Goal: Use online tool/utility: Utilize a website feature to perform a specific function

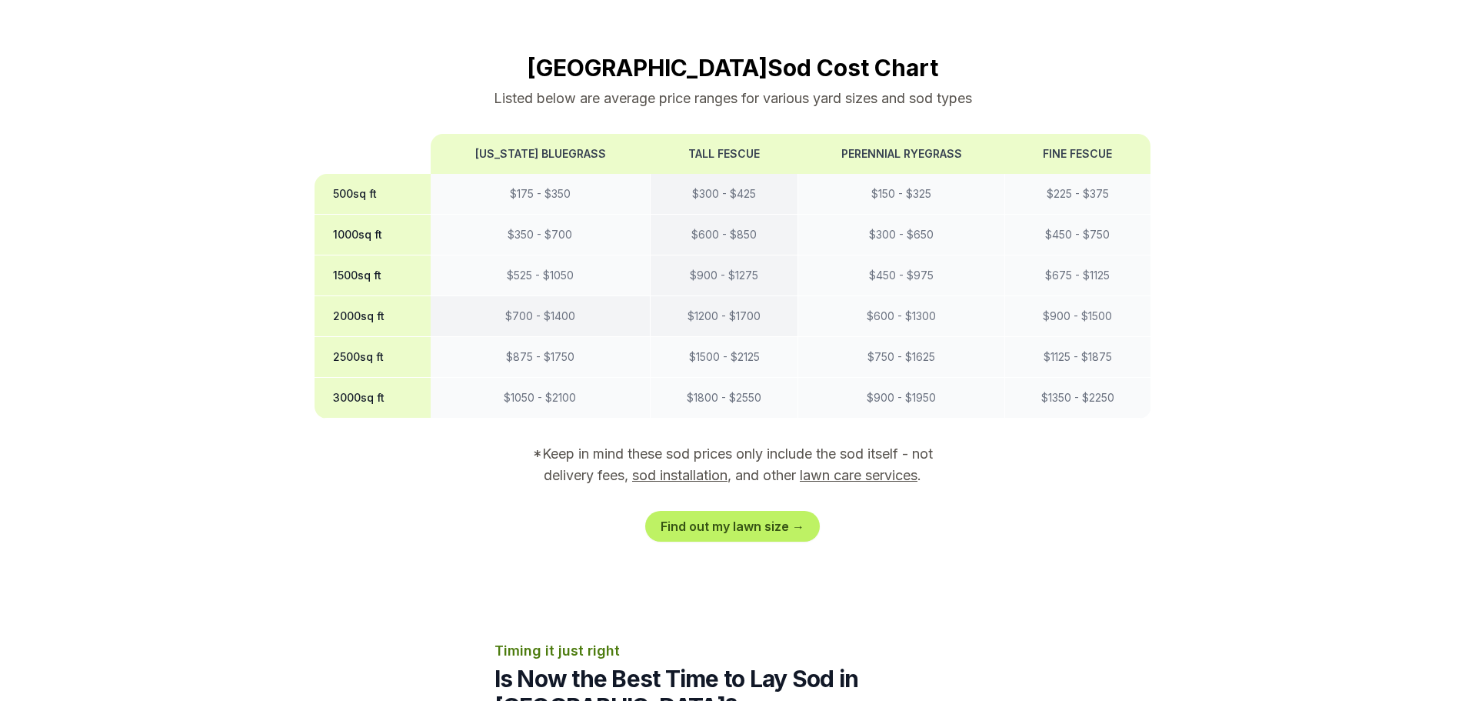
scroll to position [1384, 0]
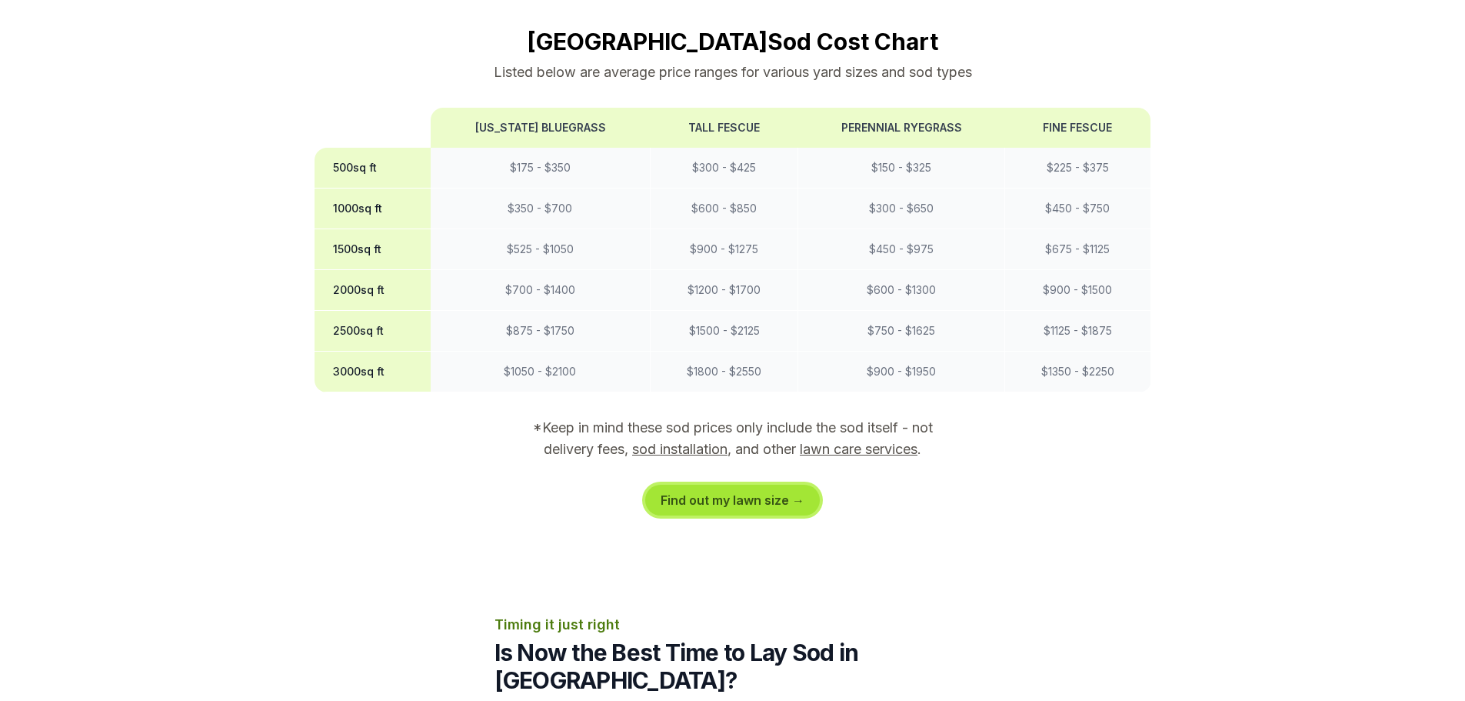
click at [729, 484] on link "Find out my lawn size →" at bounding box center [732, 499] width 175 height 31
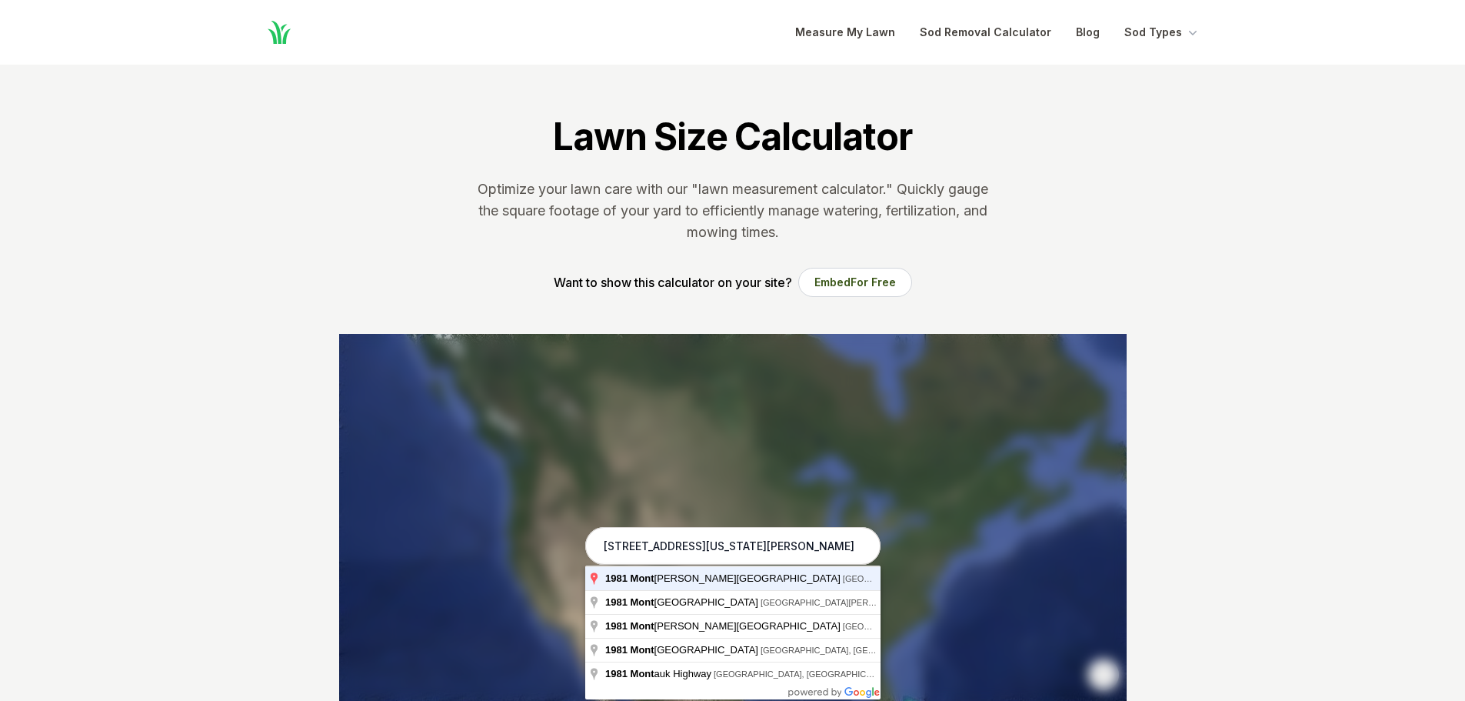
type input "[STREET_ADDRESS][US_STATE][PERSON_NAME]"
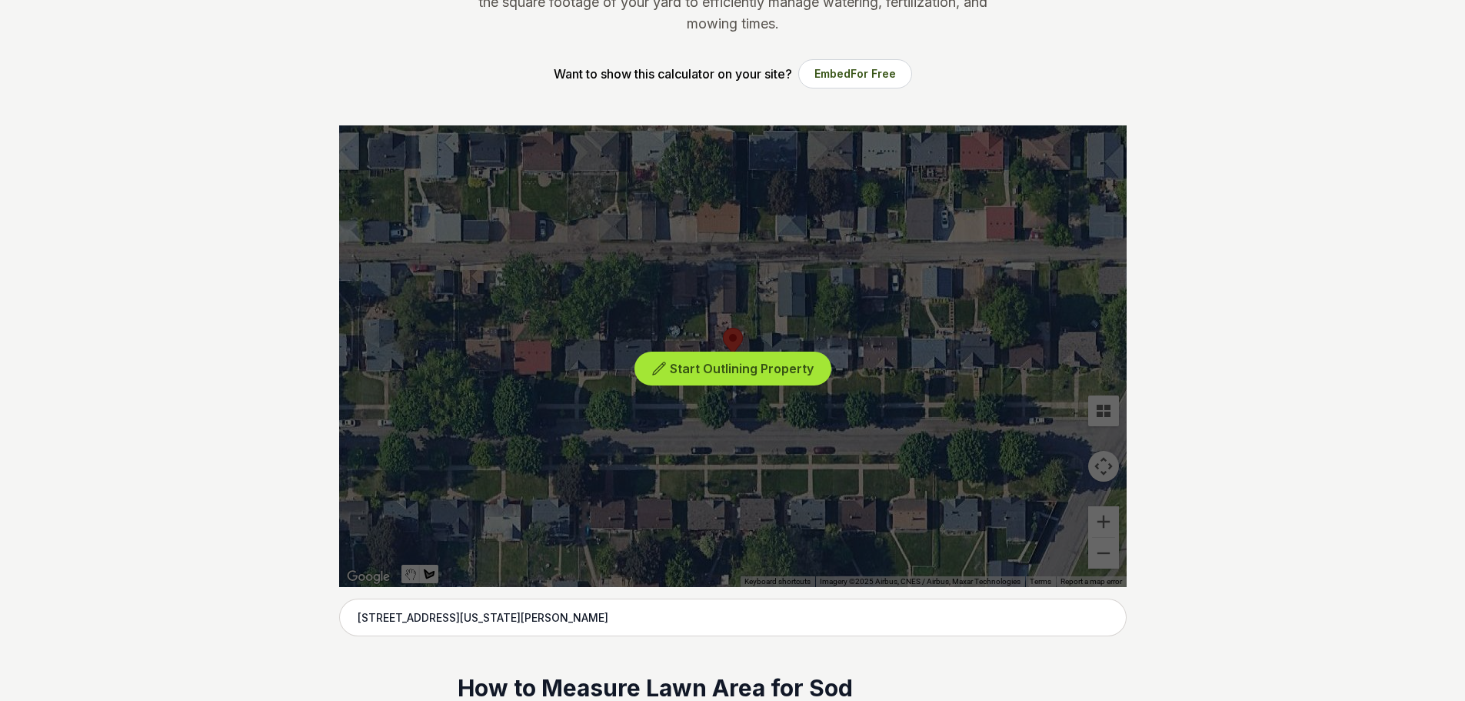
scroll to position [231, 0]
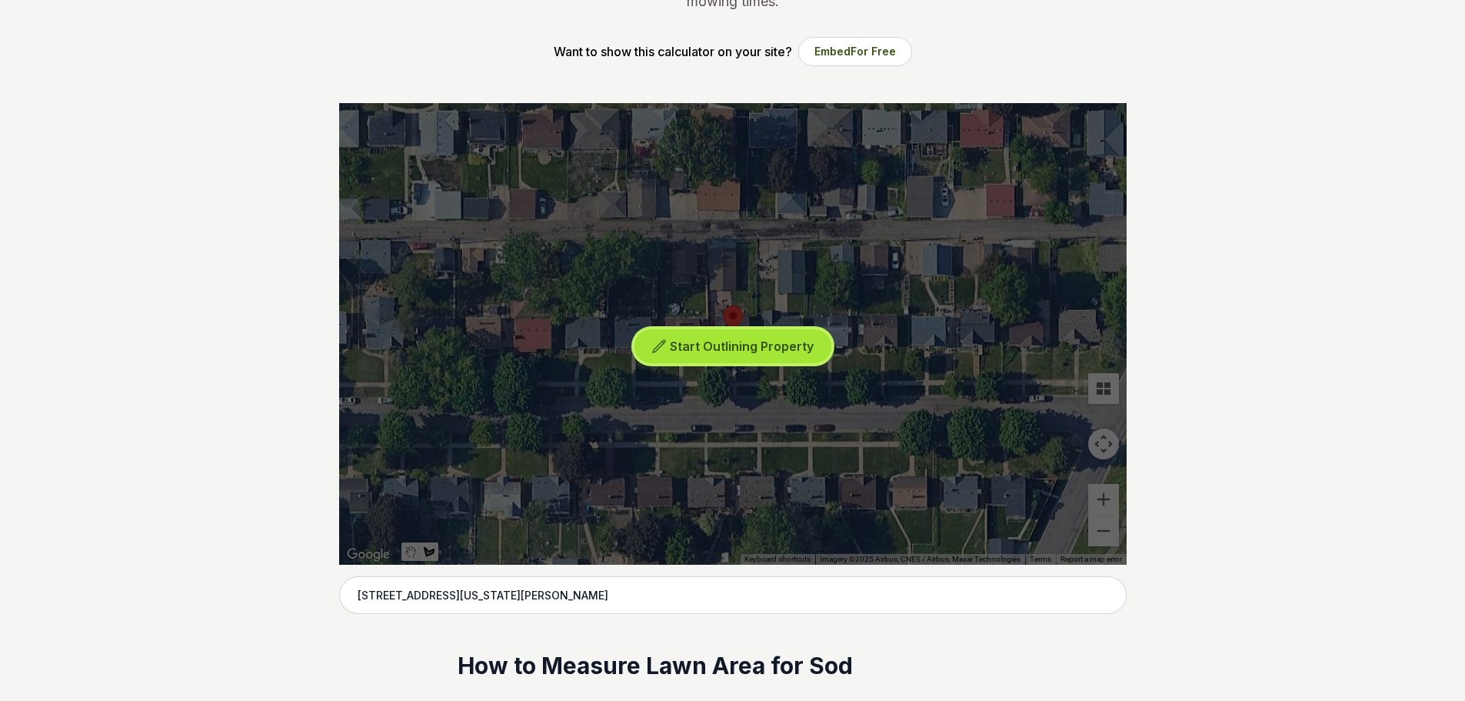
click at [786, 349] on span "Start Outlining Property" at bounding box center [742, 345] width 144 height 15
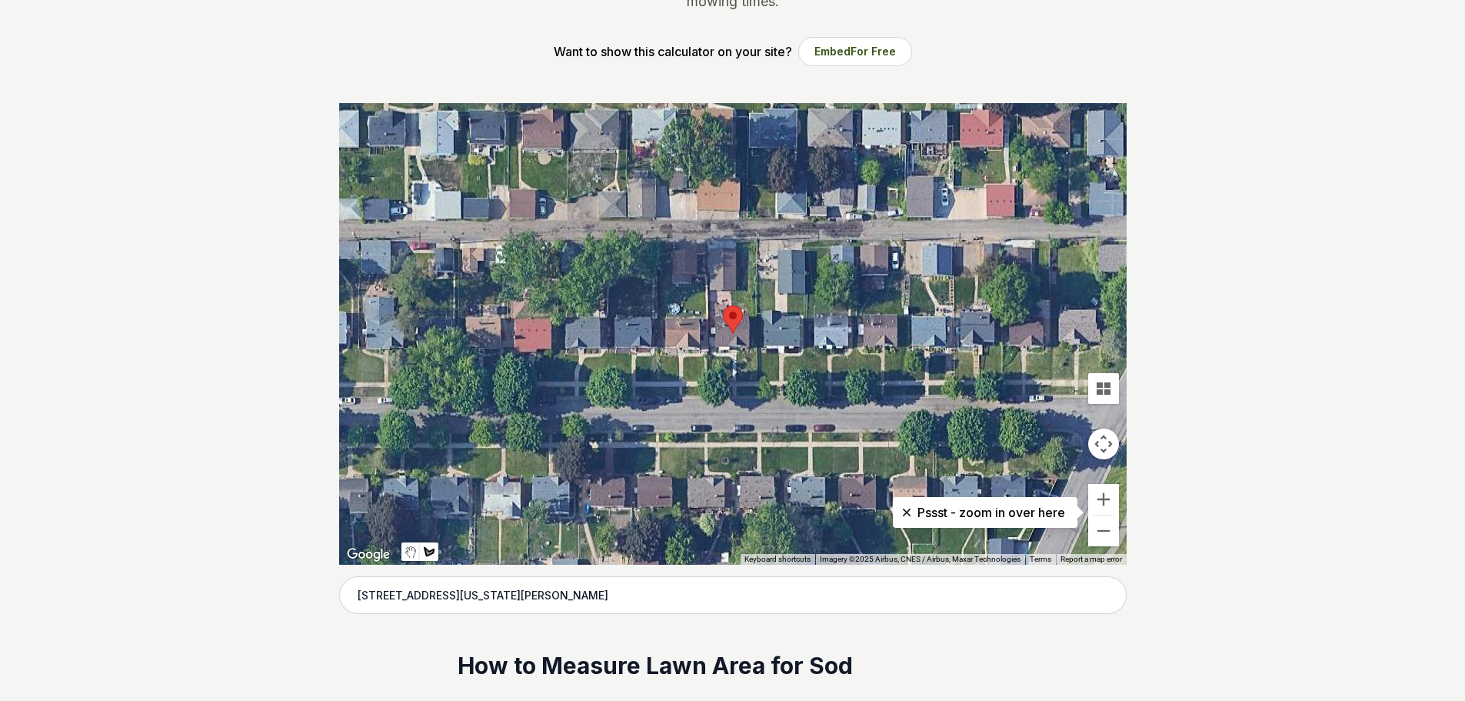
click at [744, 355] on div at bounding box center [732, 333] width 787 height 461
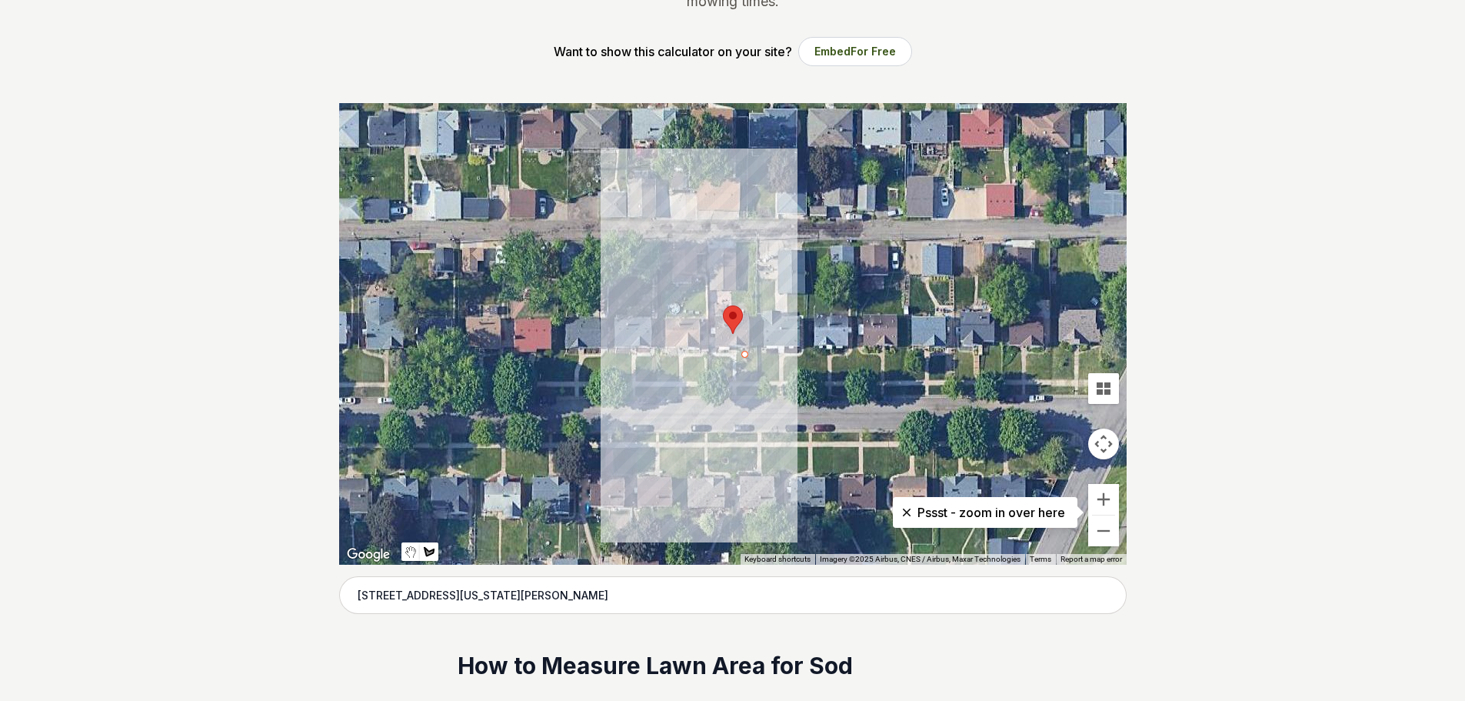
click at [761, 352] on div at bounding box center [732, 333] width 787 height 461
click at [760, 375] on div at bounding box center [732, 333] width 787 height 461
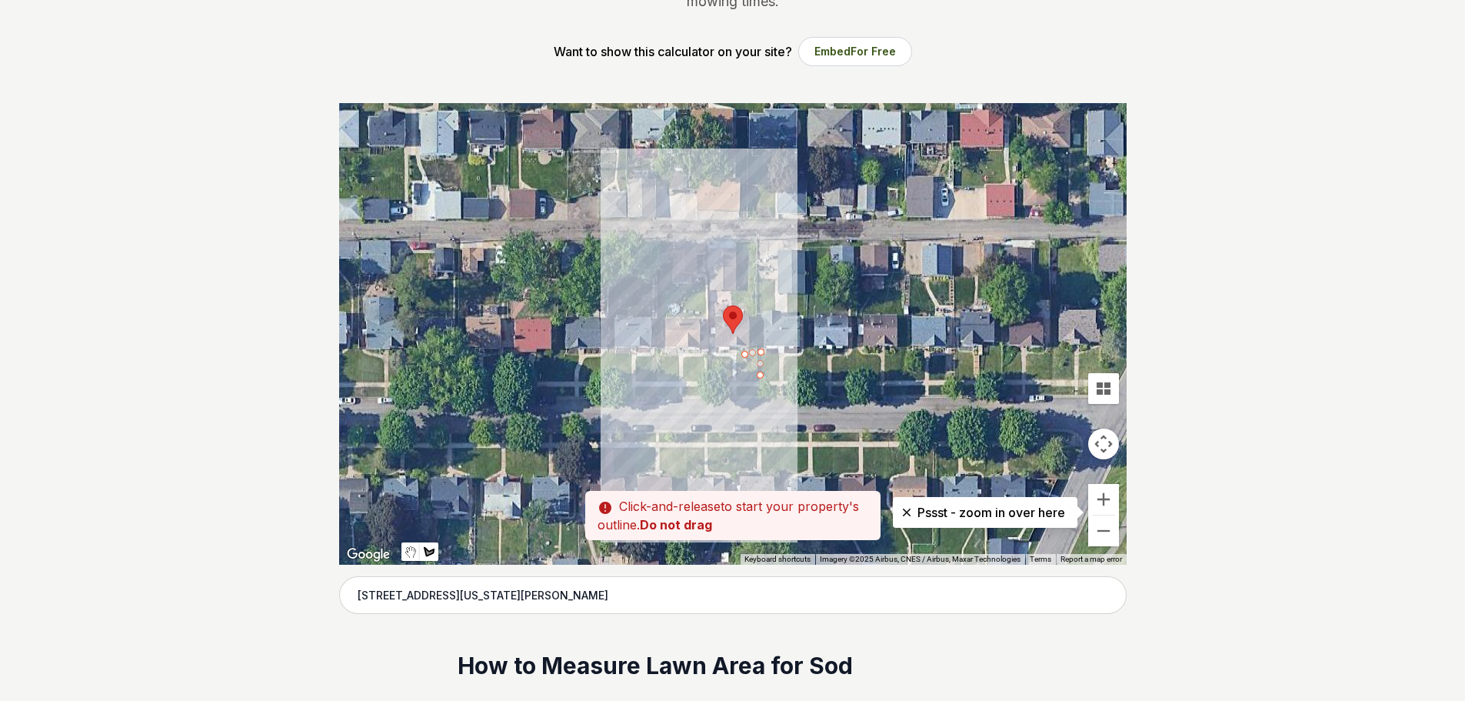
click at [745, 377] on div at bounding box center [732, 333] width 787 height 461
click at [743, 359] on div at bounding box center [732, 333] width 787 height 461
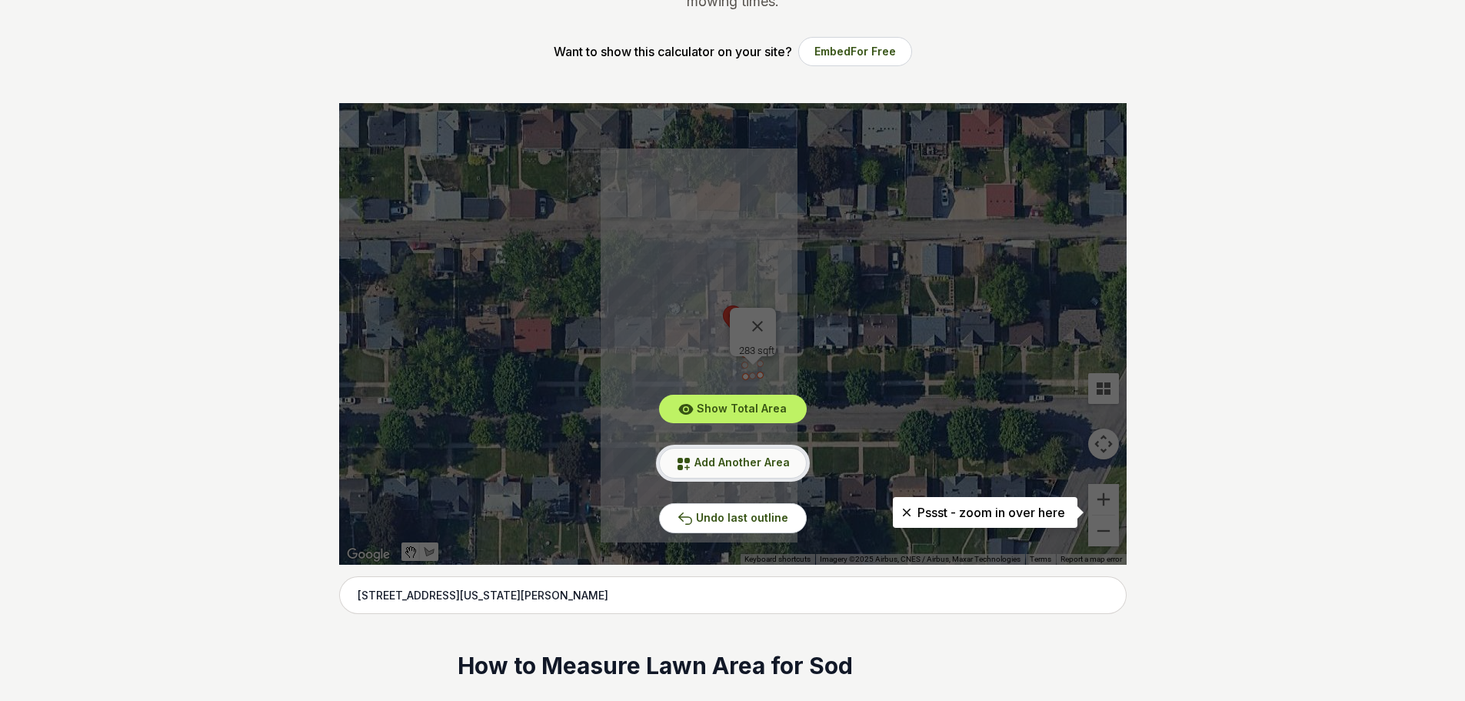
click at [727, 462] on span "Add Another Area" at bounding box center [741, 461] width 95 height 13
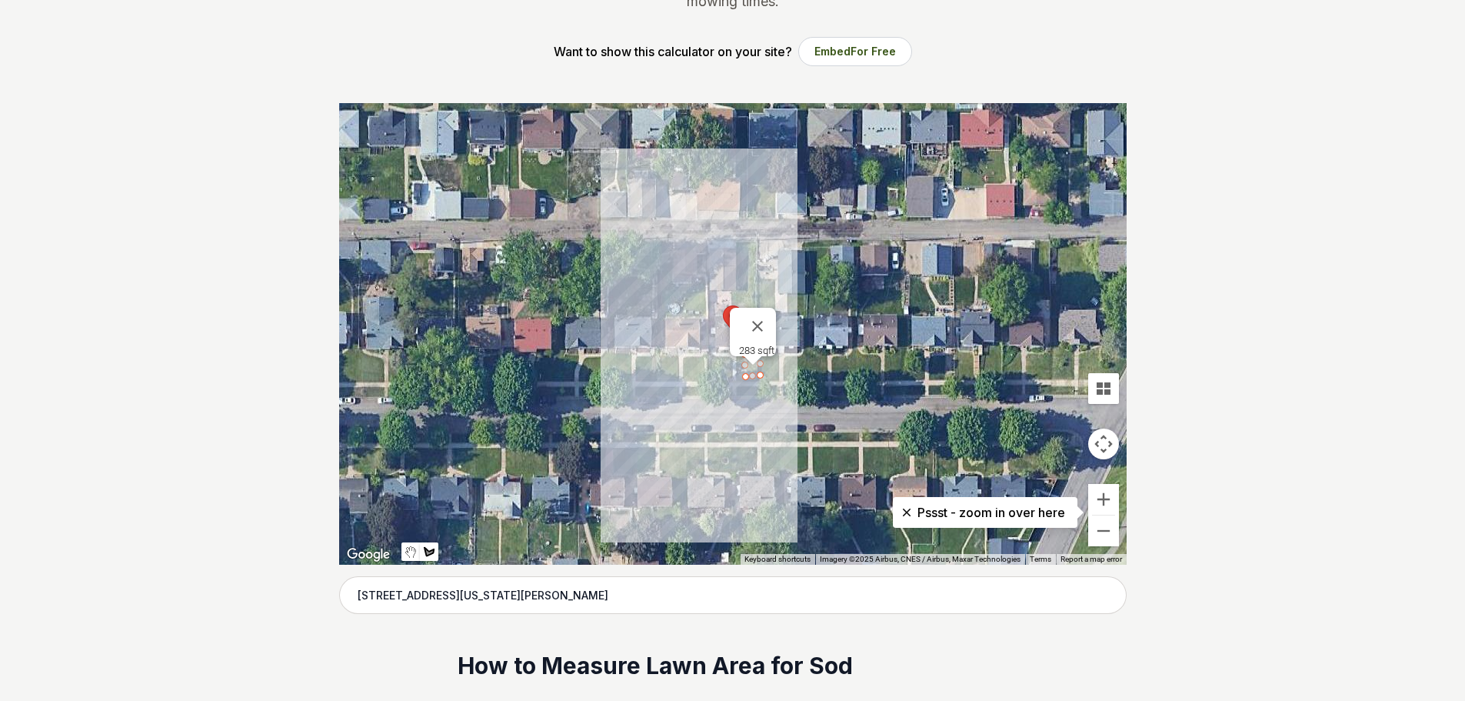
click at [717, 361] on div at bounding box center [732, 333] width 787 height 461
click at [736, 363] on div at bounding box center [732, 333] width 787 height 461
click at [737, 382] on div at bounding box center [732, 333] width 787 height 461
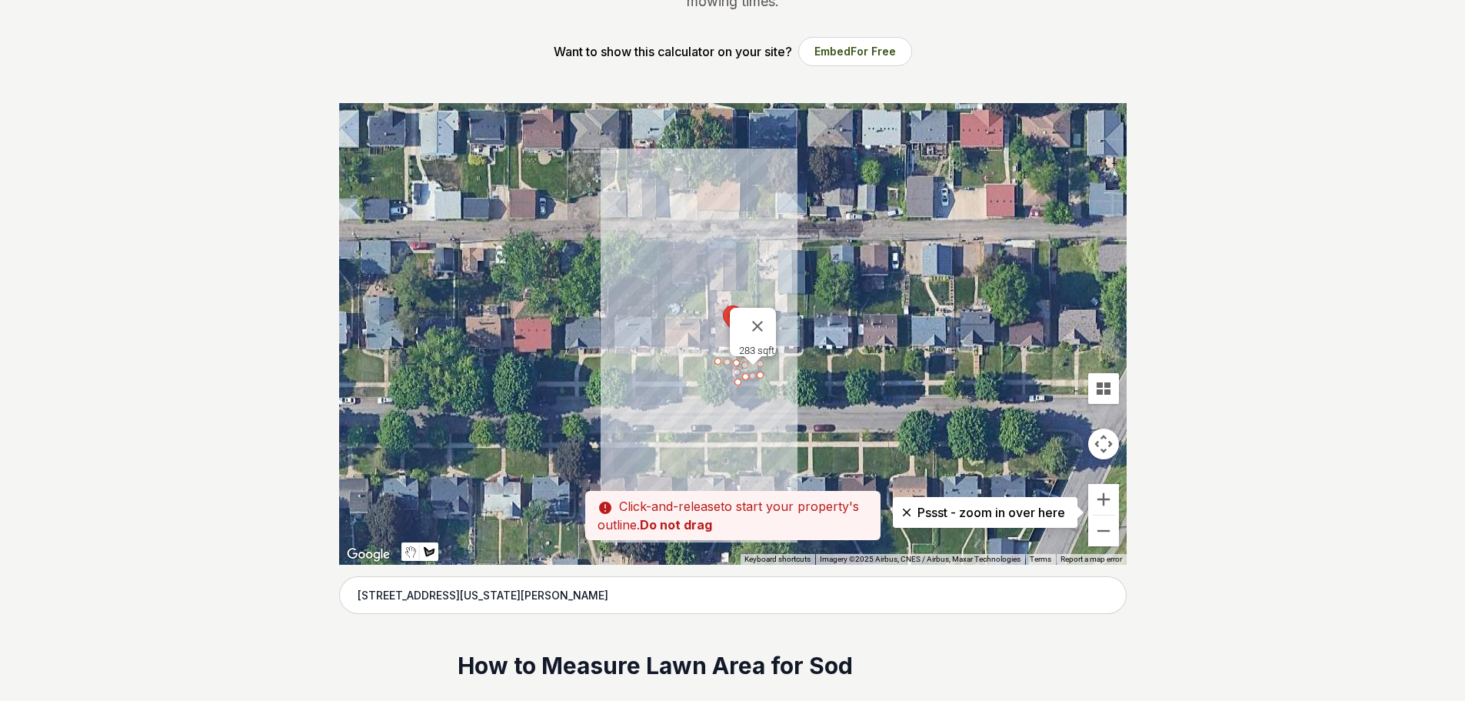
click at [722, 384] on div at bounding box center [732, 333] width 787 height 461
click at [717, 371] on div at bounding box center [732, 333] width 787 height 461
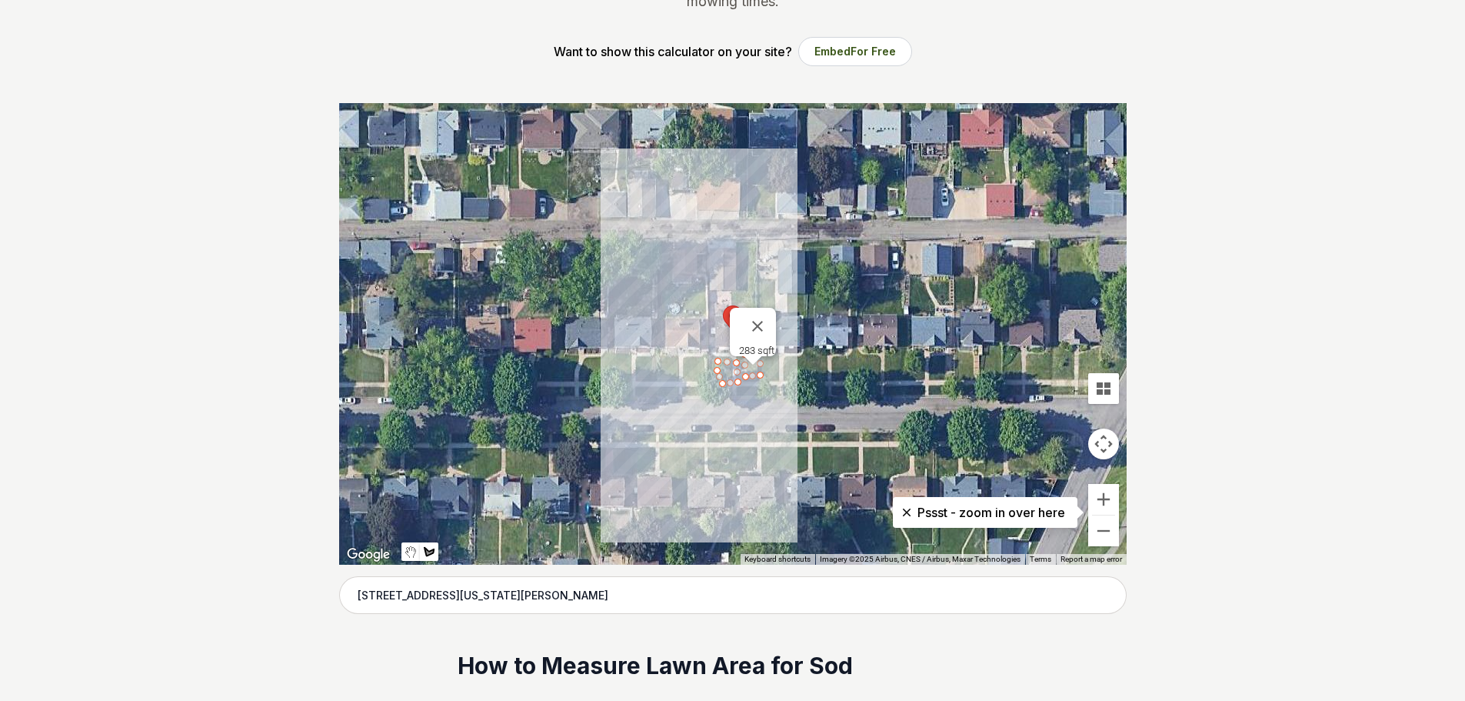
click at [717, 361] on div at bounding box center [732, 333] width 787 height 461
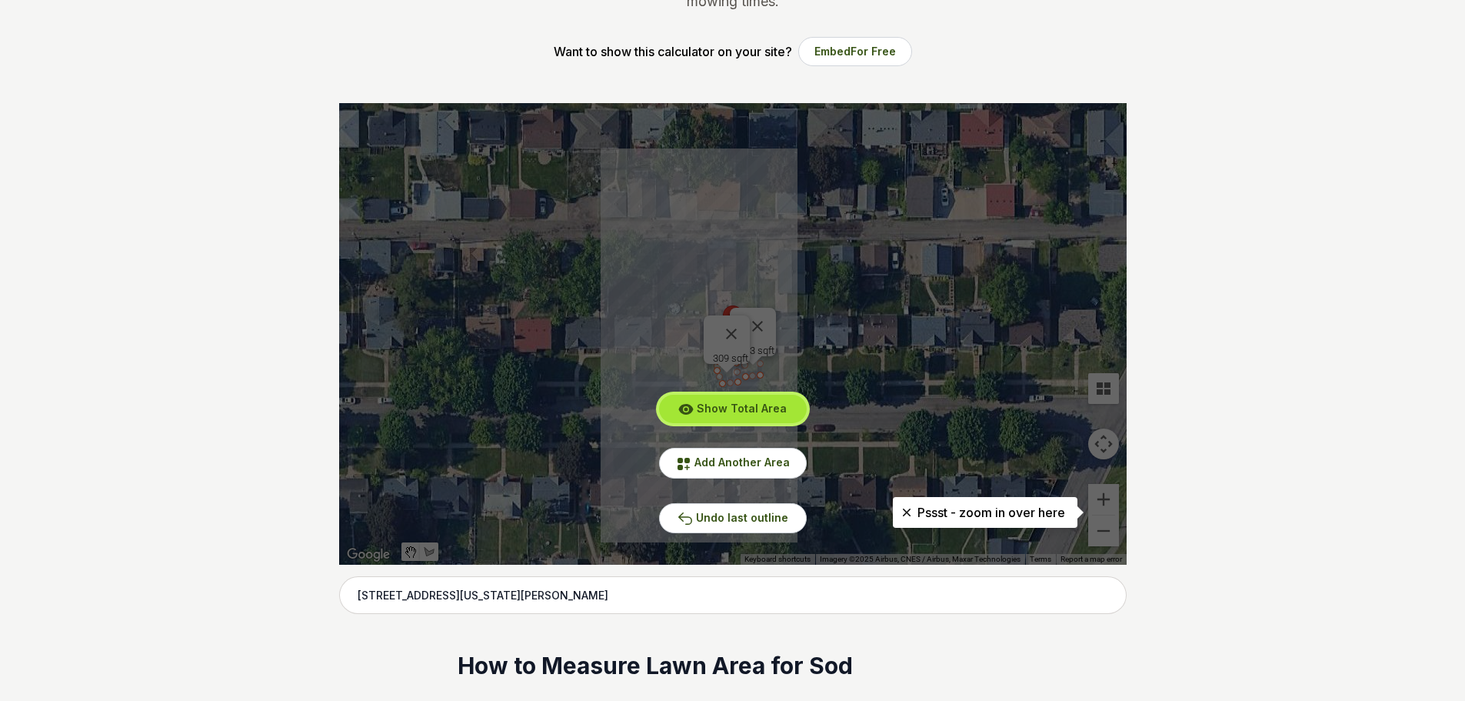
click at [760, 416] on button "Show Total Area" at bounding box center [733, 408] width 148 height 28
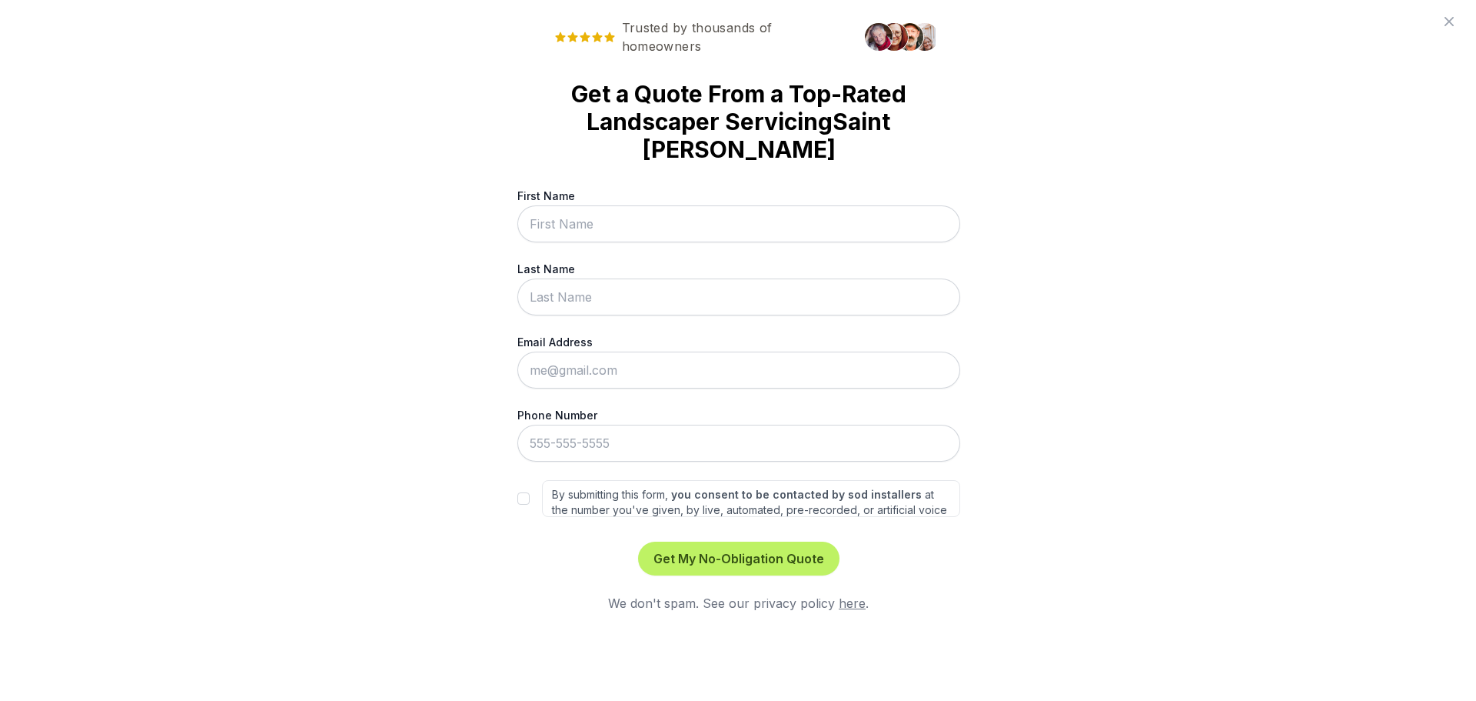
scroll to position [0, 0]
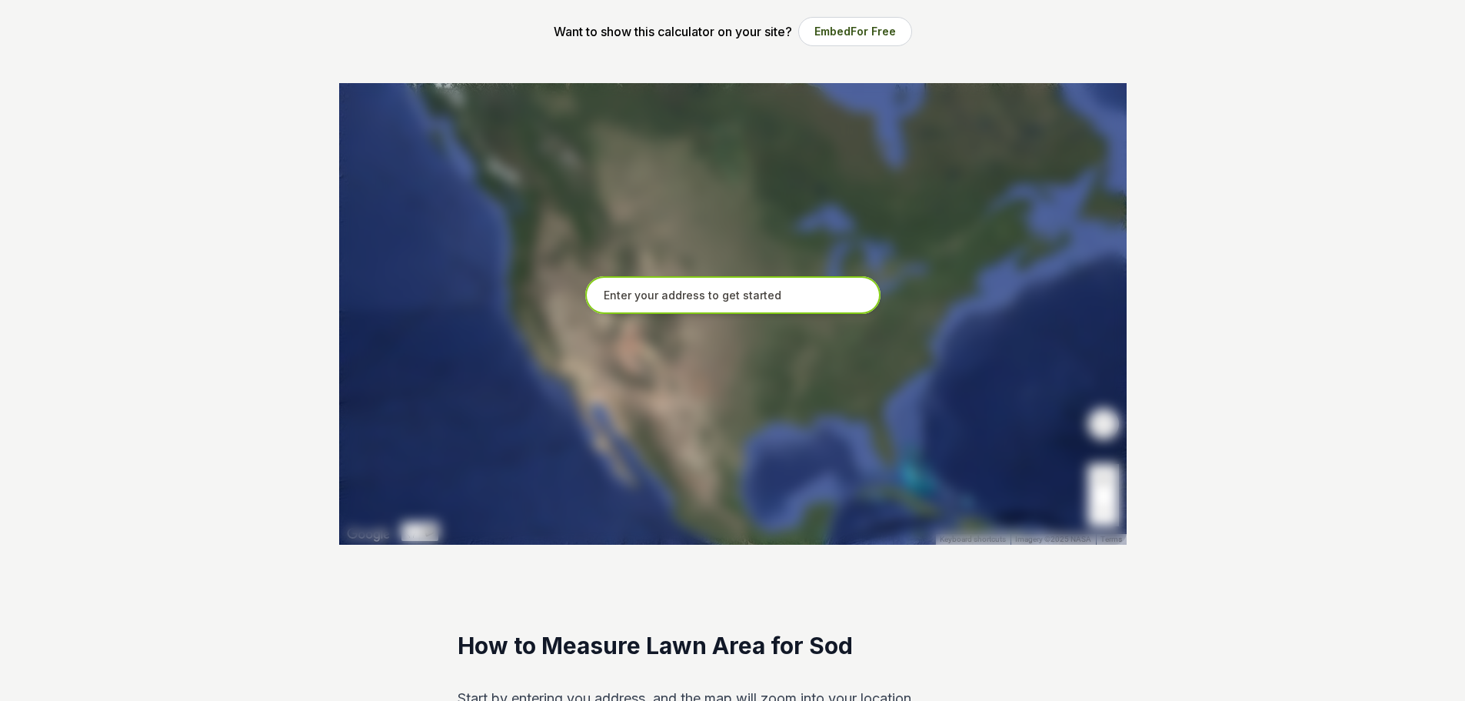
scroll to position [308, 0]
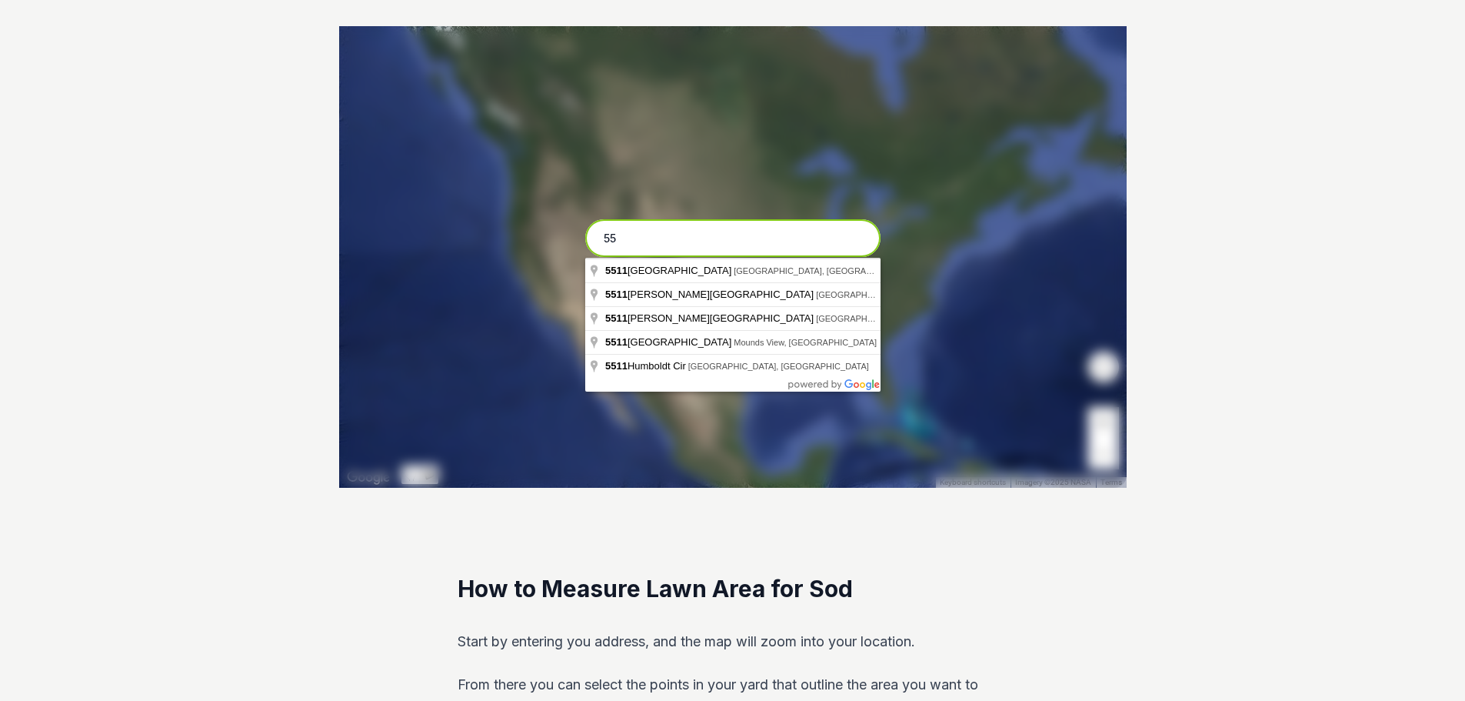
type input "5"
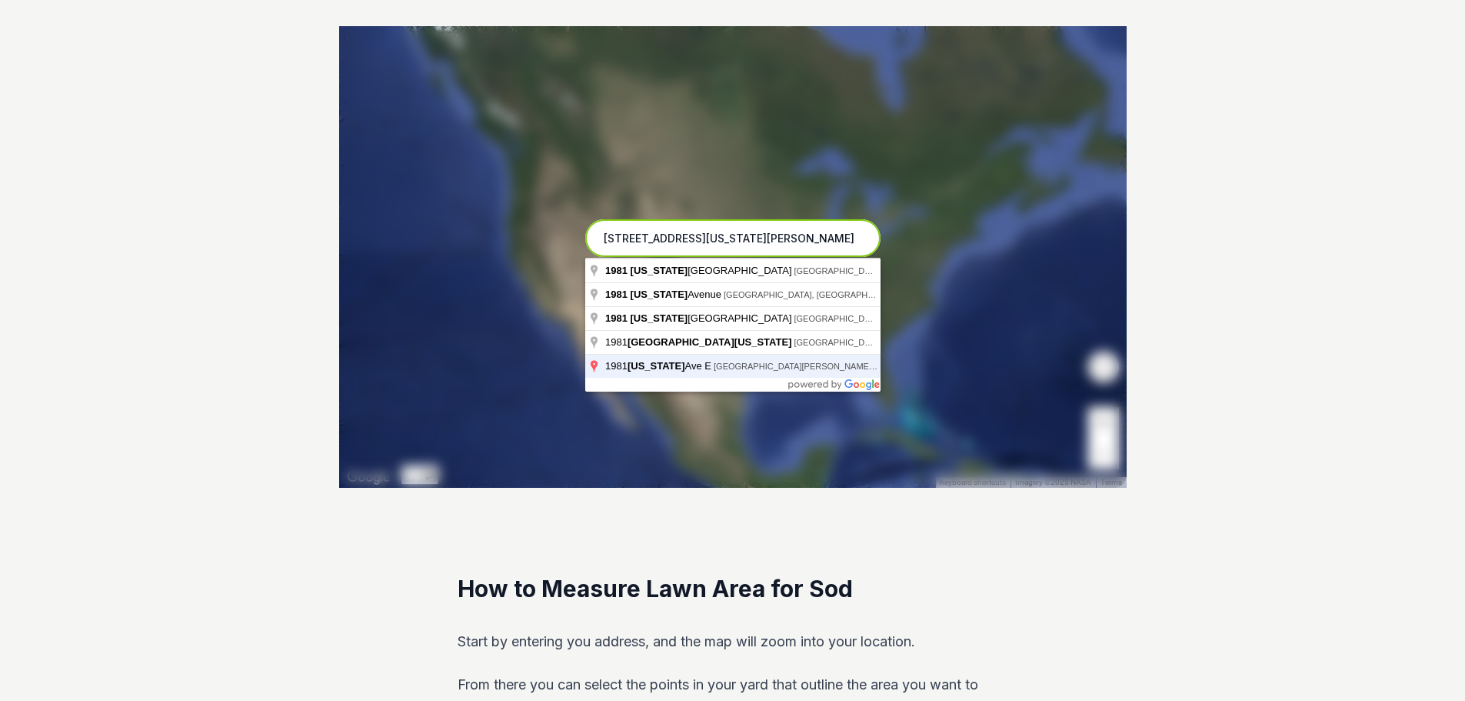
type input "1981 Montana Ave E, Saint Paul, MN"
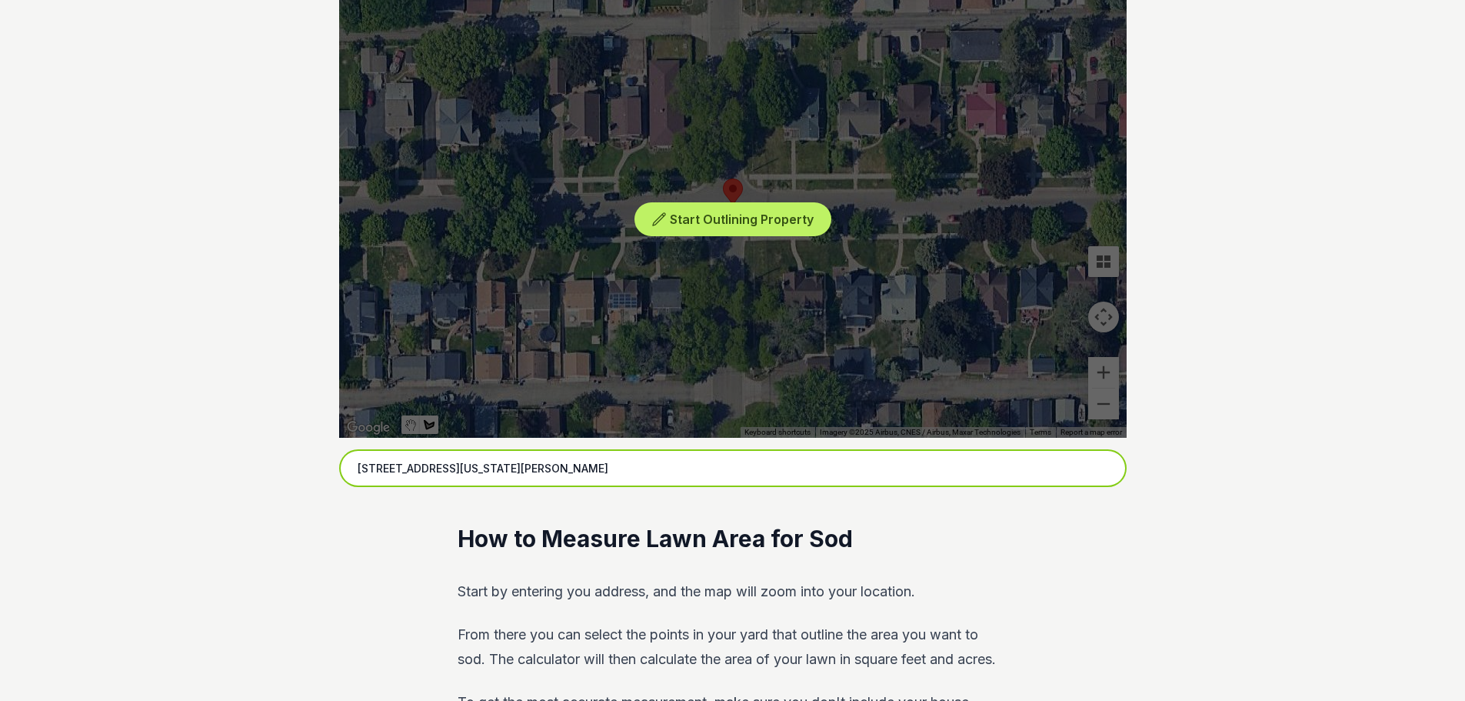
scroll to position [384, 0]
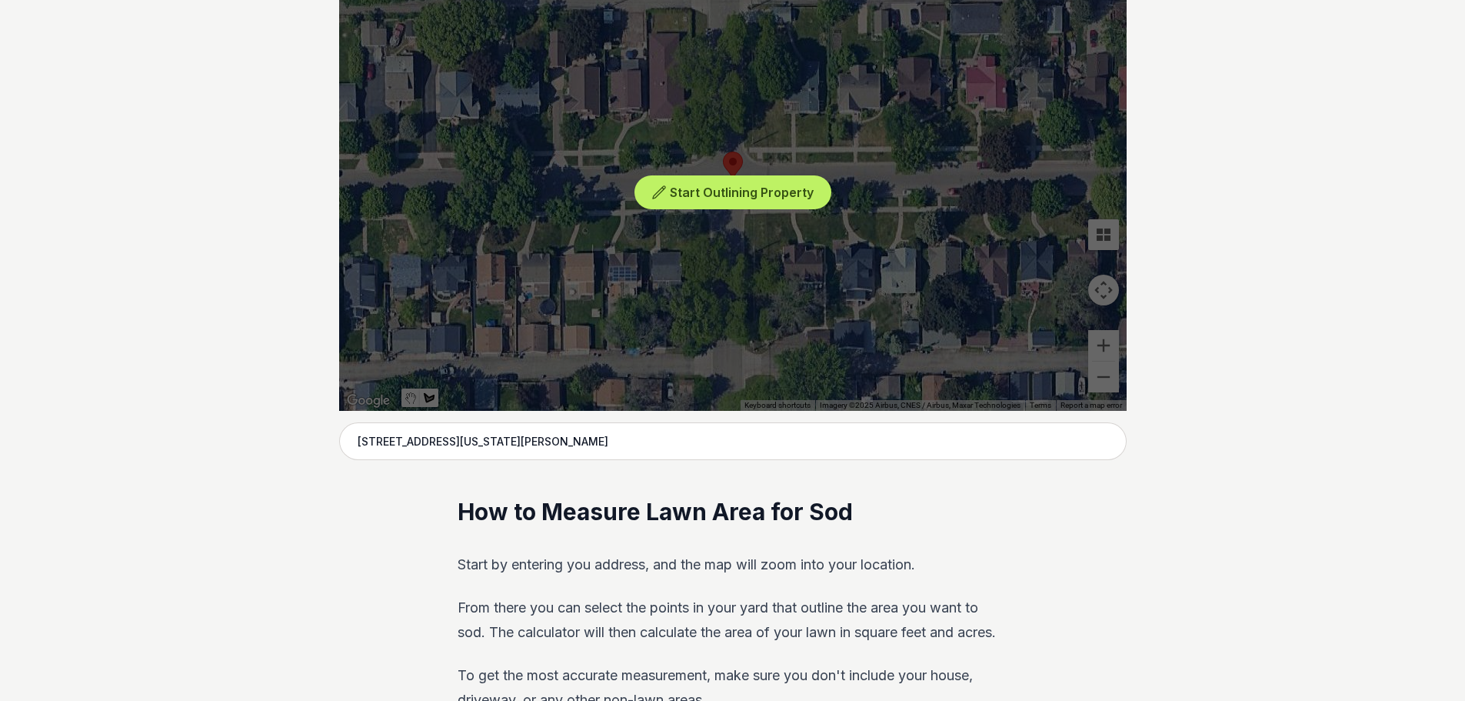
click at [758, 225] on div "Start Outlining Property" at bounding box center [732, 179] width 787 height 461
click at [749, 198] on span "Start Outlining Property" at bounding box center [742, 192] width 144 height 15
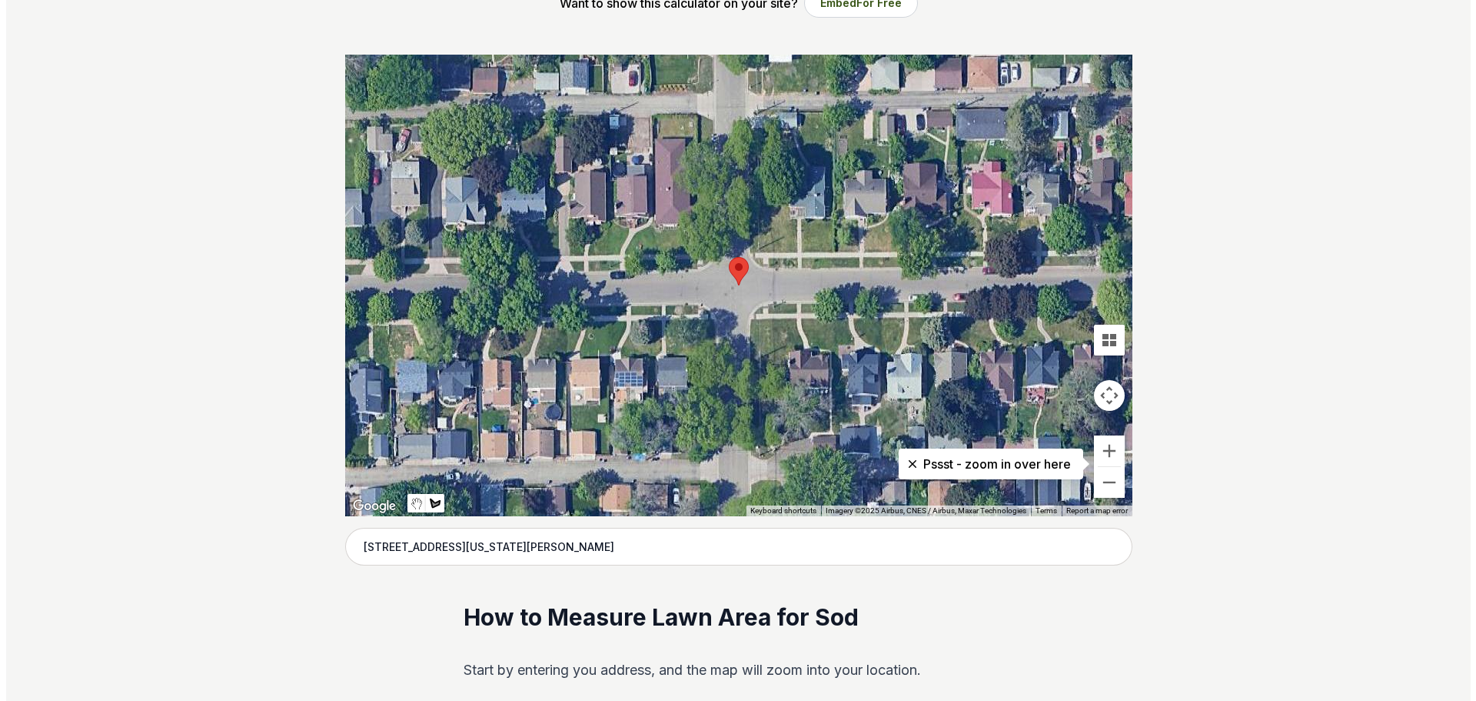
scroll to position [231, 0]
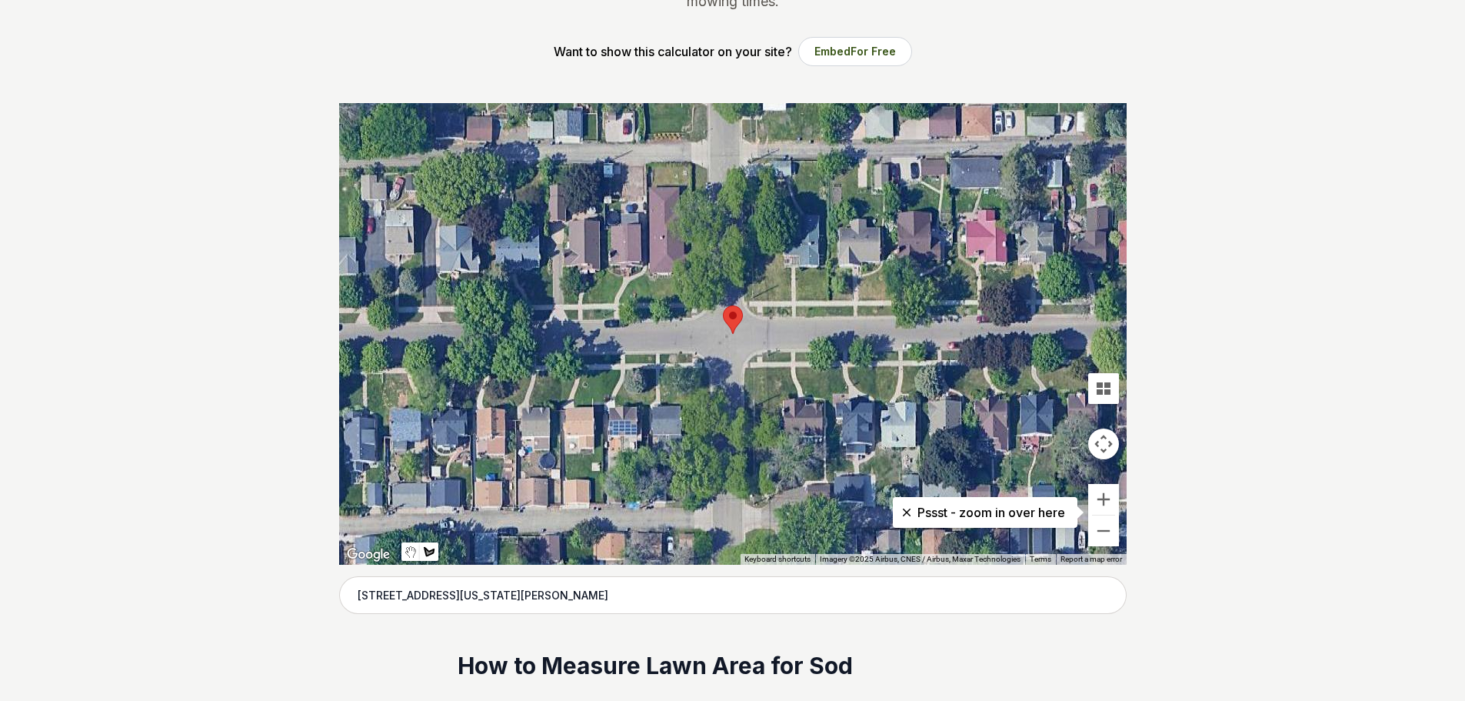
click at [741, 318] on div at bounding box center [732, 333] width 787 height 461
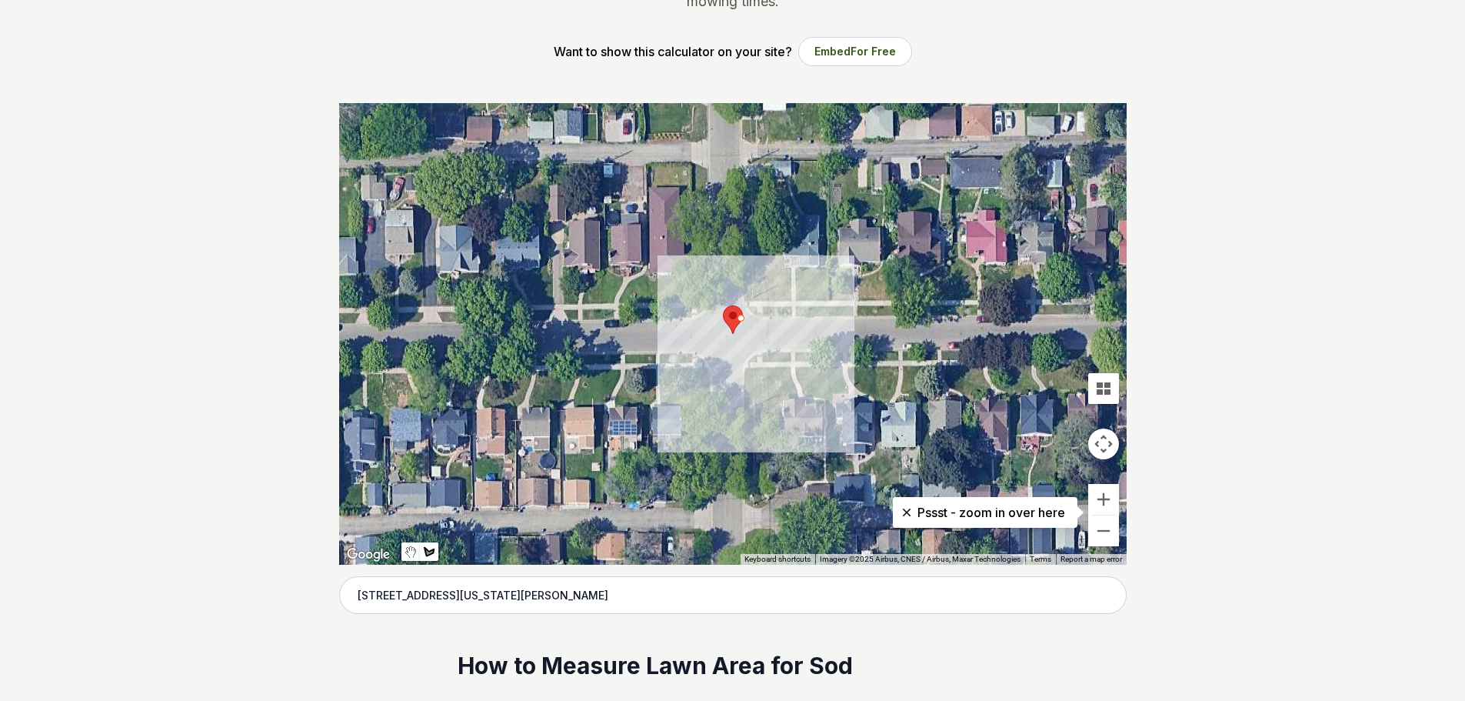
click at [741, 319] on div at bounding box center [732, 333] width 787 height 461
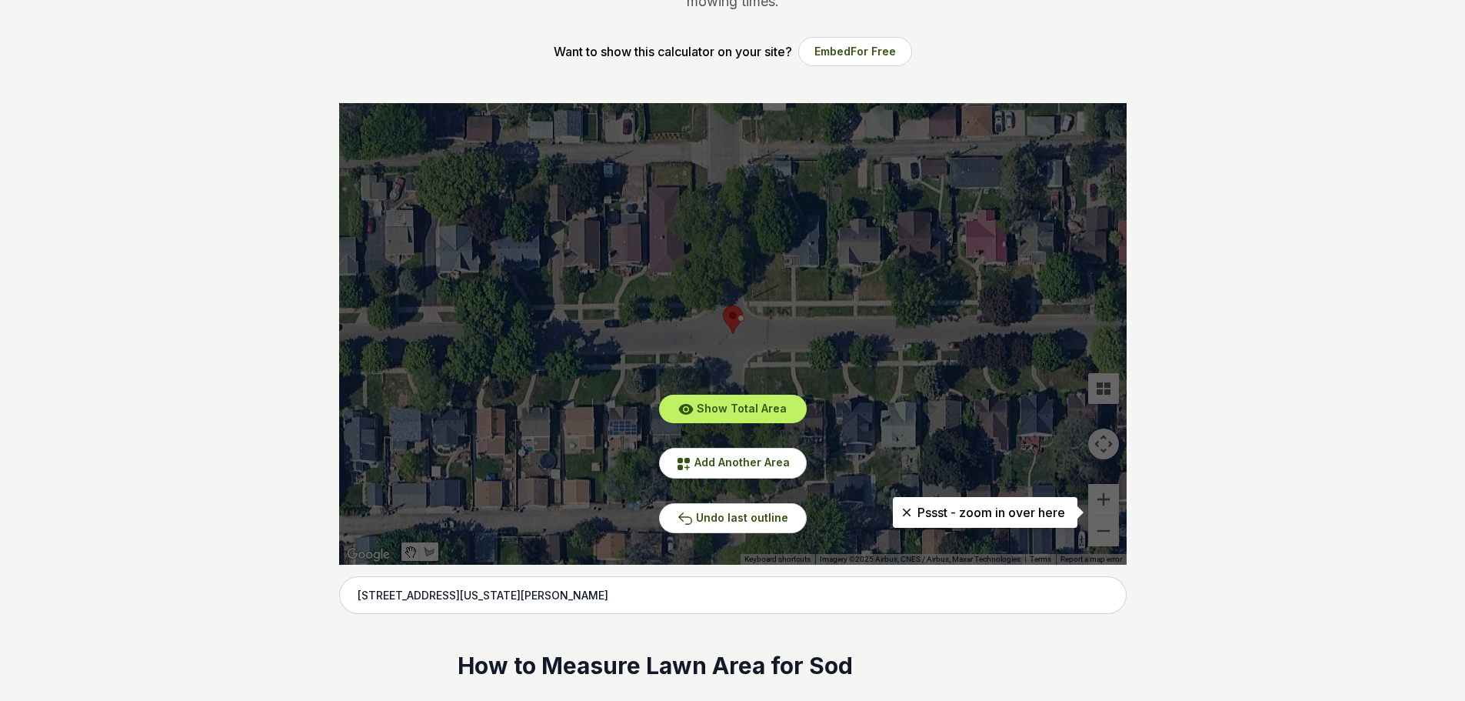
click at [741, 319] on div "Show Total Area Add Another Area Undo last outline" at bounding box center [732, 333] width 787 height 461
click at [753, 410] on span "Show Total Area" at bounding box center [742, 407] width 90 height 13
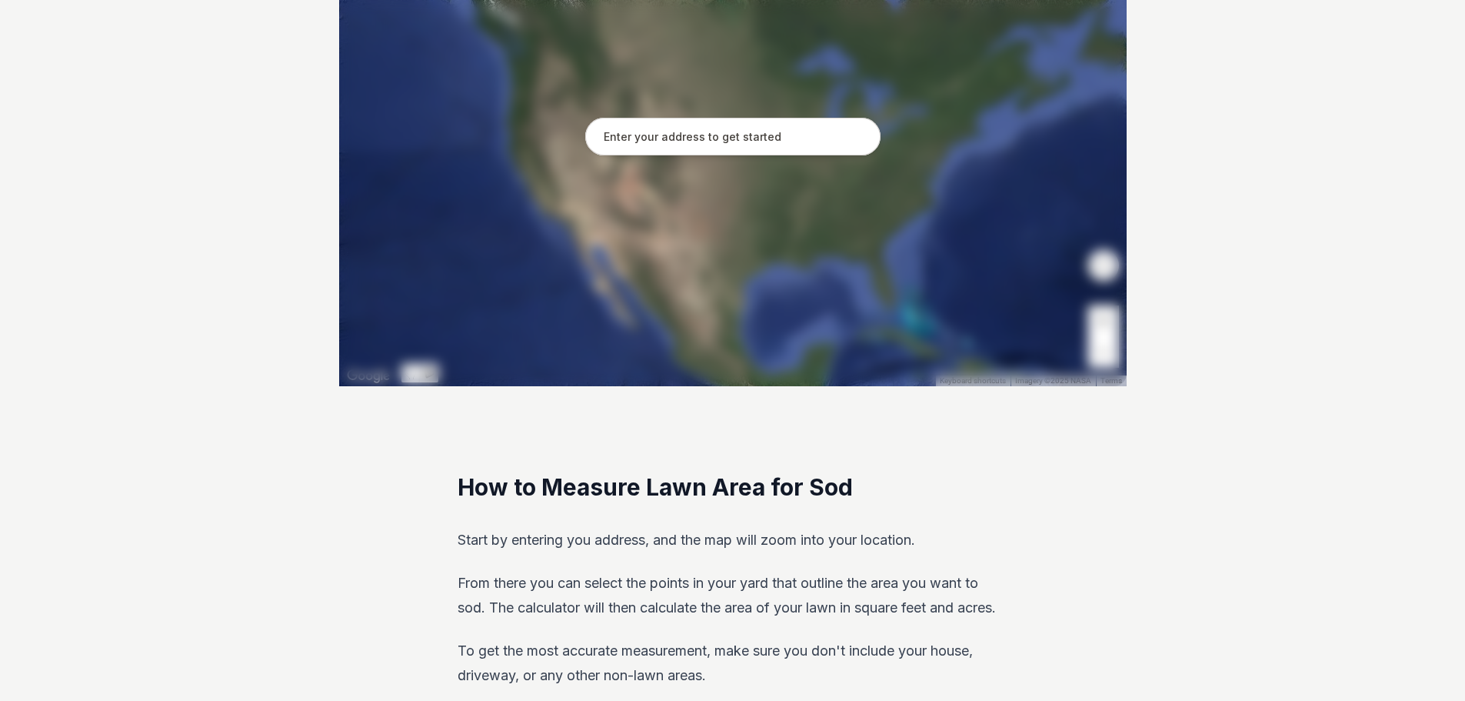
scroll to position [77, 0]
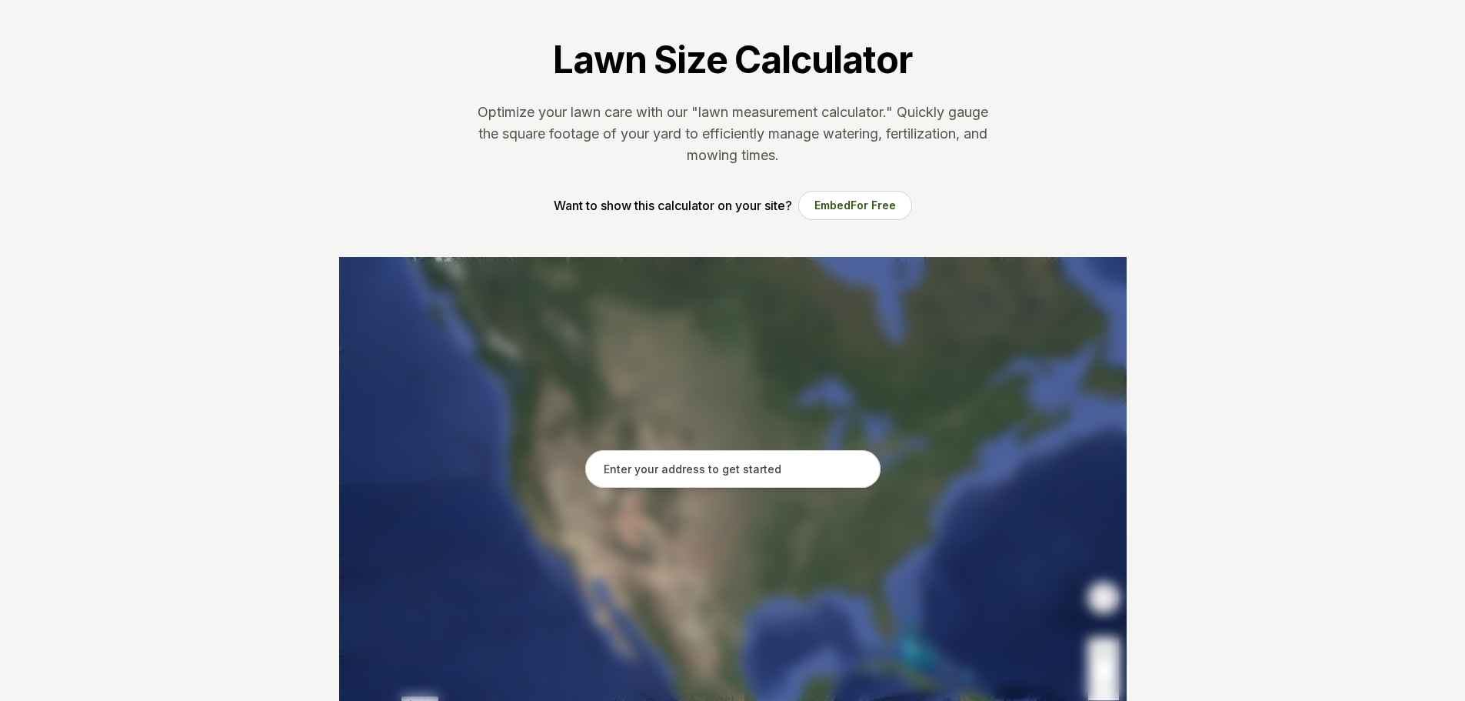
click at [651, 470] on input "text" at bounding box center [732, 469] width 295 height 38
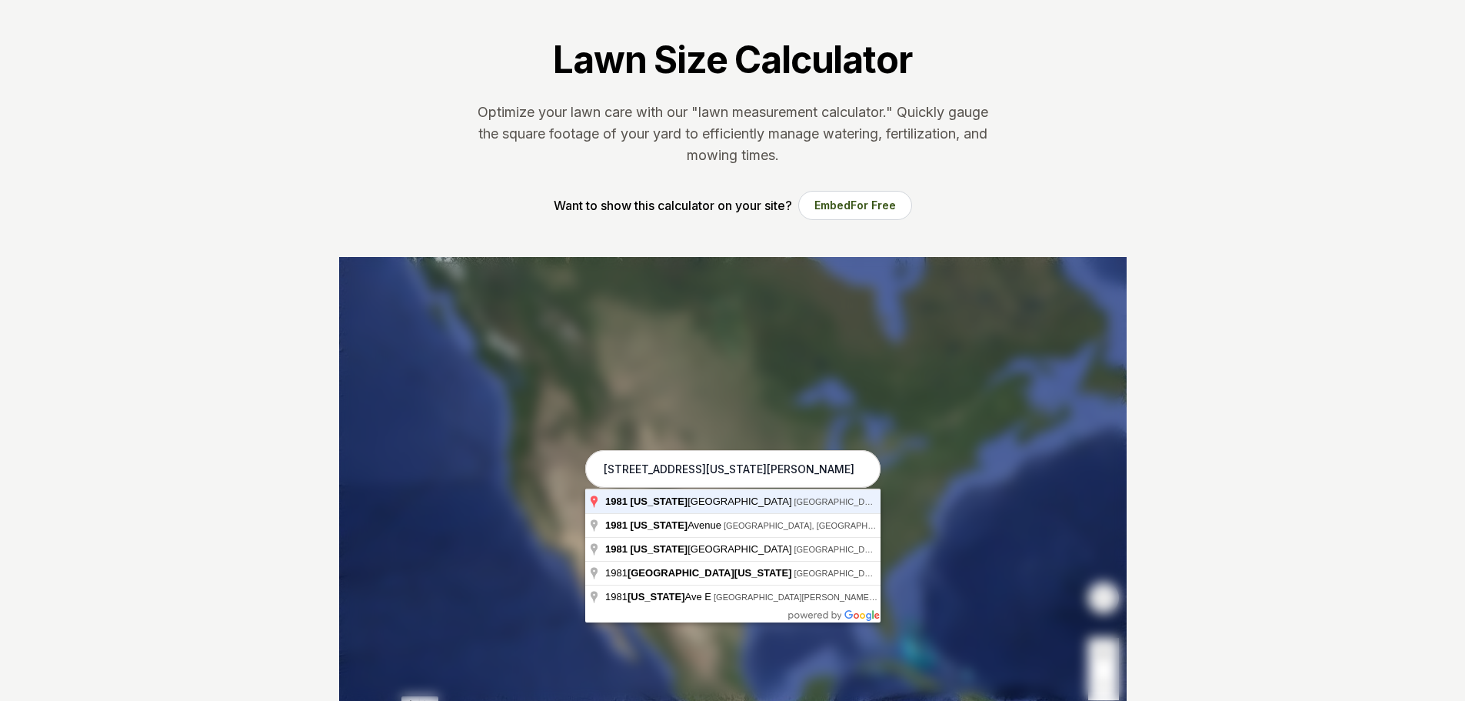
type input "[STREET_ADDRESS][US_STATE][PERSON_NAME]"
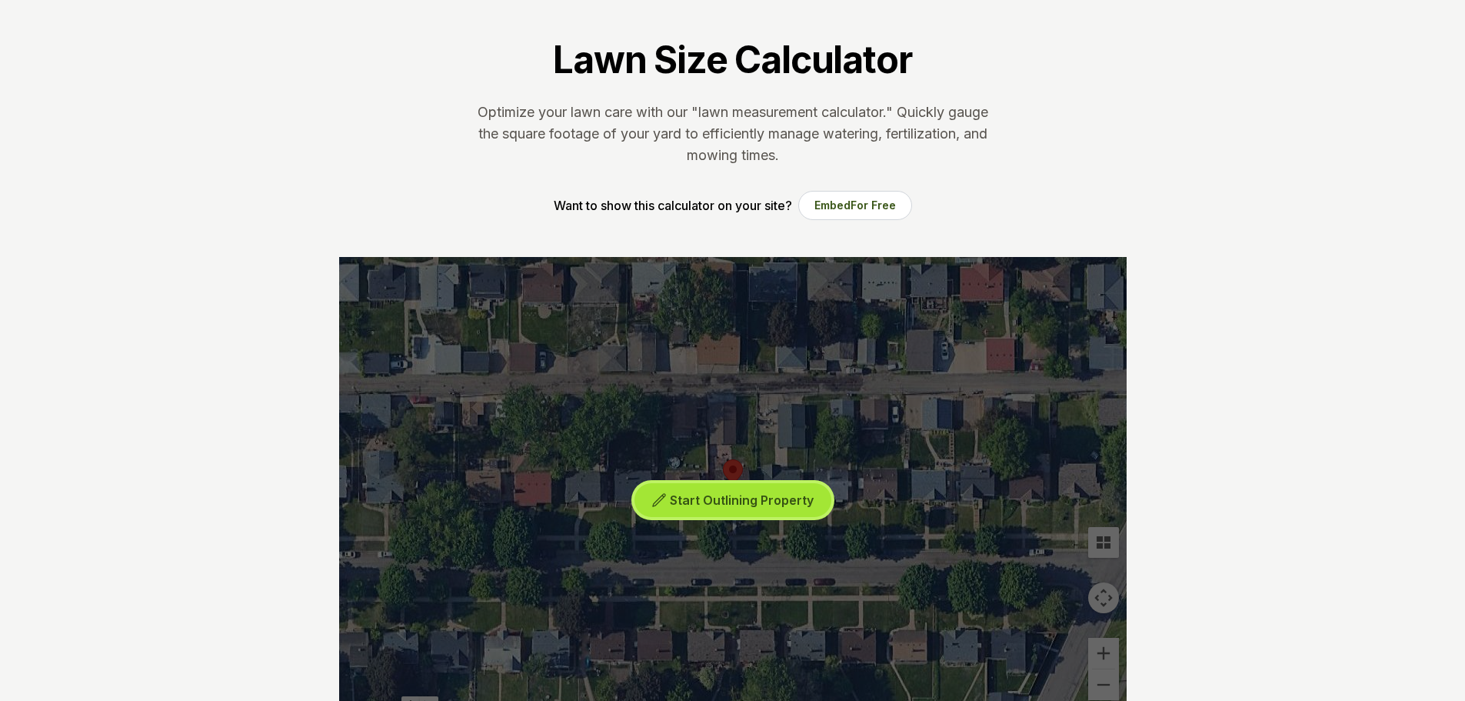
click at [717, 494] on span "Start Outlining Property" at bounding box center [742, 499] width 144 height 15
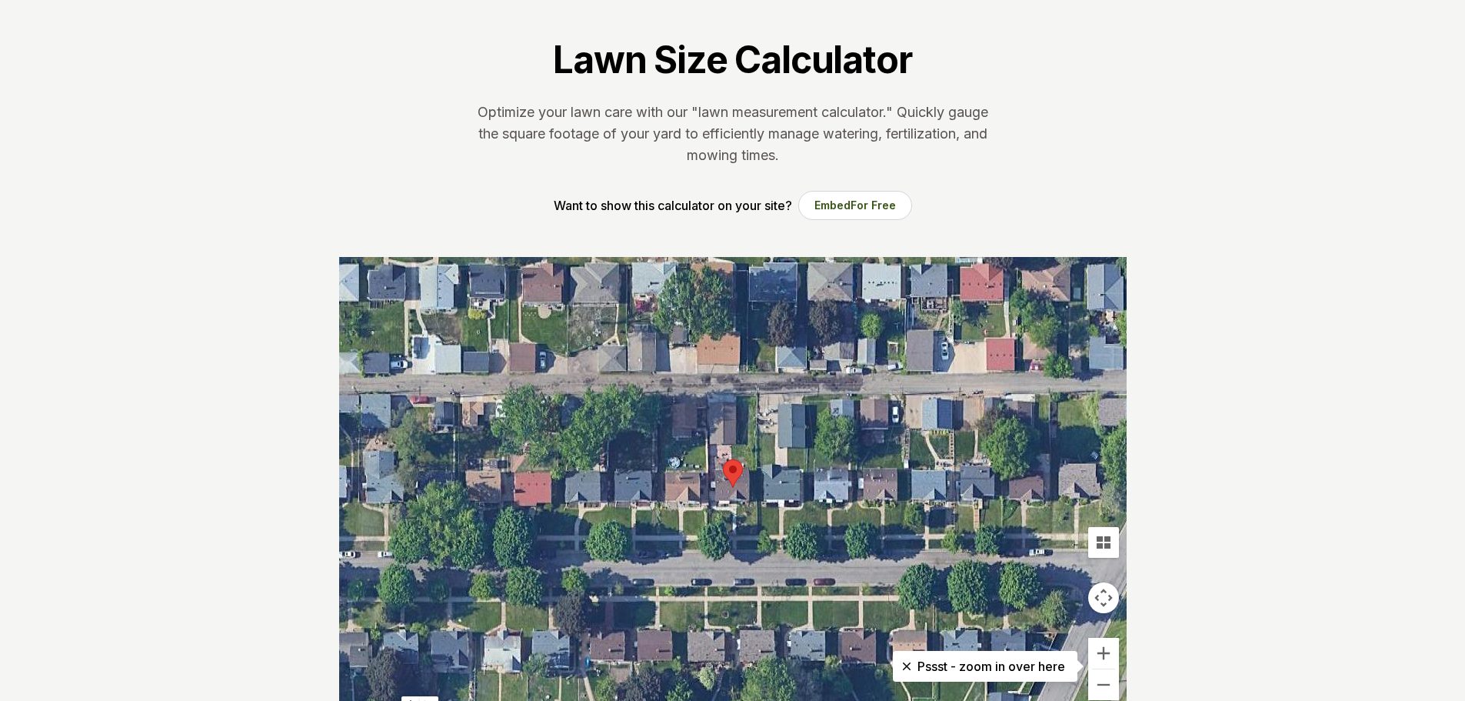
click at [723, 521] on div at bounding box center [732, 487] width 787 height 461
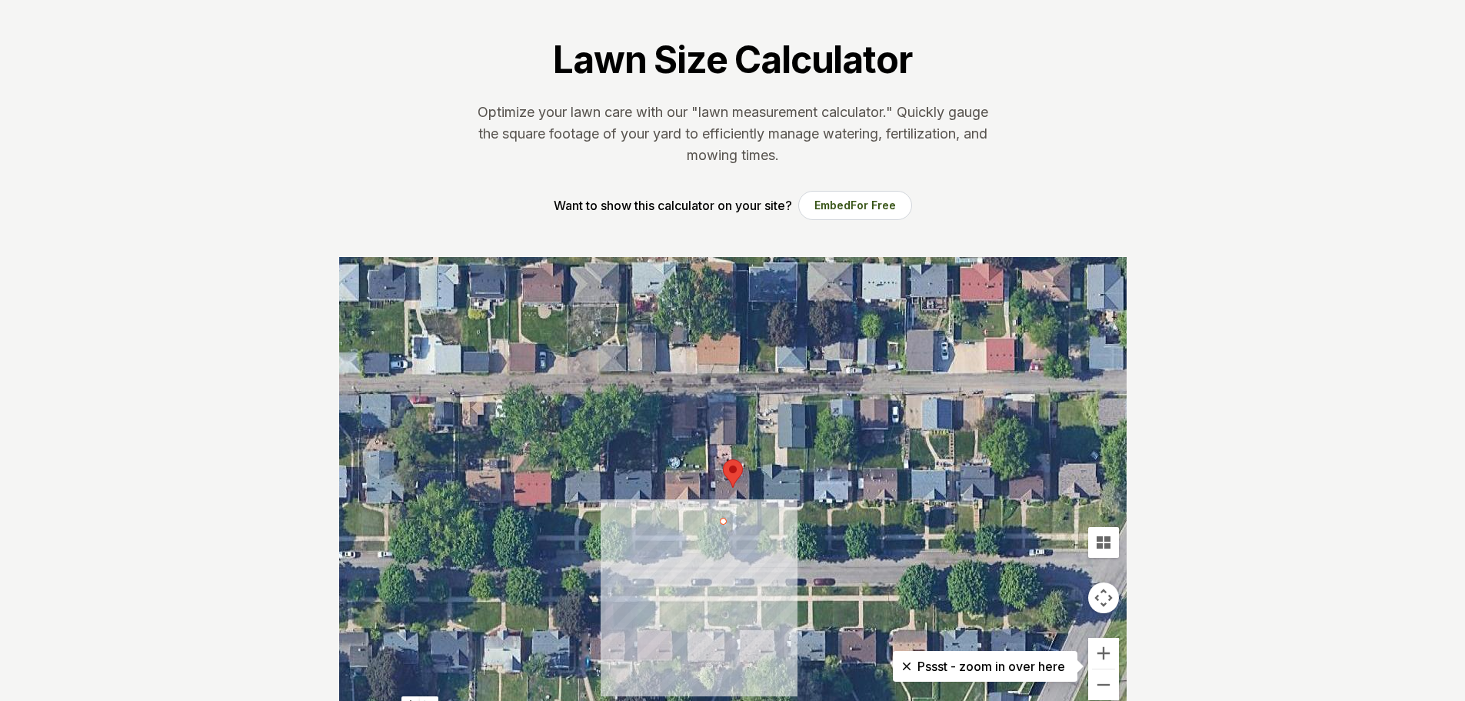
click at [719, 514] on div at bounding box center [732, 487] width 787 height 461
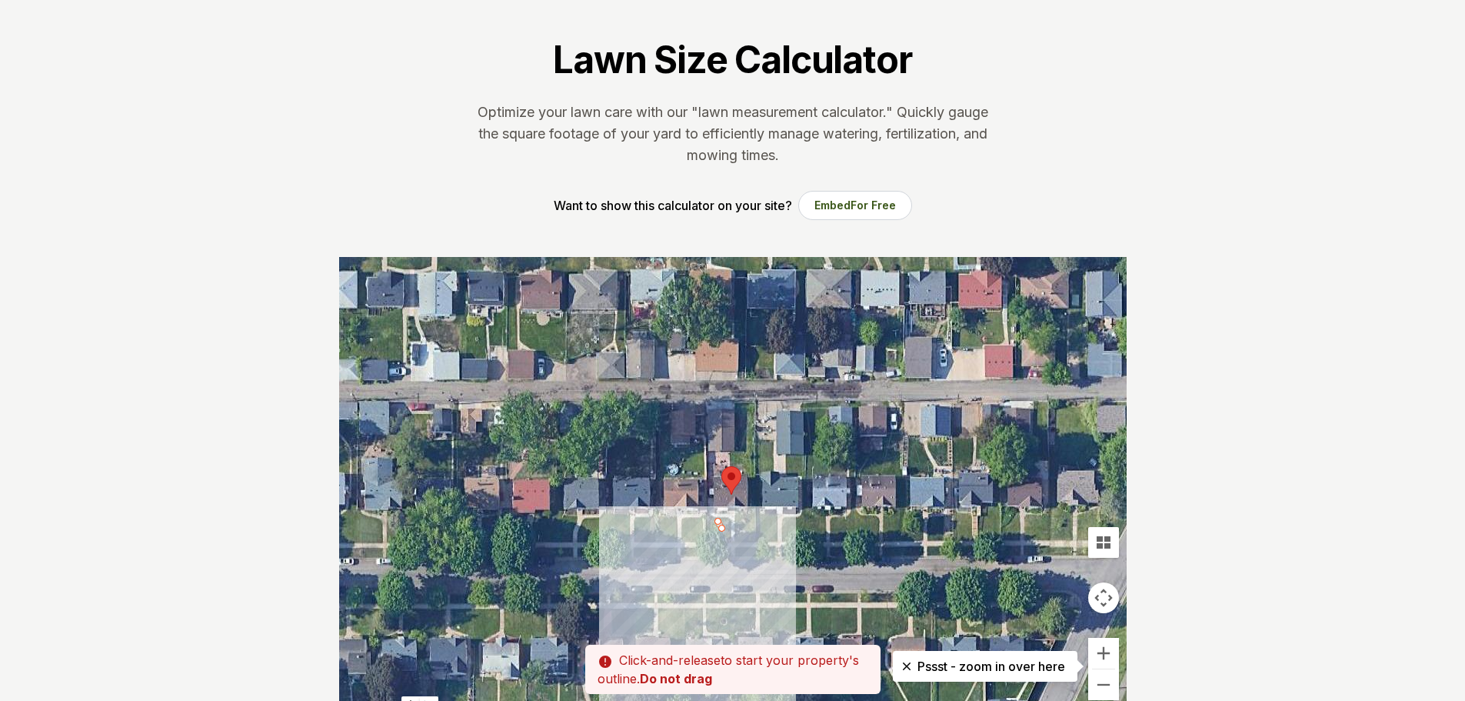
drag, startPoint x: 717, startPoint y: 513, endPoint x: 715, endPoint y: 522, distance: 9.5
click at [715, 522] on div at bounding box center [732, 487] width 787 height 461
click at [715, 527] on div at bounding box center [732, 487] width 787 height 461
click at [715, 533] on div at bounding box center [732, 487] width 787 height 461
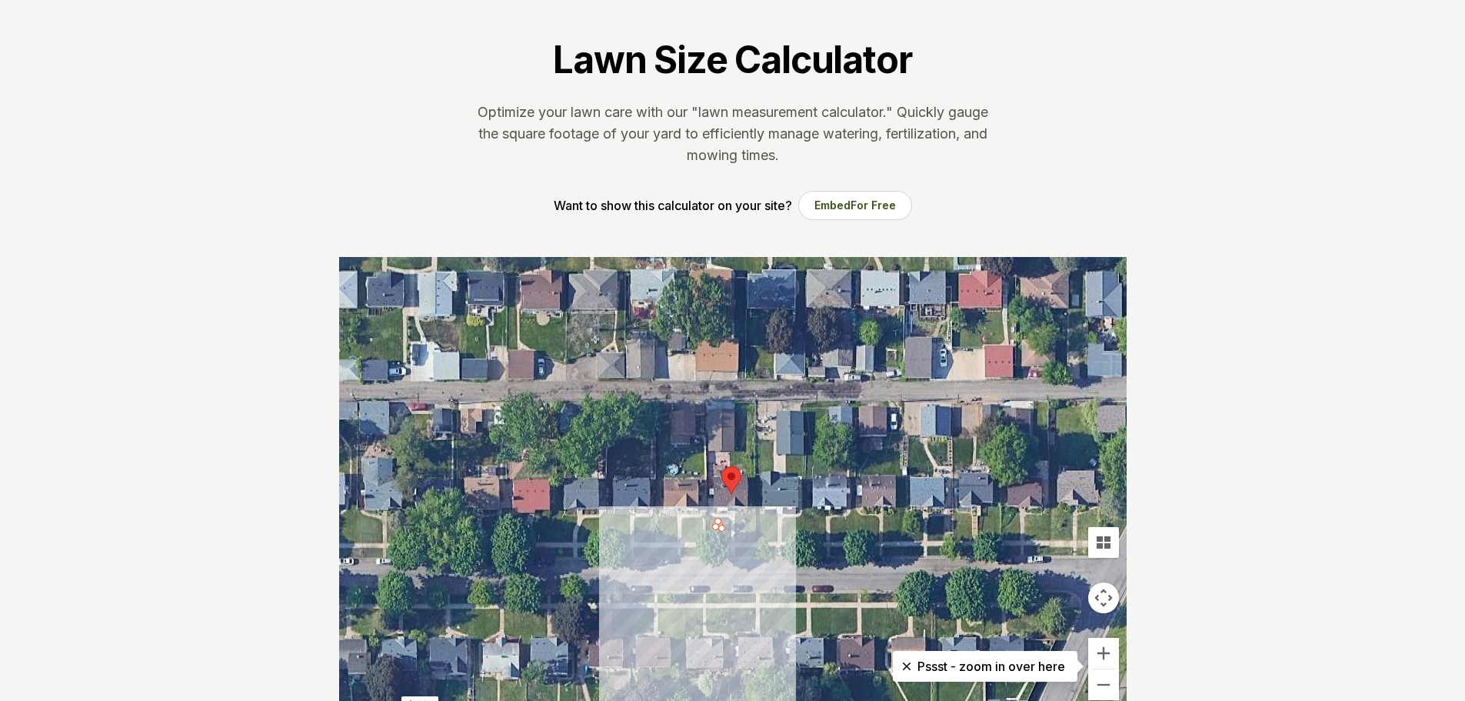
click at [712, 519] on div at bounding box center [732, 487] width 787 height 461
click at [727, 522] on div at bounding box center [732, 487] width 787 height 461
click at [728, 524] on div at bounding box center [732, 487] width 787 height 461
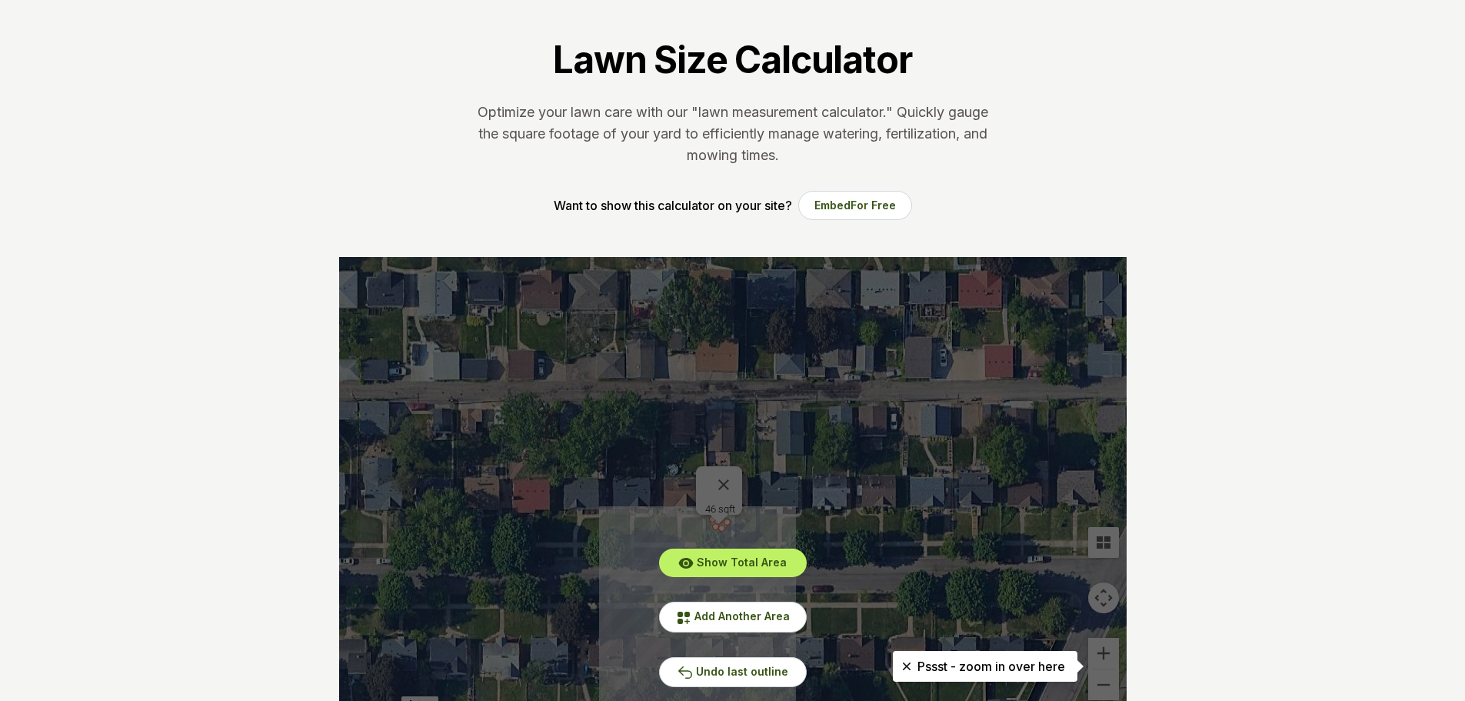
click at [729, 475] on div "Show Total Area Add Another Area Undo last outline" at bounding box center [732, 487] width 787 height 461
click at [729, 471] on div "Show Total Area Add Another Area Undo last outline" at bounding box center [732, 487] width 787 height 461
click at [753, 614] on span "Add Another Area" at bounding box center [741, 615] width 95 height 13
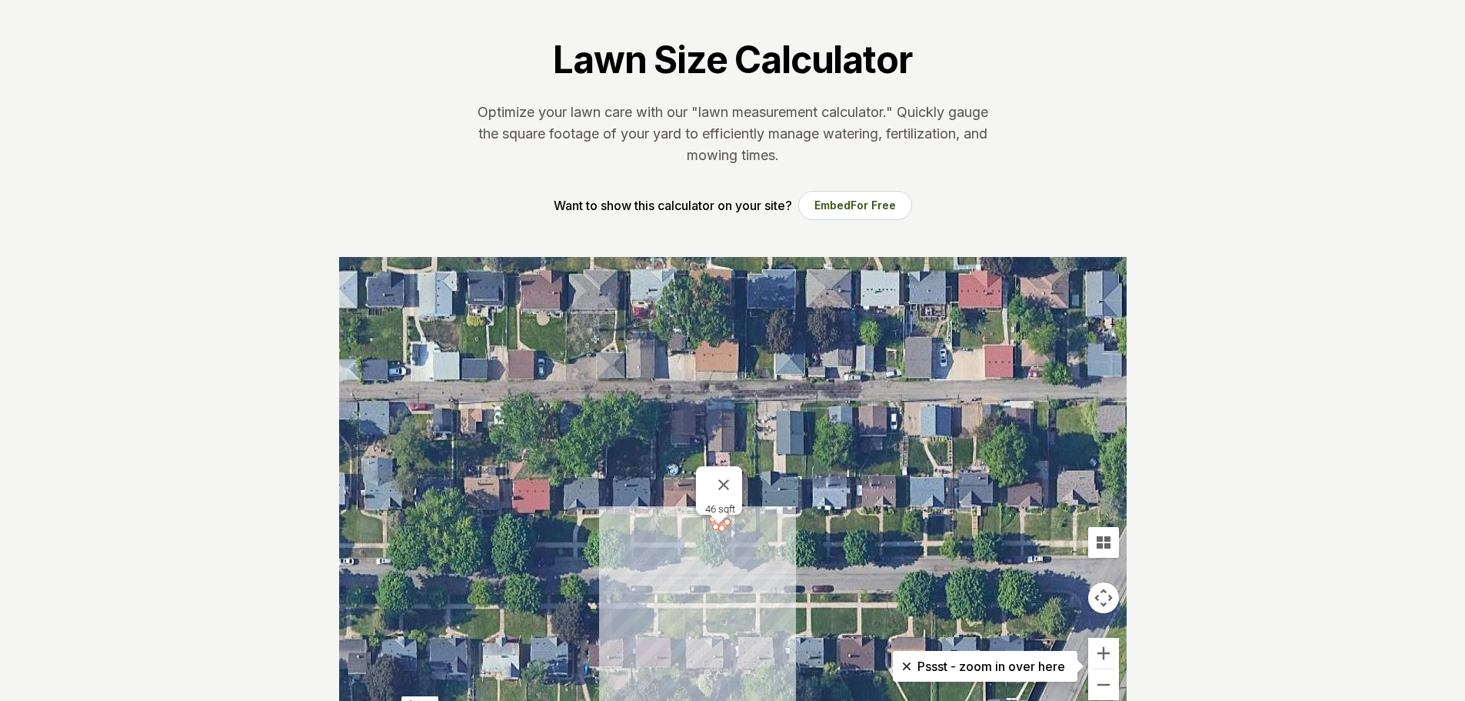
click at [714, 531] on div at bounding box center [732, 487] width 787 height 461
click at [727, 534] on div at bounding box center [732, 487] width 787 height 461
click at [760, 534] on div at bounding box center [732, 487] width 787 height 461
click at [752, 532] on div at bounding box center [732, 487] width 787 height 461
click at [751, 521] on div at bounding box center [732, 487] width 787 height 461
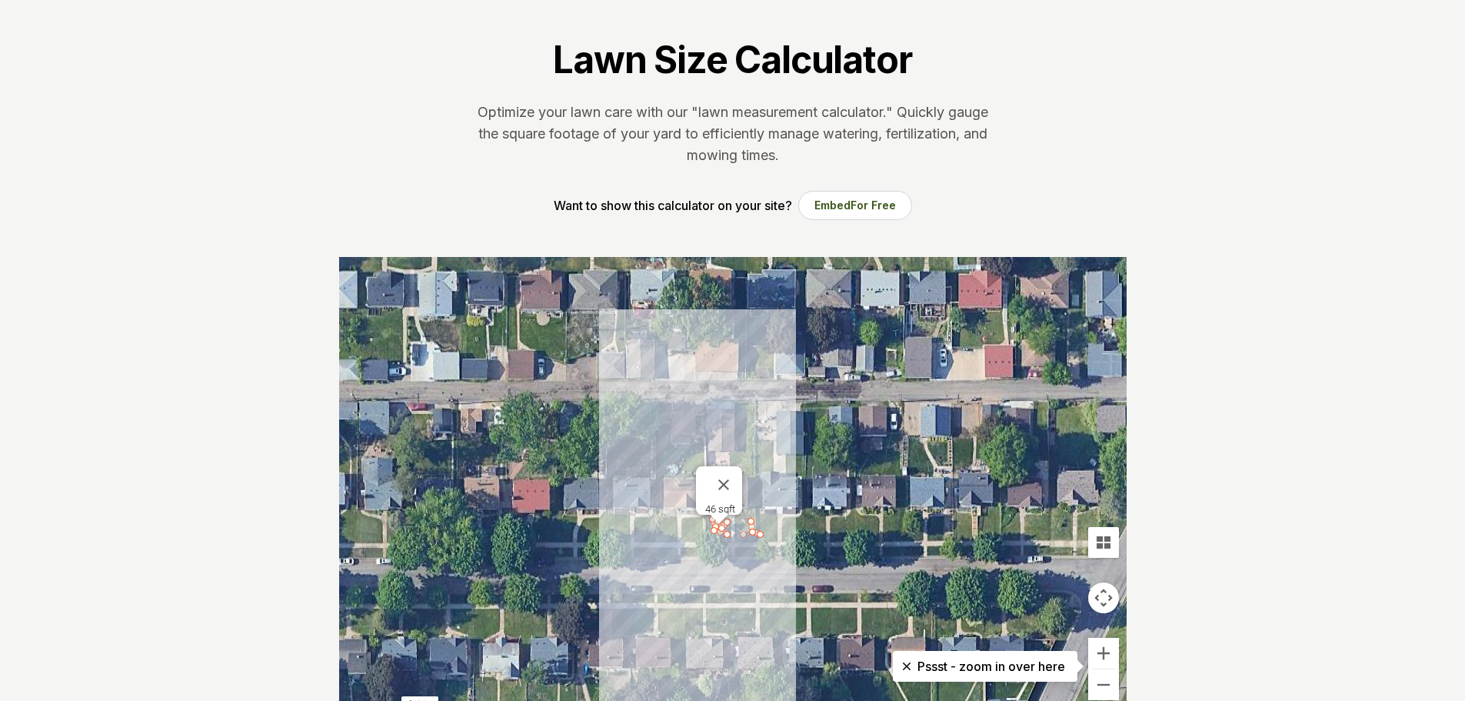
click at [754, 511] on div at bounding box center [732, 487] width 787 height 461
click at [730, 473] on button "Close" at bounding box center [723, 484] width 37 height 37
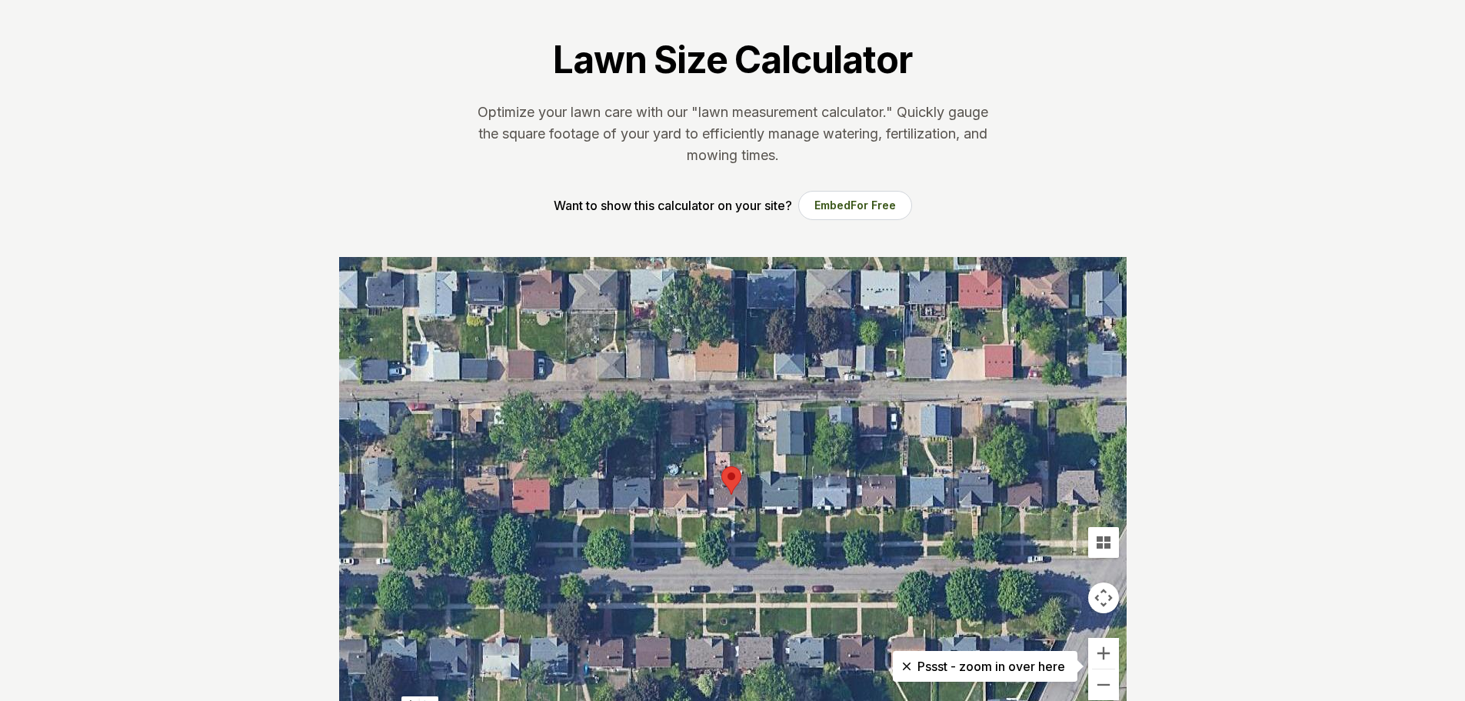
click at [746, 518] on div at bounding box center [732, 487] width 787 height 461
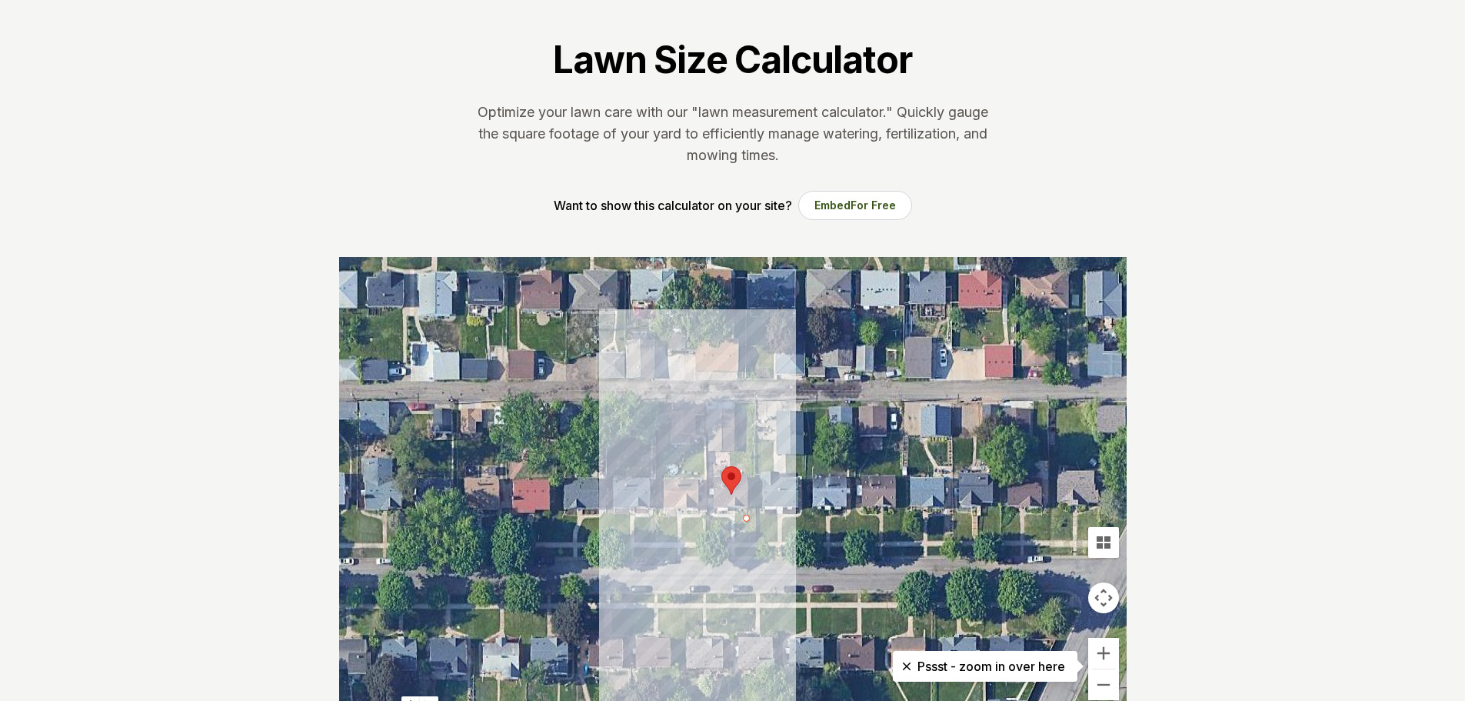
click at [755, 517] on div at bounding box center [732, 487] width 787 height 461
click at [746, 514] on div at bounding box center [732, 487] width 787 height 461
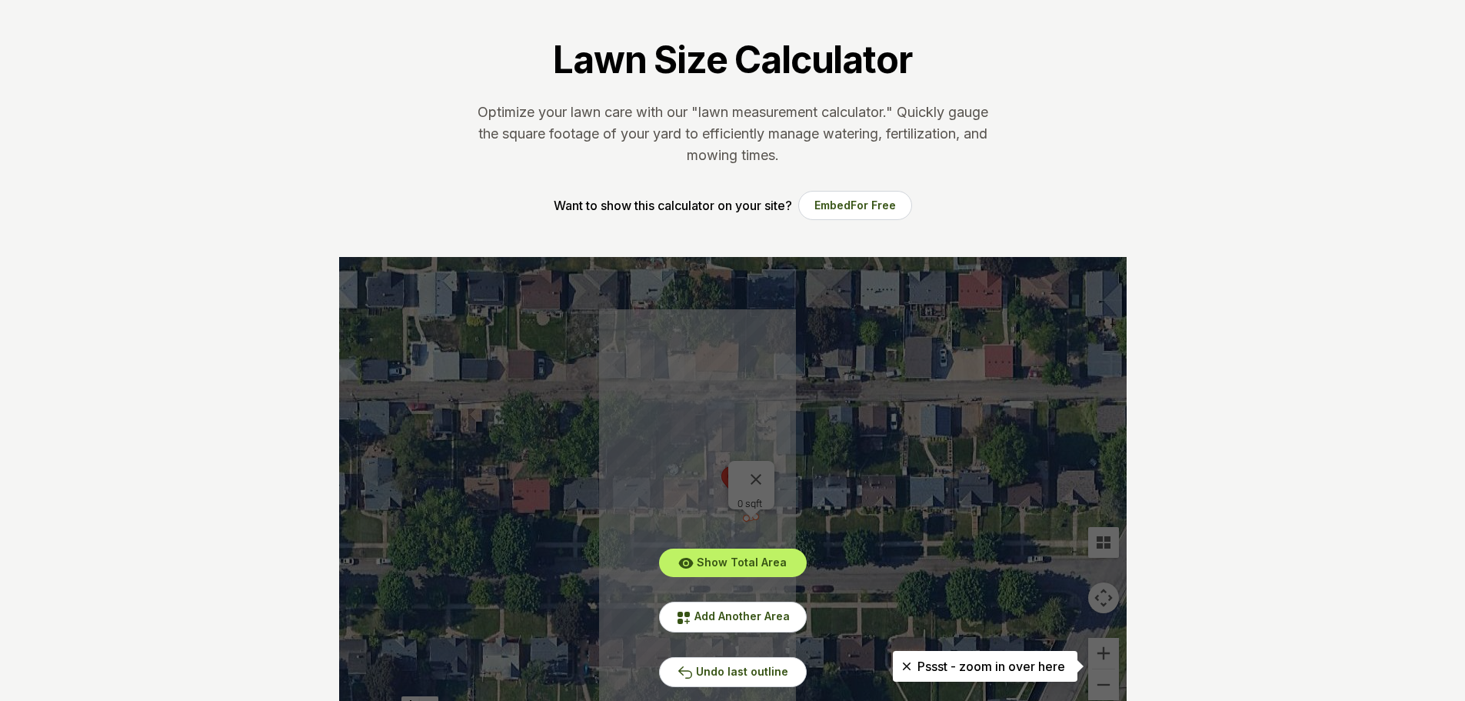
click at [758, 471] on div "Show Total Area Add Another Area Undo last outline" at bounding box center [732, 487] width 787 height 461
click at [755, 468] on div "Show Total Area Add Another Area Undo last outline" at bounding box center [732, 487] width 787 height 461
click at [834, 580] on div "Show Total Area Add Another Area Undo last outline" at bounding box center [732, 487] width 787 height 461
click at [698, 619] on span "Add Another Area" at bounding box center [741, 615] width 95 height 13
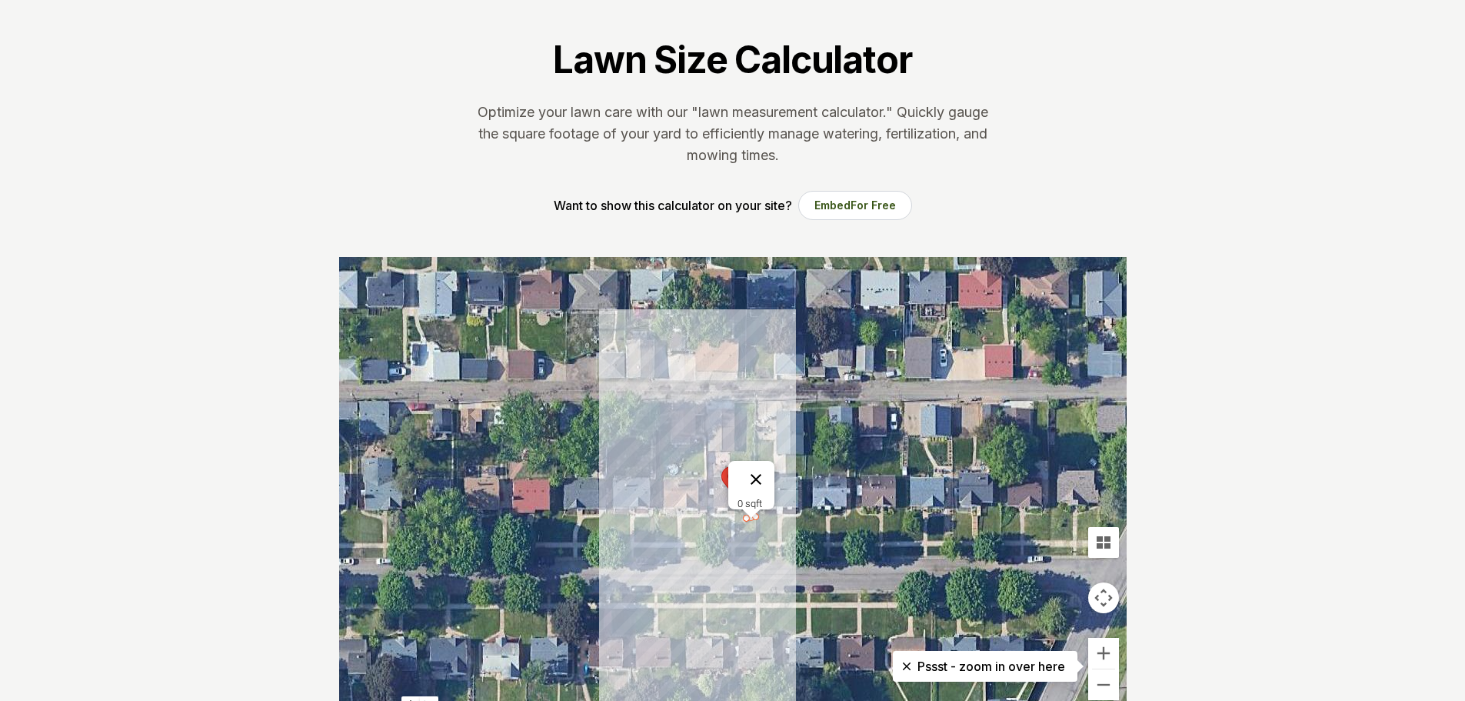
click at [774, 472] on button "Close" at bounding box center [755, 479] width 37 height 37
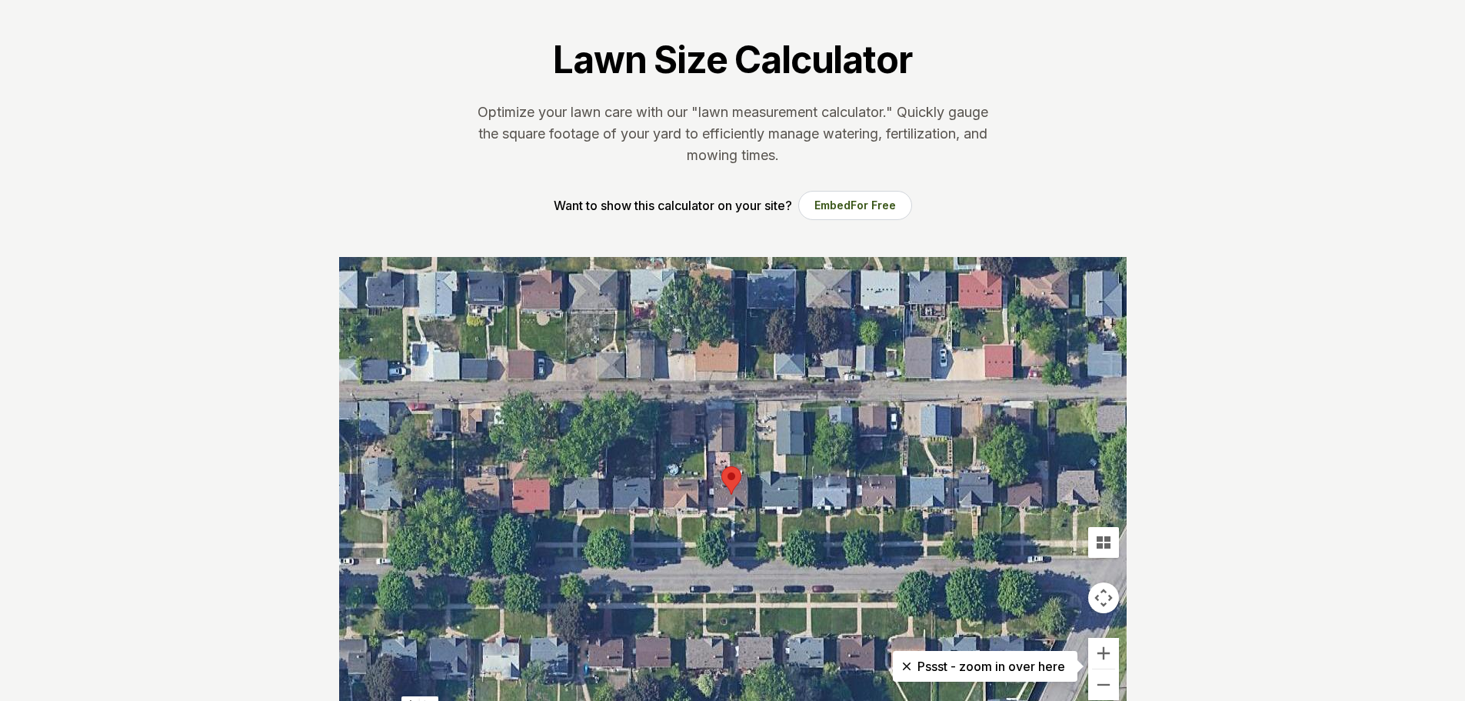
click at [743, 542] on div at bounding box center [732, 487] width 787 height 461
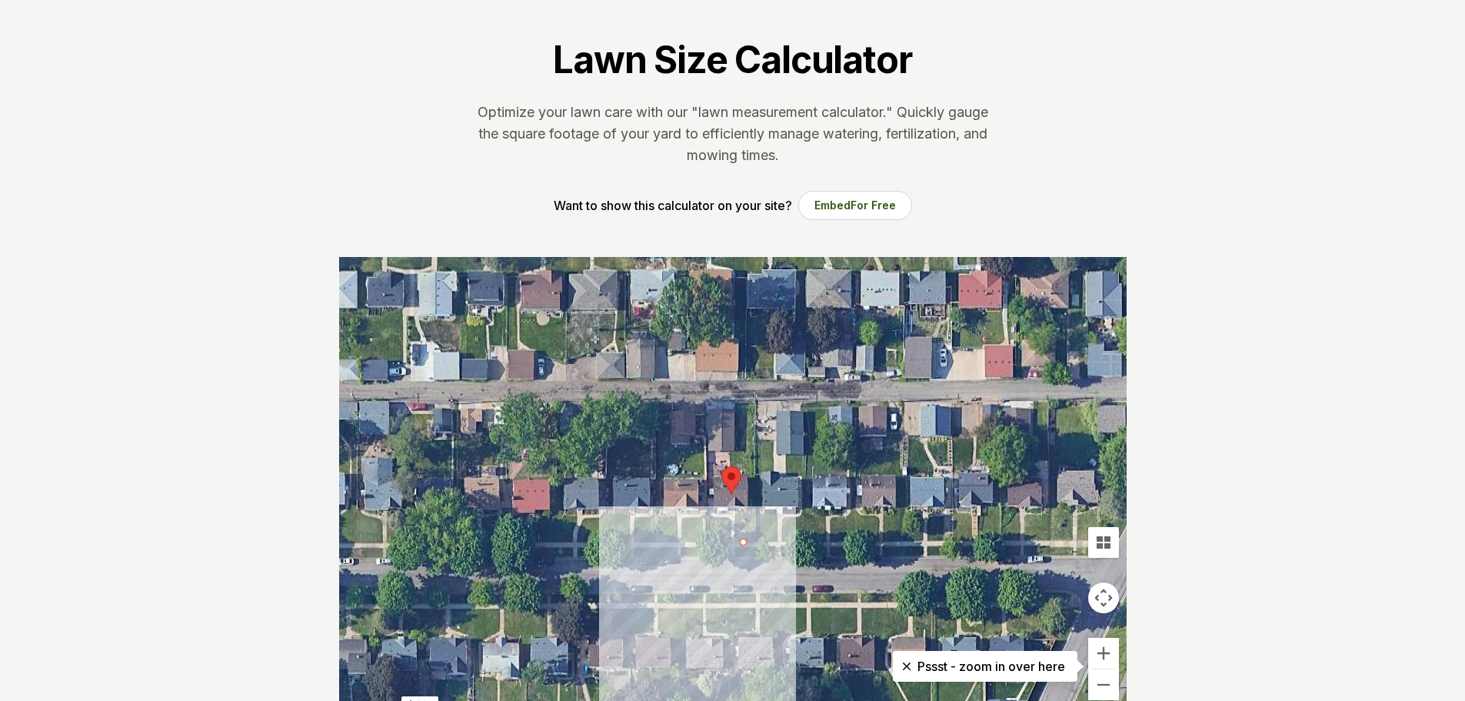
click at [760, 544] on div at bounding box center [732, 487] width 787 height 461
click at [758, 533] on div at bounding box center [732, 487] width 787 height 461
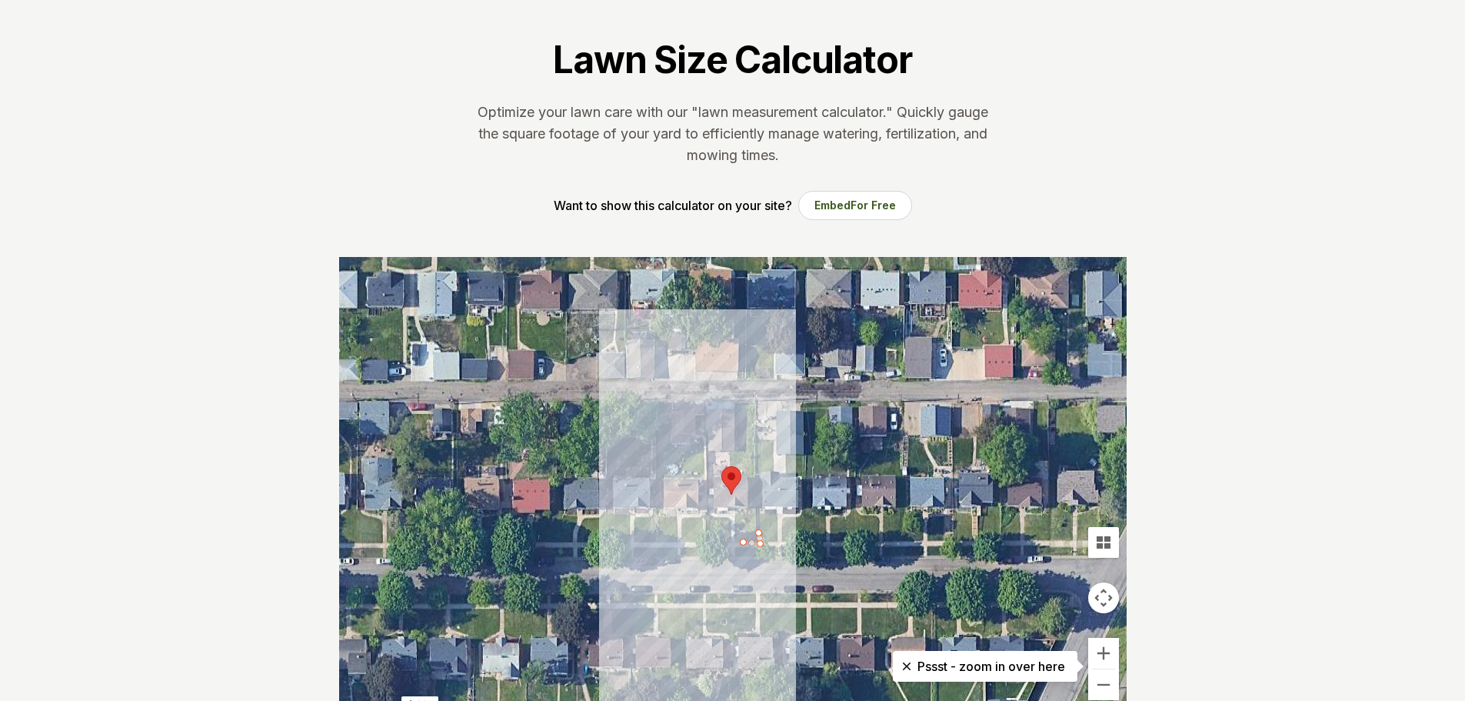
click at [757, 512] on div at bounding box center [732, 487] width 787 height 461
click at [746, 515] on div at bounding box center [732, 487] width 787 height 461
click at [767, 529] on div at bounding box center [732, 487] width 787 height 461
click at [773, 550] on div at bounding box center [732, 487] width 787 height 461
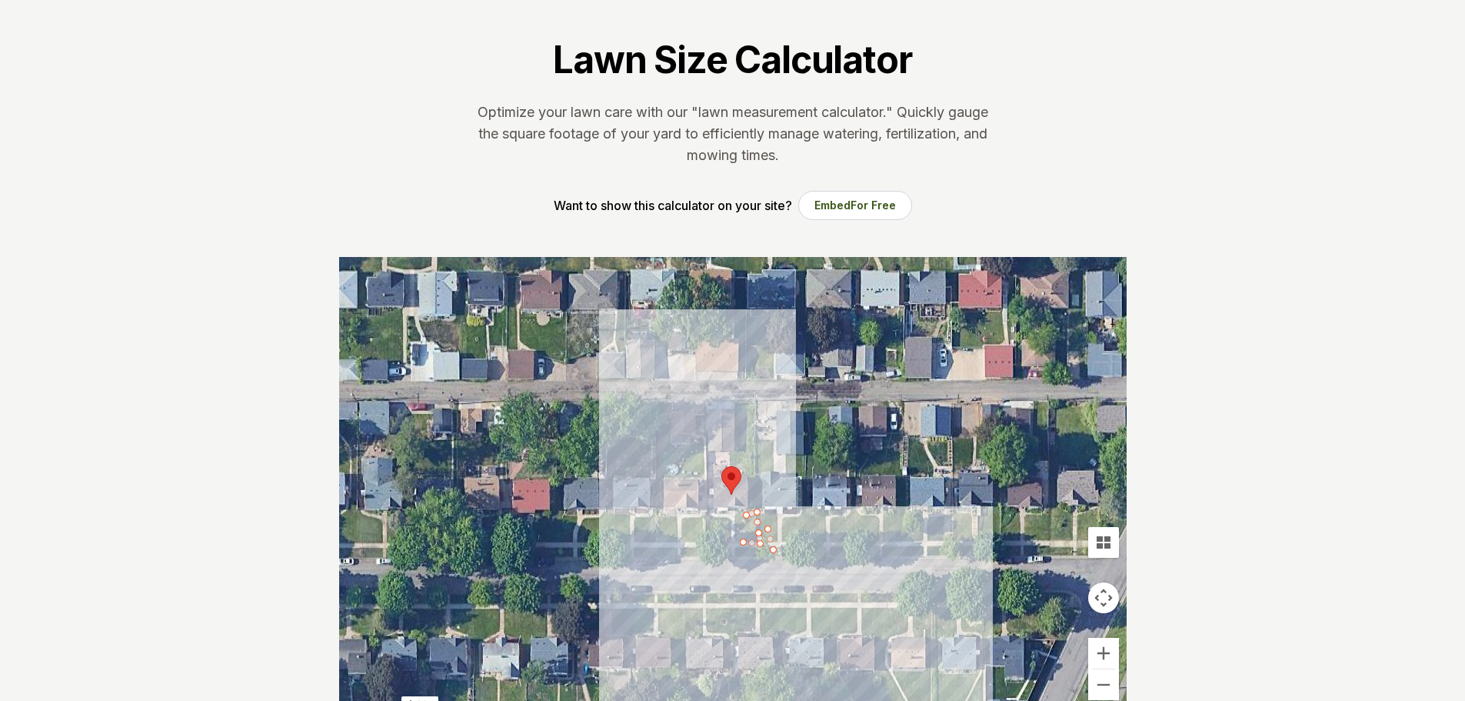
click at [784, 554] on div at bounding box center [732, 487] width 787 height 461
click at [897, 662] on div at bounding box center [732, 487] width 787 height 461
click at [849, 578] on div at bounding box center [732, 487] width 787 height 461
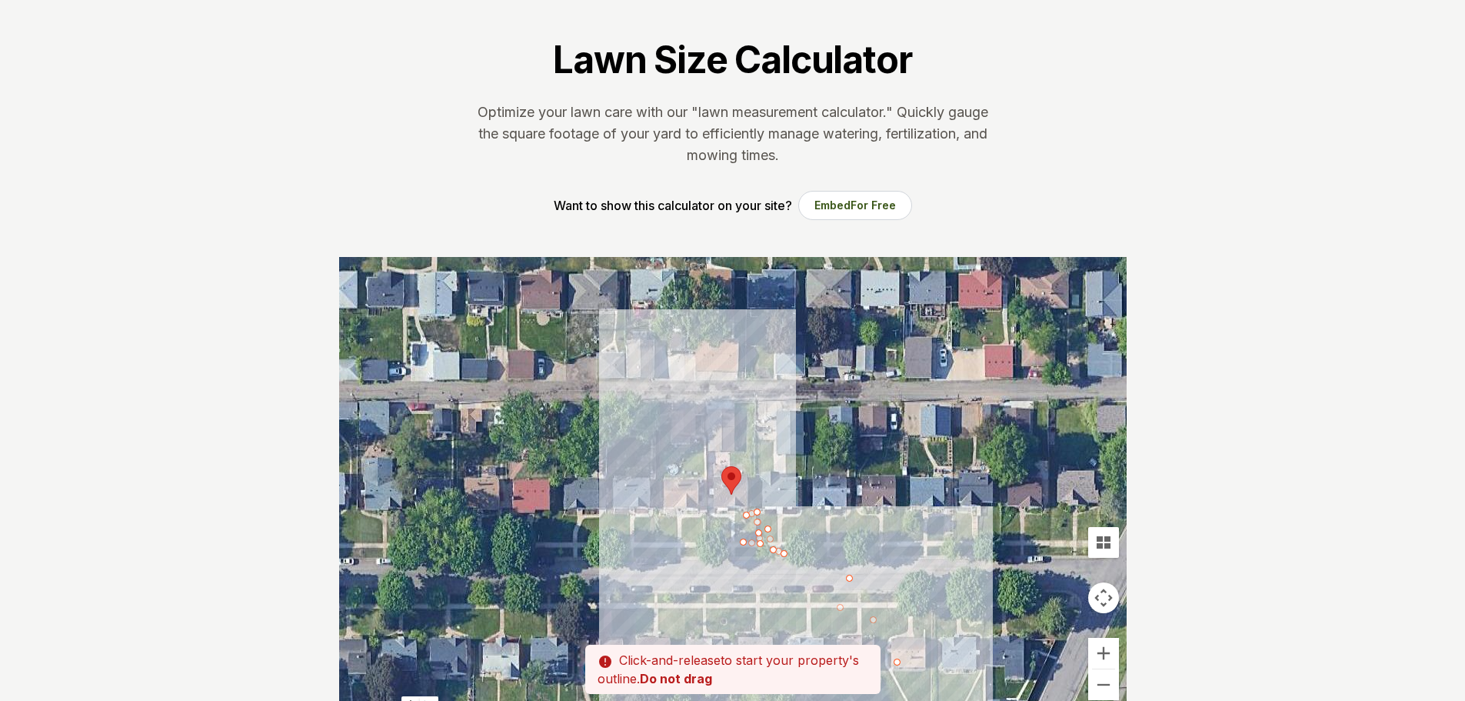
click at [754, 633] on div at bounding box center [732, 487] width 787 height 461
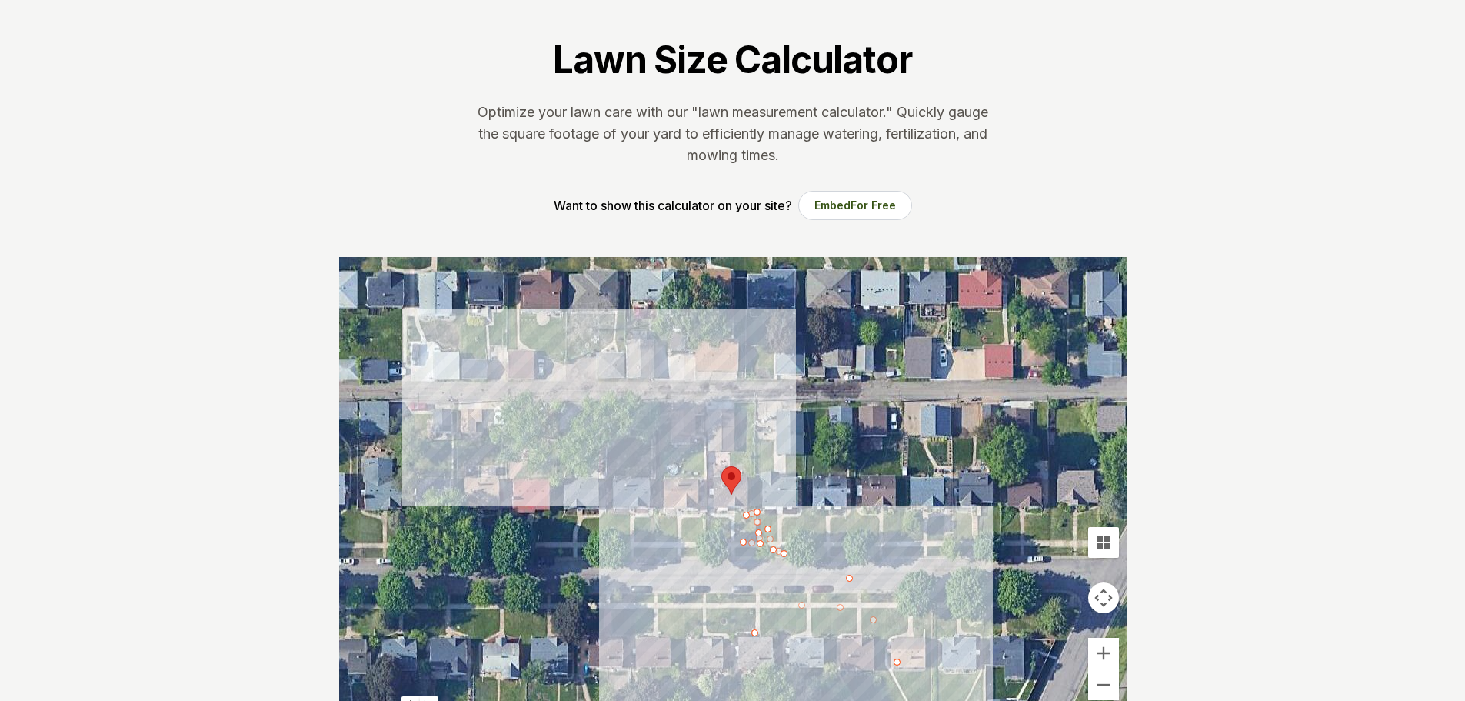
click at [581, 358] on div at bounding box center [732, 487] width 787 height 461
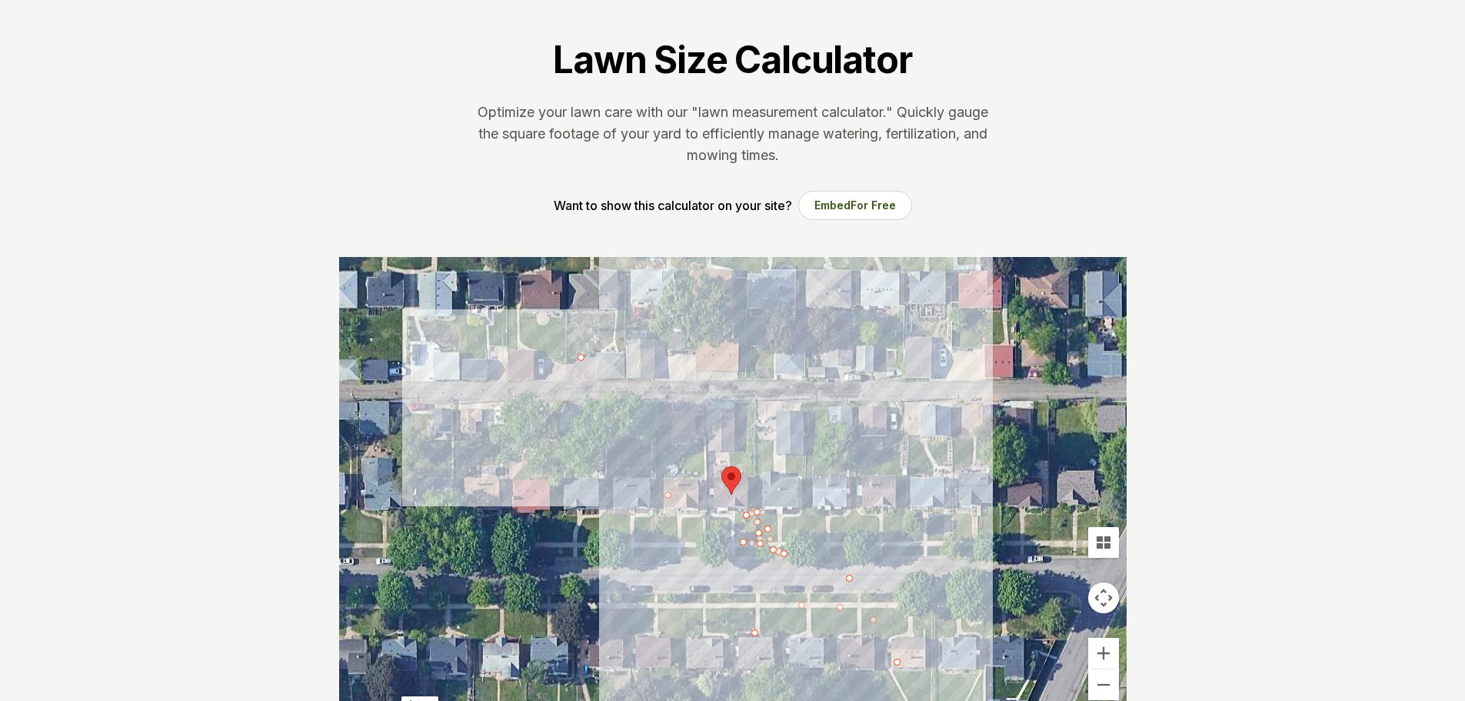
click at [984, 201] on section "Lawn Size Calculator Optimize your lawn care with our "lawn measurement calcula…" at bounding box center [733, 122] width 837 height 269
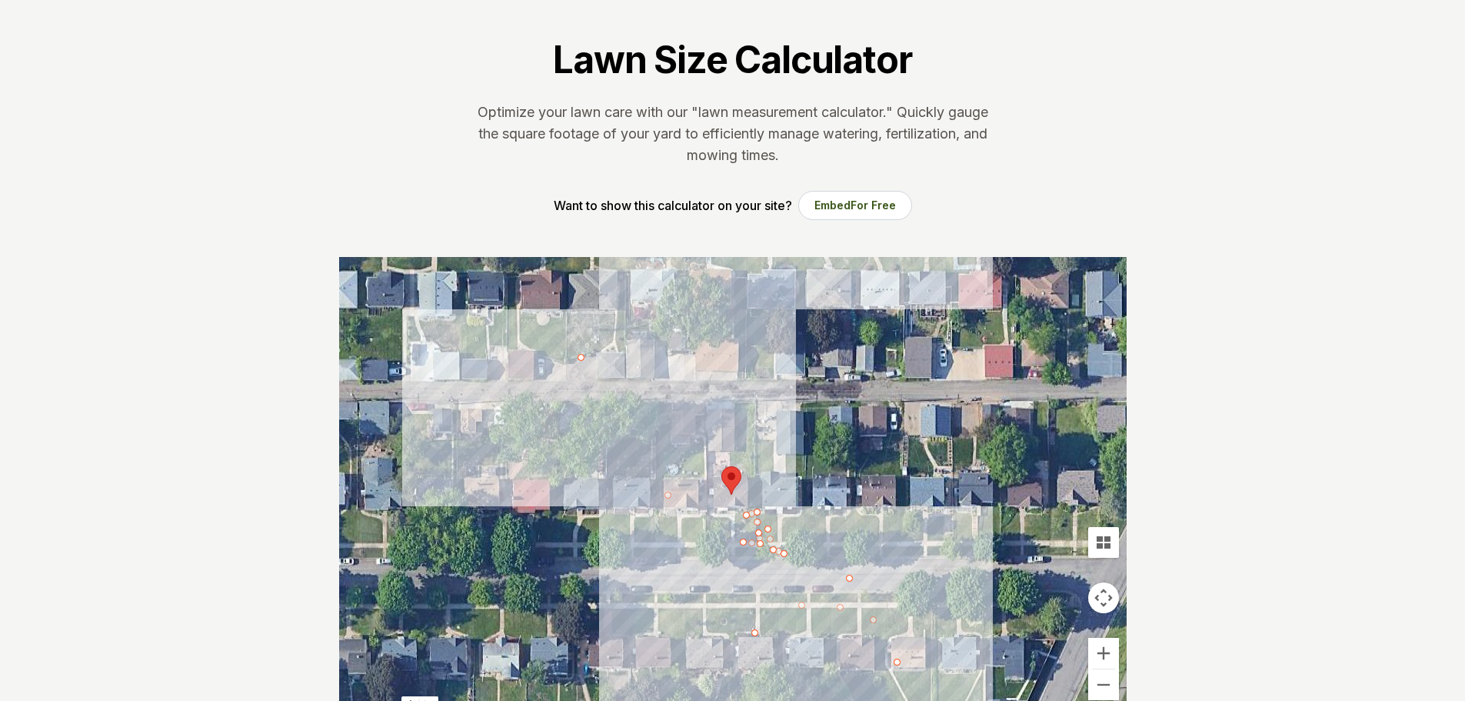
click at [1030, 185] on section "Lawn Size Calculator Optimize your lawn care with our "lawn measurement calcula…" at bounding box center [733, 122] width 837 height 269
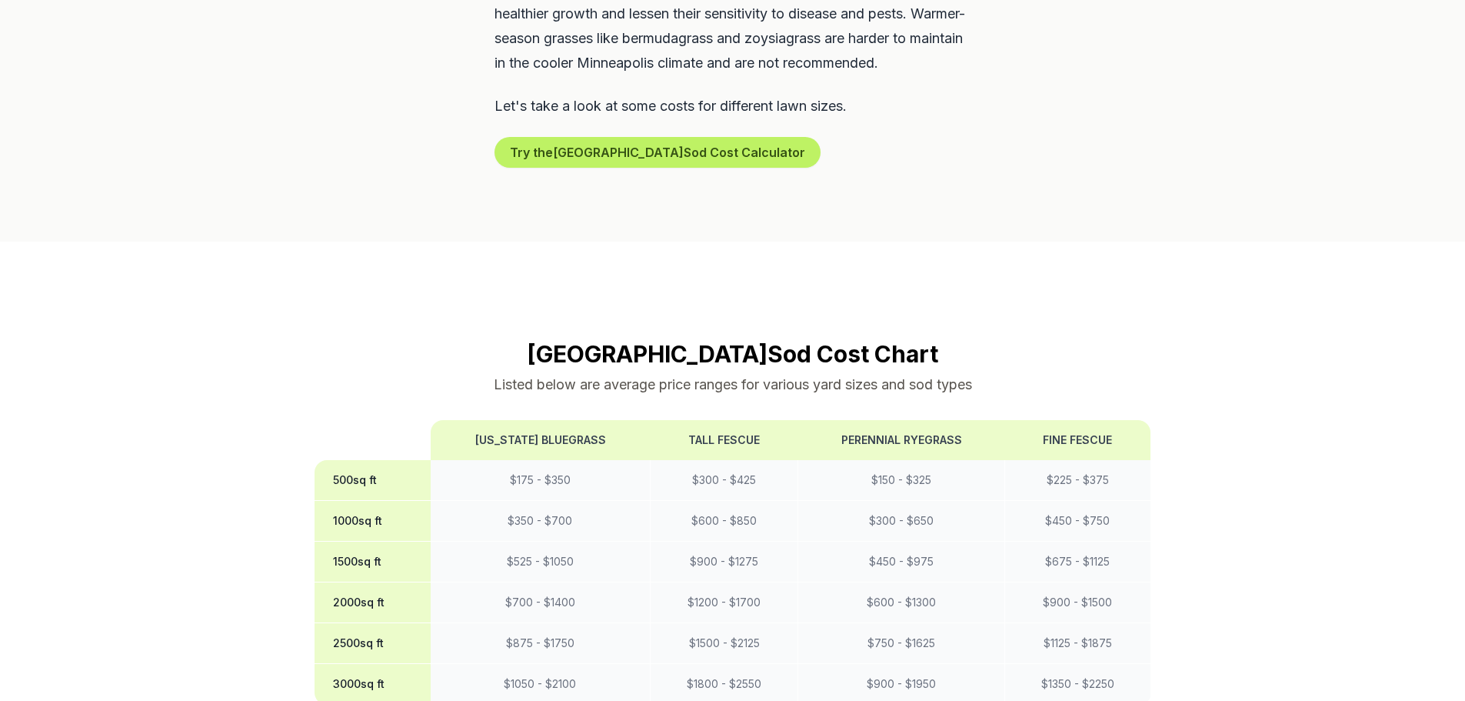
scroll to position [1077, 0]
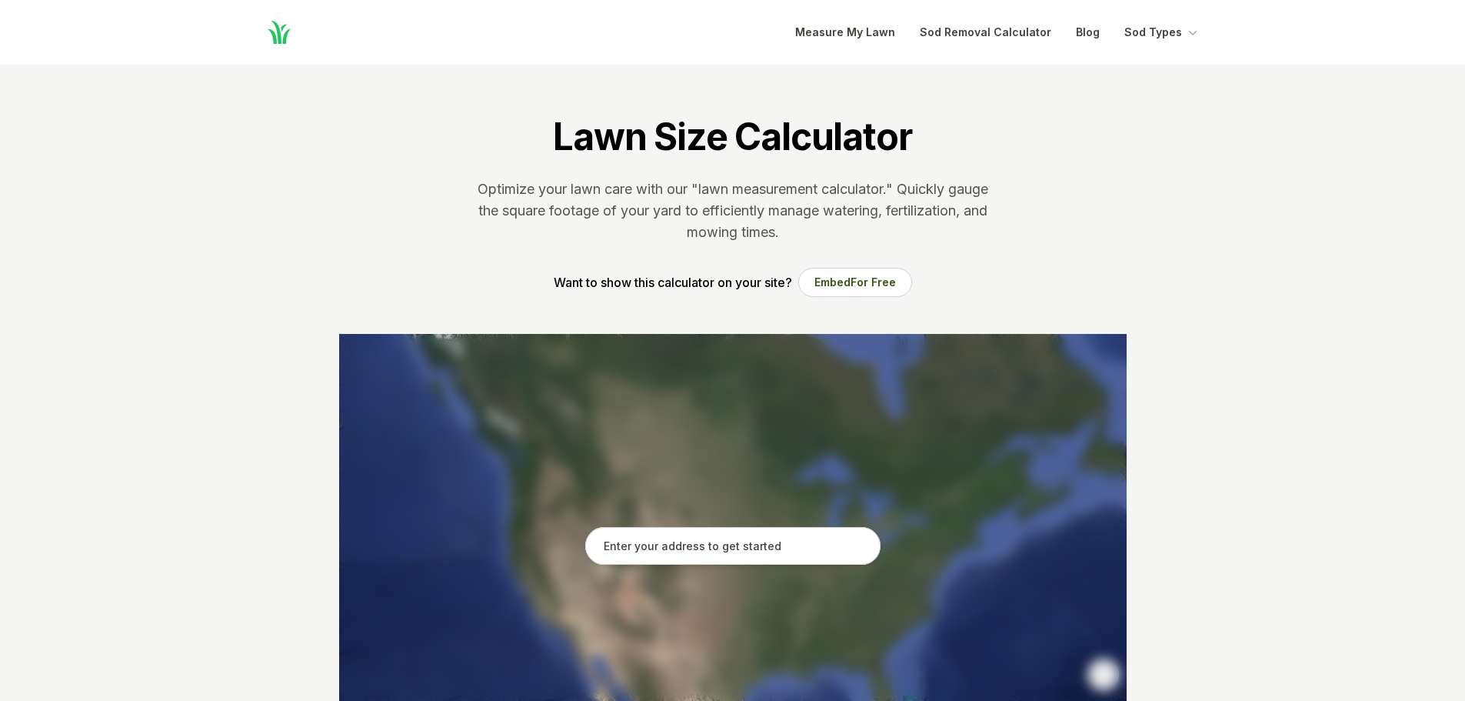
click at [704, 549] on input "text" at bounding box center [732, 546] width 295 height 38
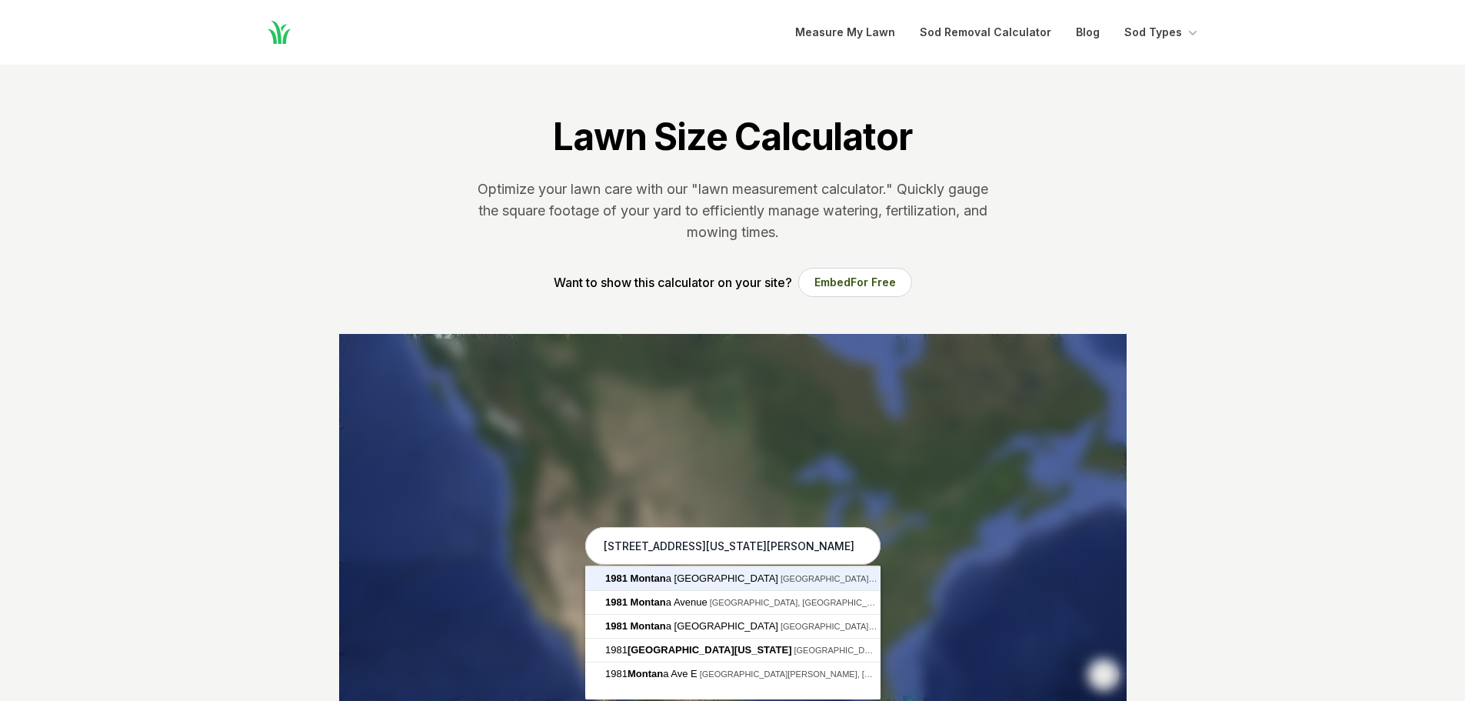
type input "[STREET_ADDRESS][US_STATE][PERSON_NAME]"
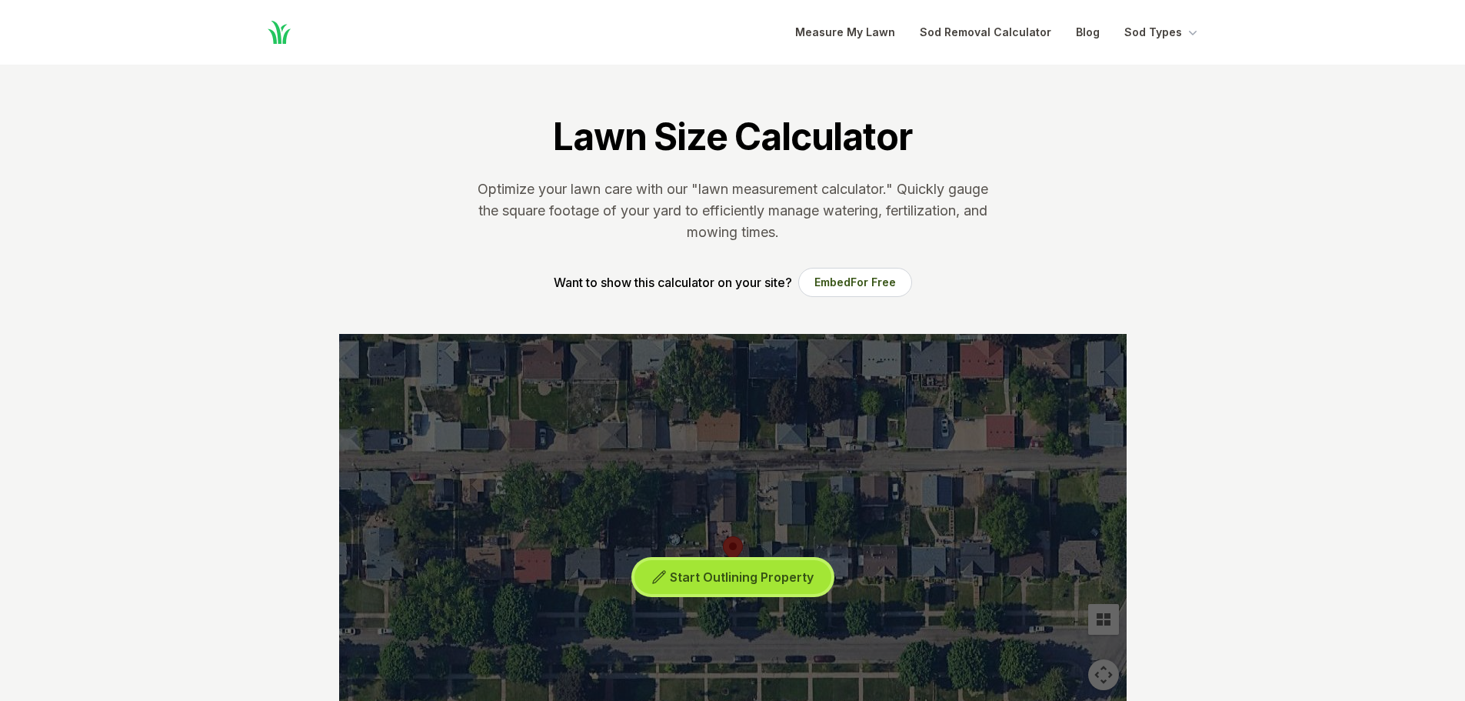
click at [747, 576] on span "Start Outlining Property" at bounding box center [742, 576] width 144 height 15
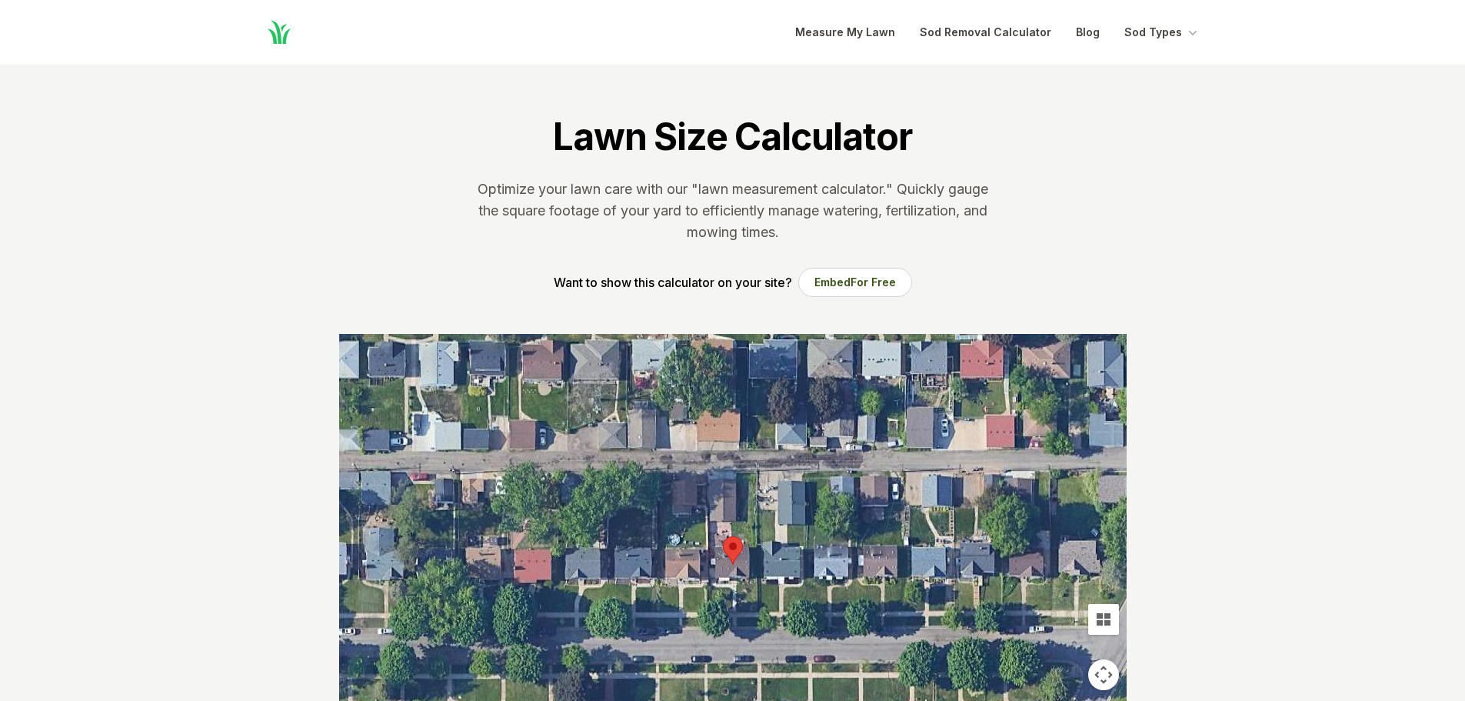
click at [744, 583] on div at bounding box center [732, 564] width 787 height 461
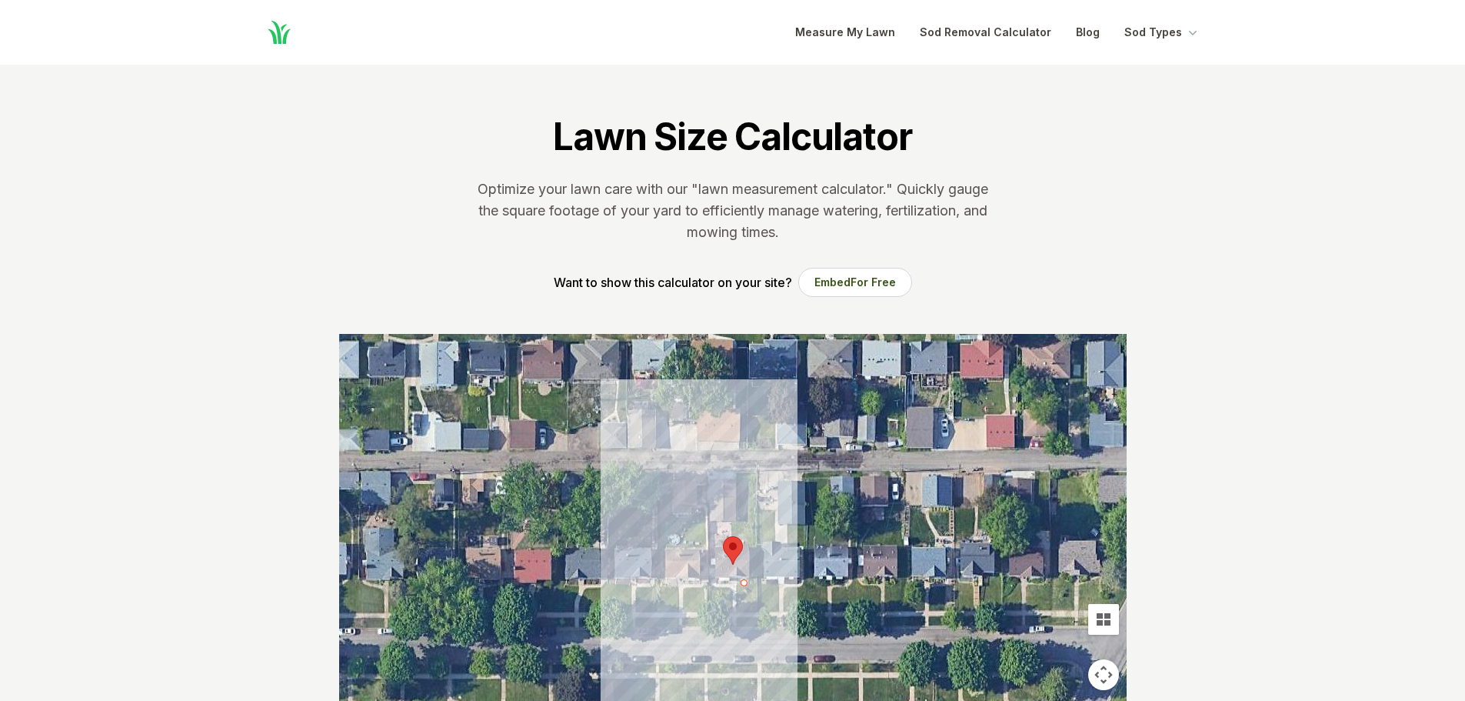
click at [741, 608] on div at bounding box center [732, 564] width 787 height 461
click at [767, 609] on div at bounding box center [732, 564] width 787 height 461
click at [763, 580] on div at bounding box center [732, 564] width 787 height 461
click at [751, 580] on div at bounding box center [732, 564] width 787 height 461
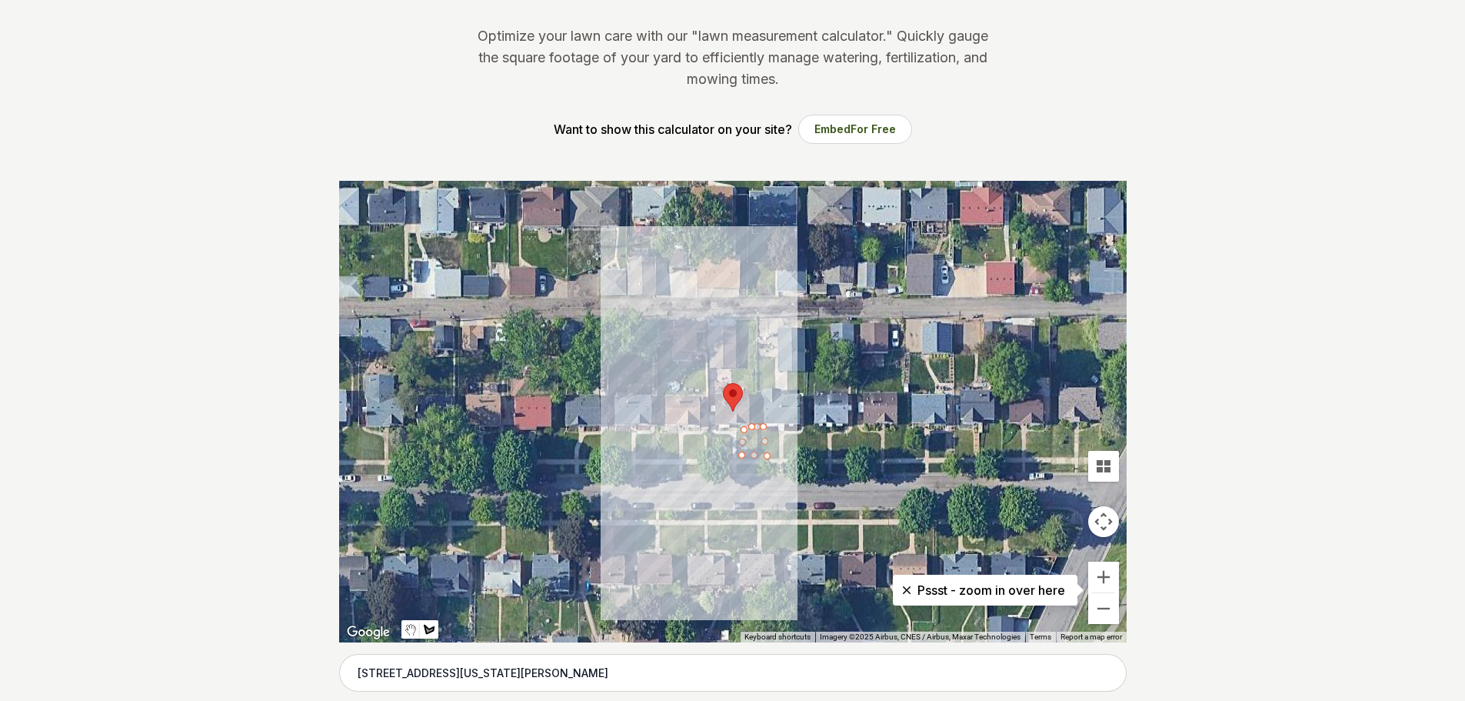
scroll to position [154, 0]
click at [744, 428] on div at bounding box center [732, 410] width 787 height 461
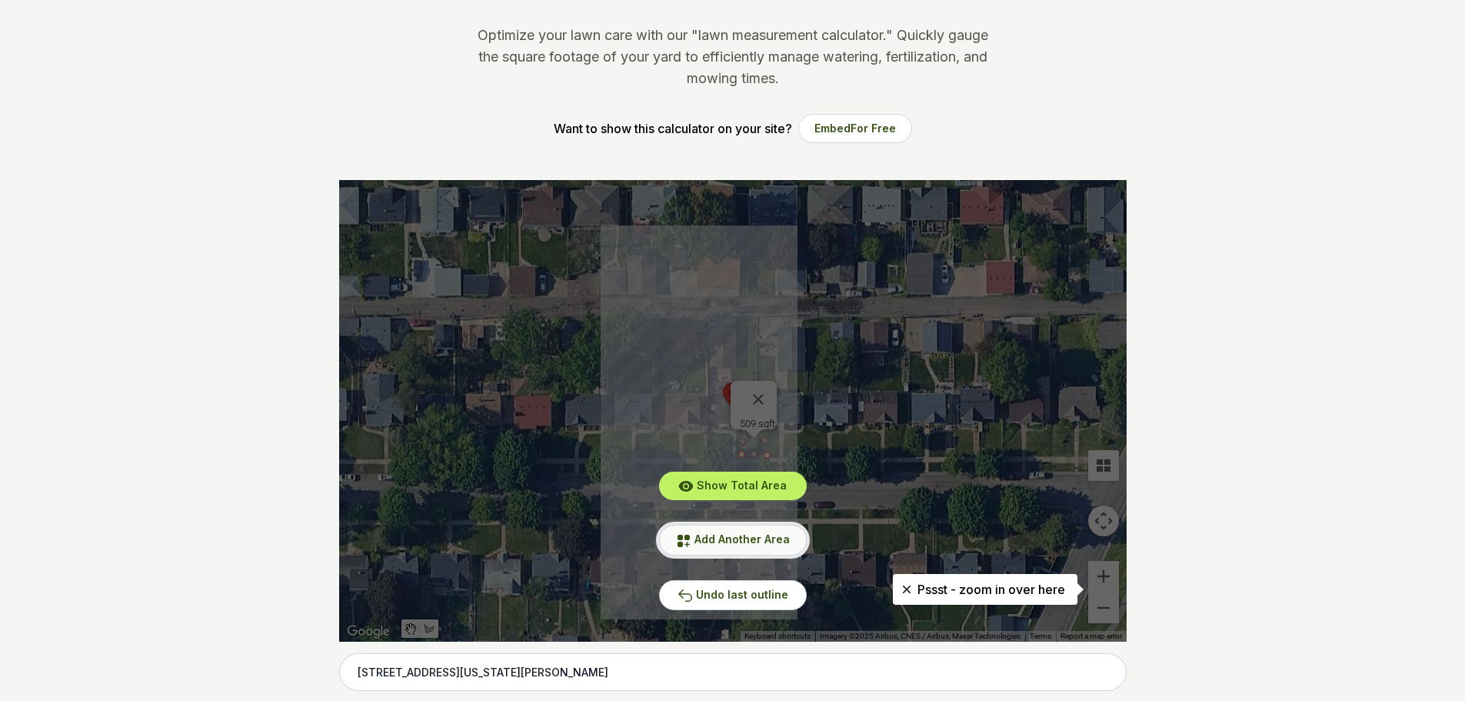
click at [761, 535] on span "Add Another Area" at bounding box center [741, 538] width 95 height 13
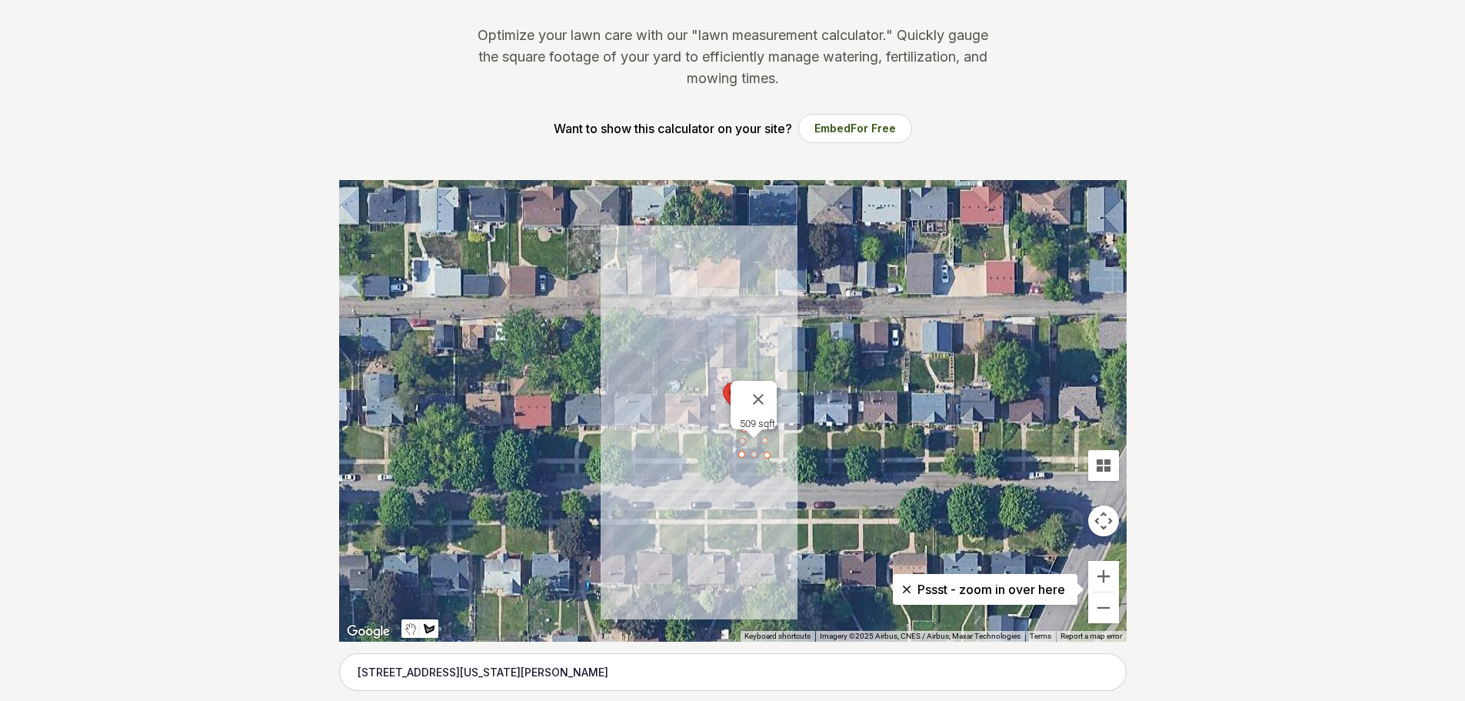
click at [714, 439] on div at bounding box center [732, 410] width 787 height 461
click at [714, 460] on div at bounding box center [732, 410] width 787 height 461
click at [731, 455] on div at bounding box center [732, 410] width 787 height 461
click at [734, 440] on div at bounding box center [732, 410] width 787 height 461
click at [714, 437] on div at bounding box center [732, 410] width 787 height 461
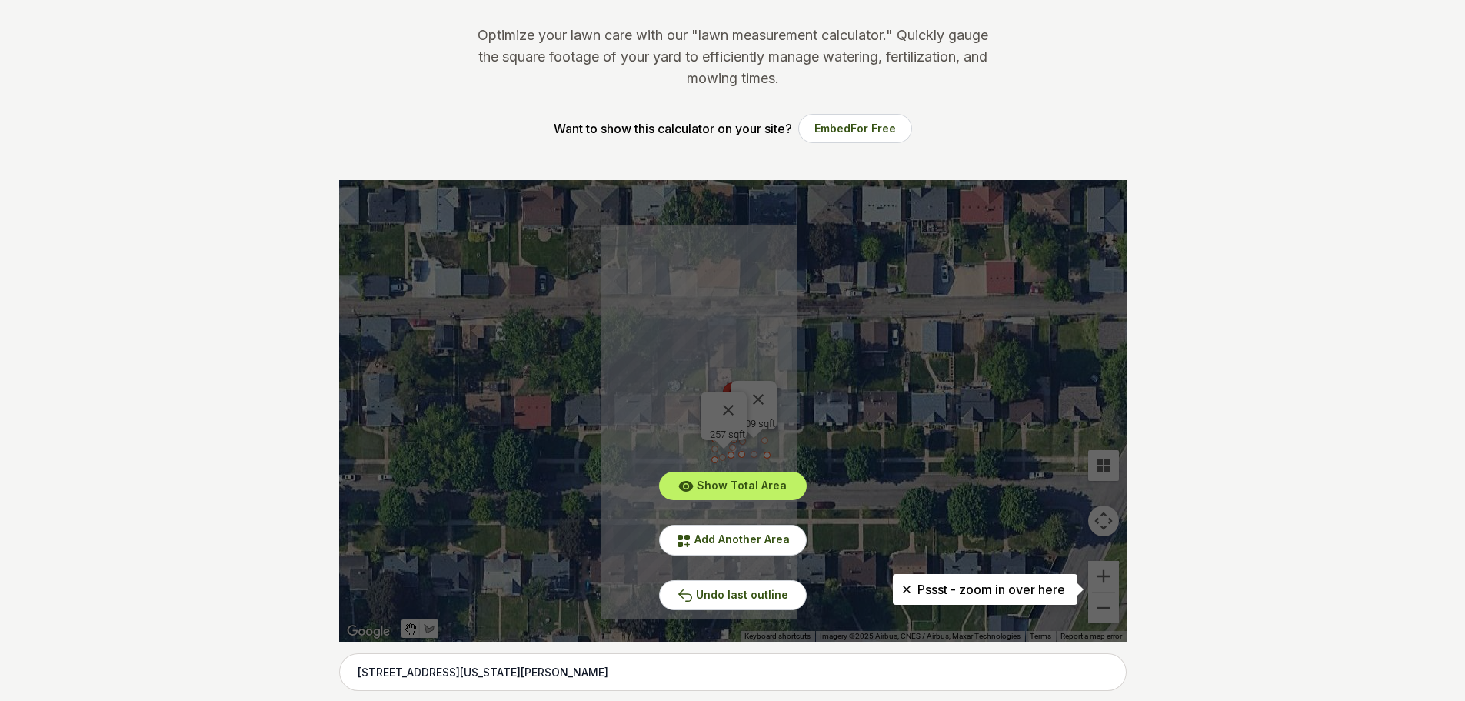
click at [1103, 578] on div "Show Total Area Add Another Area Undo last outline" at bounding box center [732, 410] width 787 height 461
click at [988, 590] on p "Pssst - zoom in over here" at bounding box center [985, 589] width 160 height 18
click at [908, 591] on icon at bounding box center [906, 588] width 15 height 15
click at [739, 402] on div "Show Total Area Add Another Area Undo last outline" at bounding box center [732, 410] width 787 height 461
click at [721, 396] on div "Show Total Area Add Another Area Undo last outline" at bounding box center [732, 410] width 787 height 461
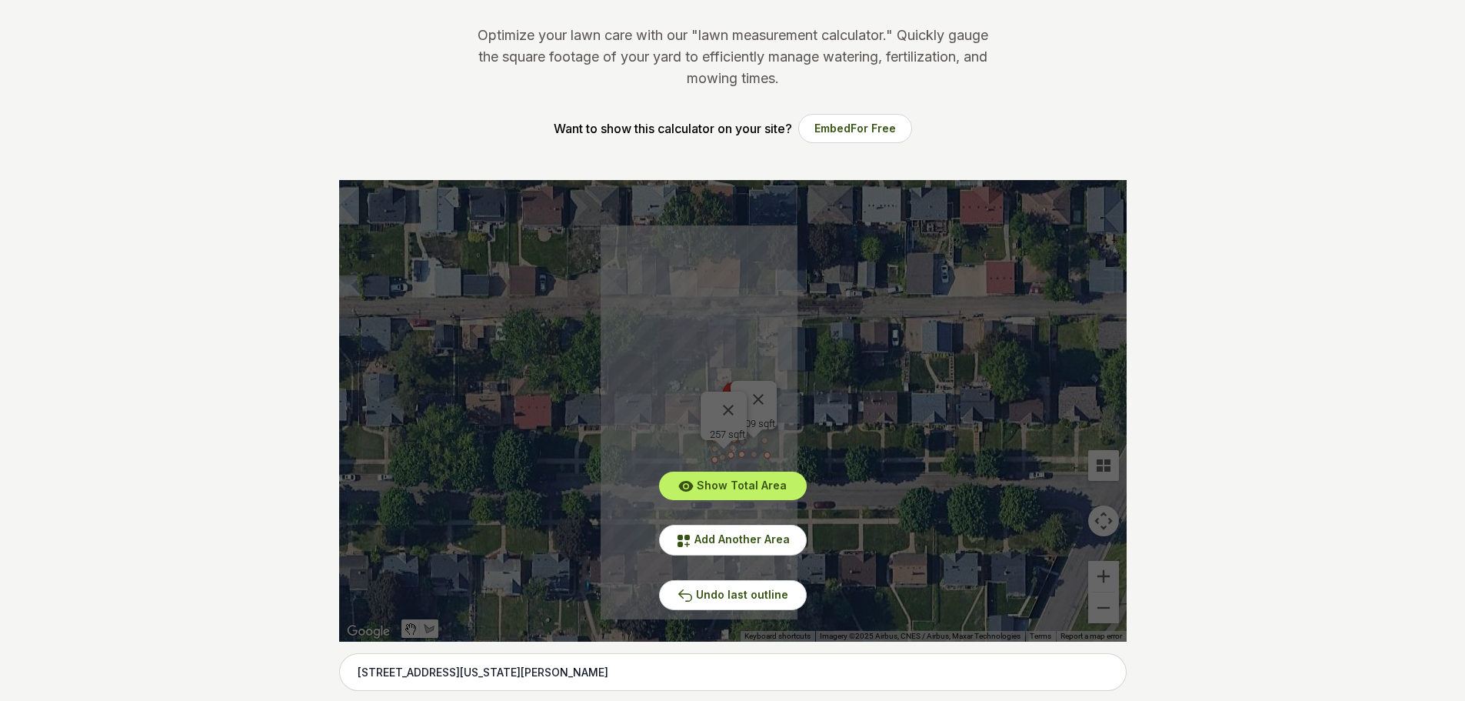
click at [741, 398] on div "Show Total Area Add Another Area Undo last outline" at bounding box center [732, 410] width 787 height 461
click at [740, 398] on div "Show Total Area Add Another Area Undo last outline" at bounding box center [732, 410] width 787 height 461
click at [732, 606] on button "Undo last outline" at bounding box center [733, 595] width 148 height 30
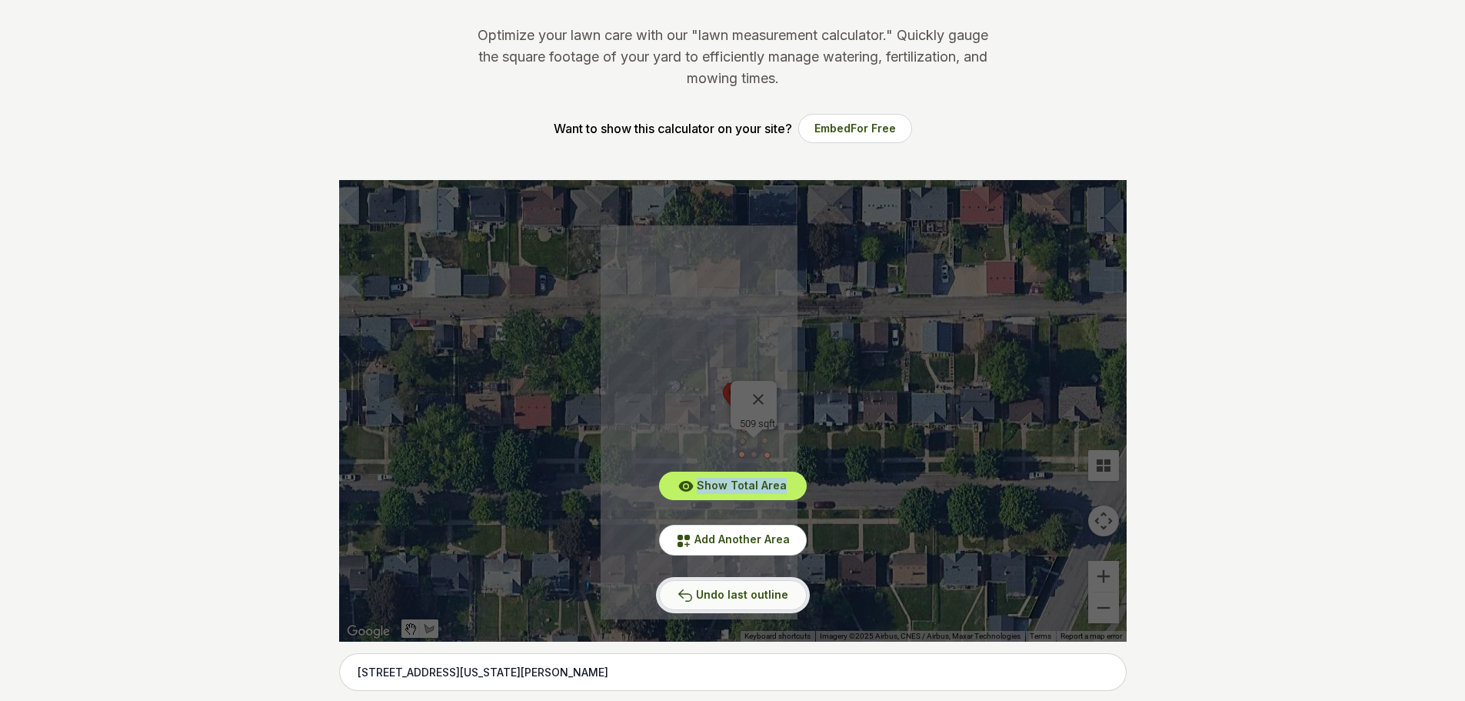
click at [732, 602] on button "Undo last outline" at bounding box center [733, 595] width 148 height 30
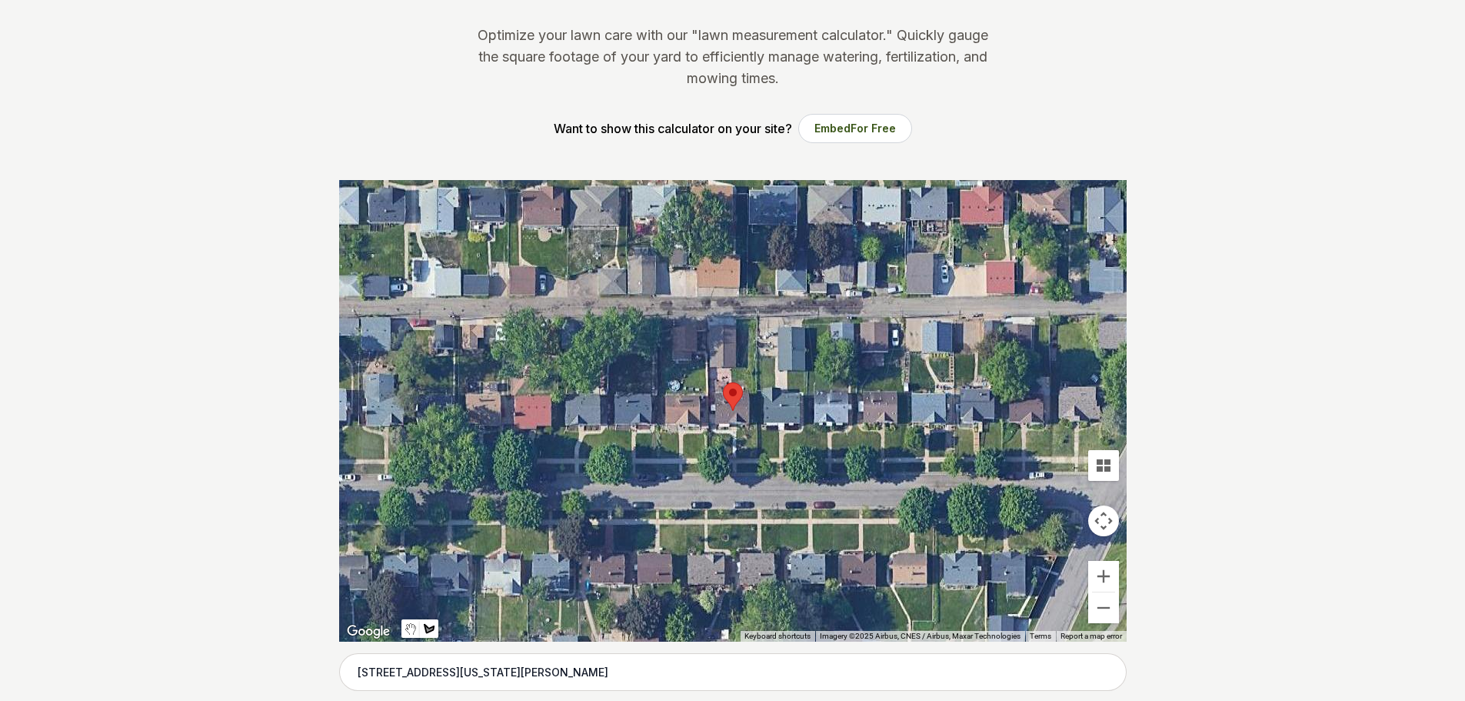
scroll to position [231, 0]
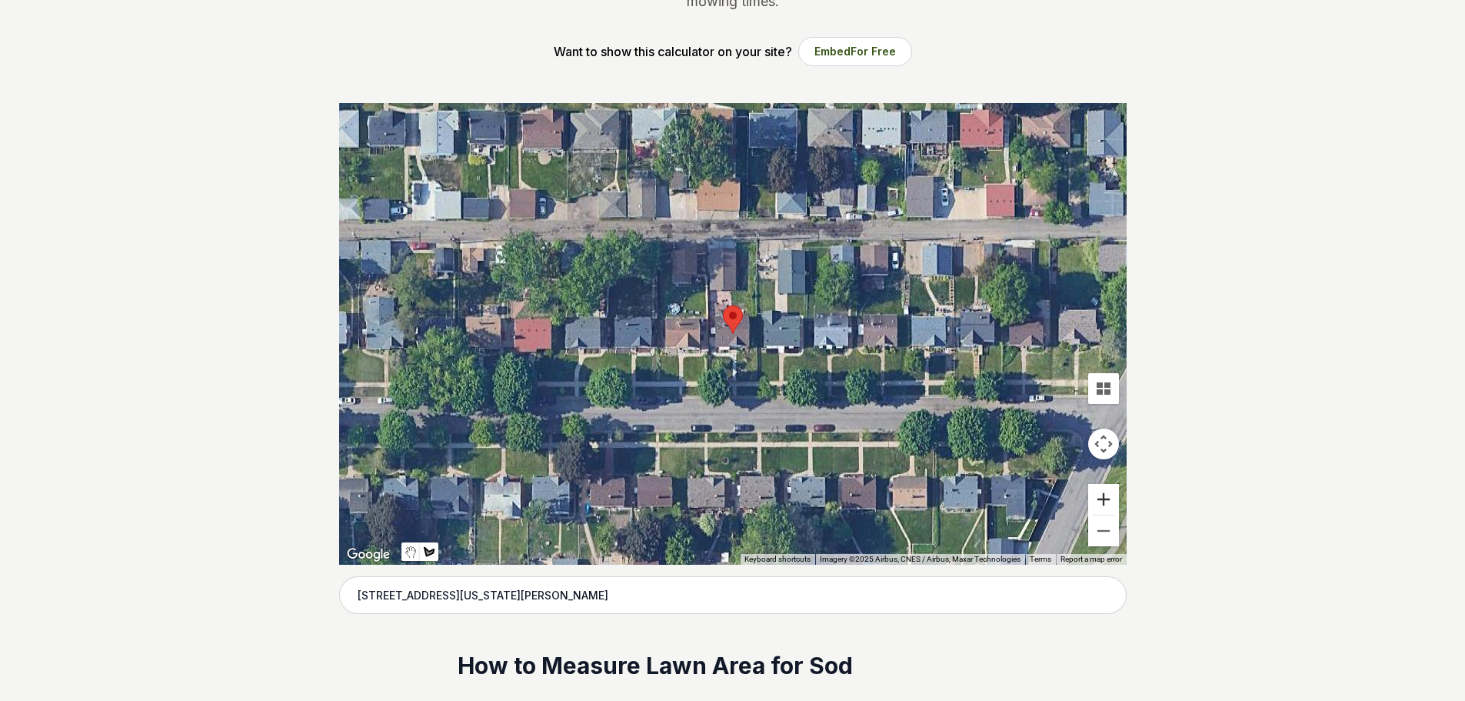
click at [1108, 495] on button "Zoom in" at bounding box center [1103, 499] width 31 height 31
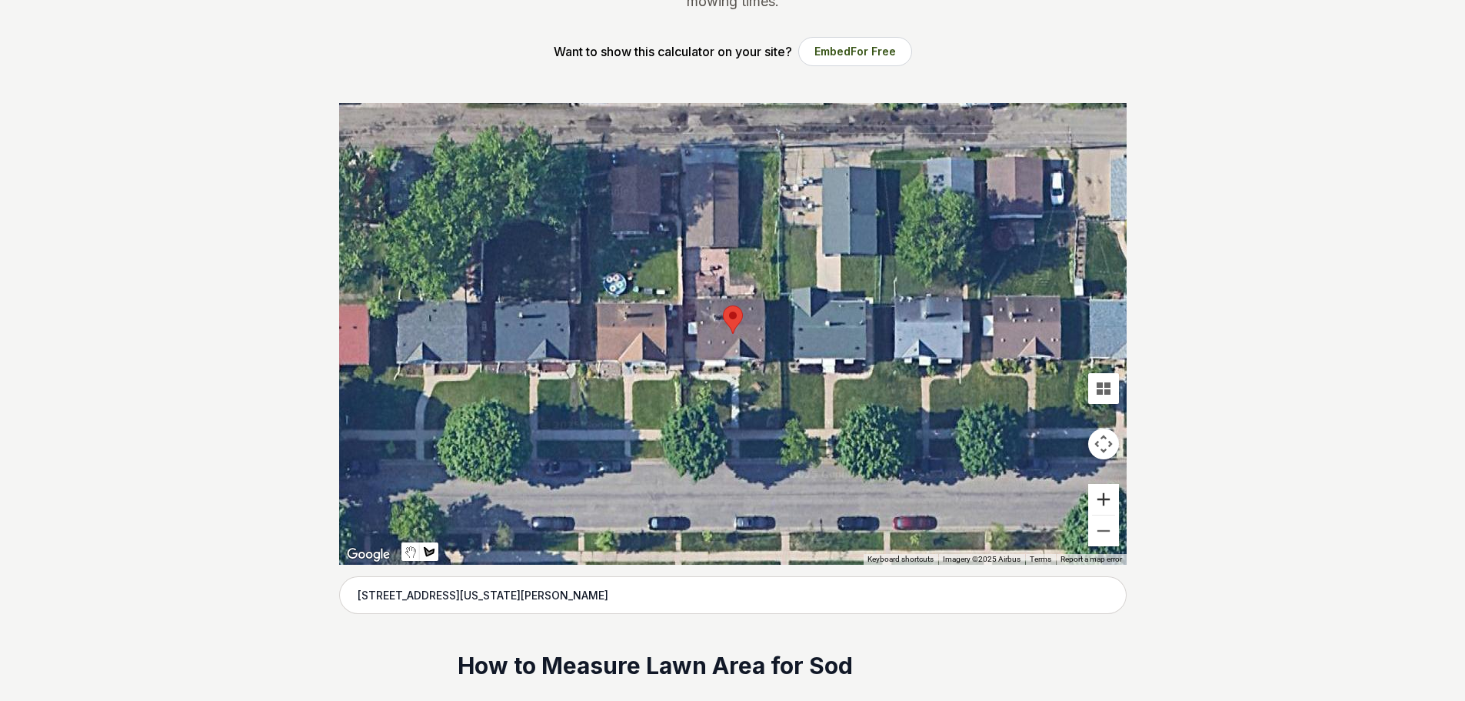
click at [1108, 495] on button "Zoom in" at bounding box center [1103, 499] width 31 height 31
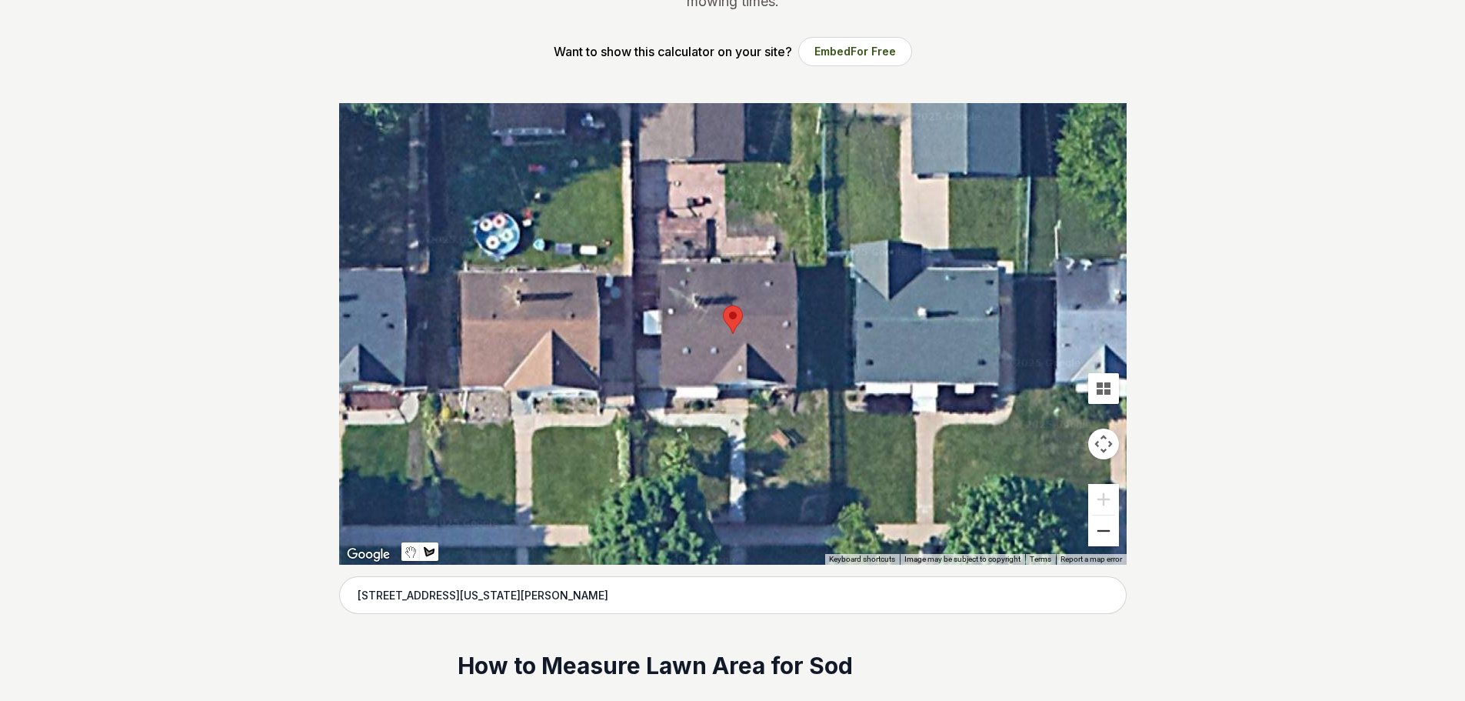
scroll to position [384, 0]
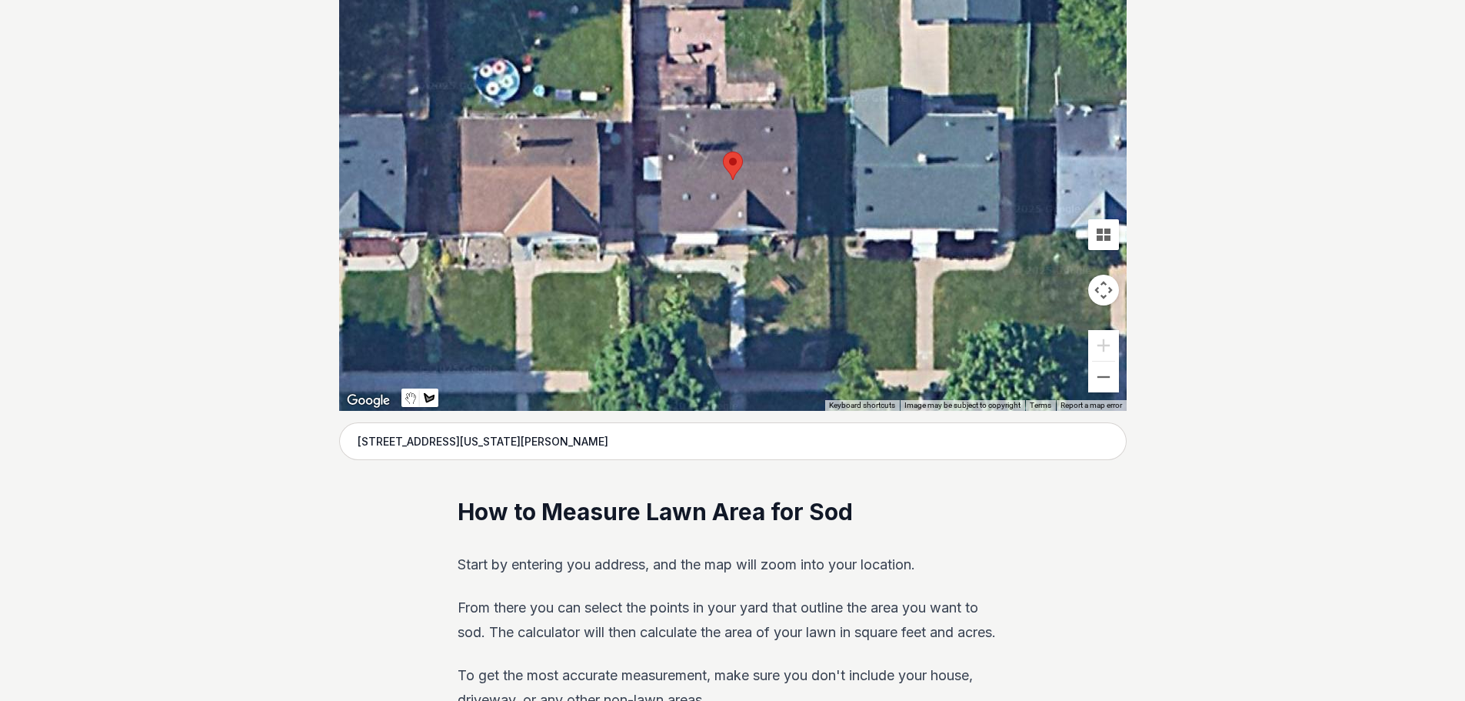
click at [651, 280] on div at bounding box center [732, 179] width 787 height 461
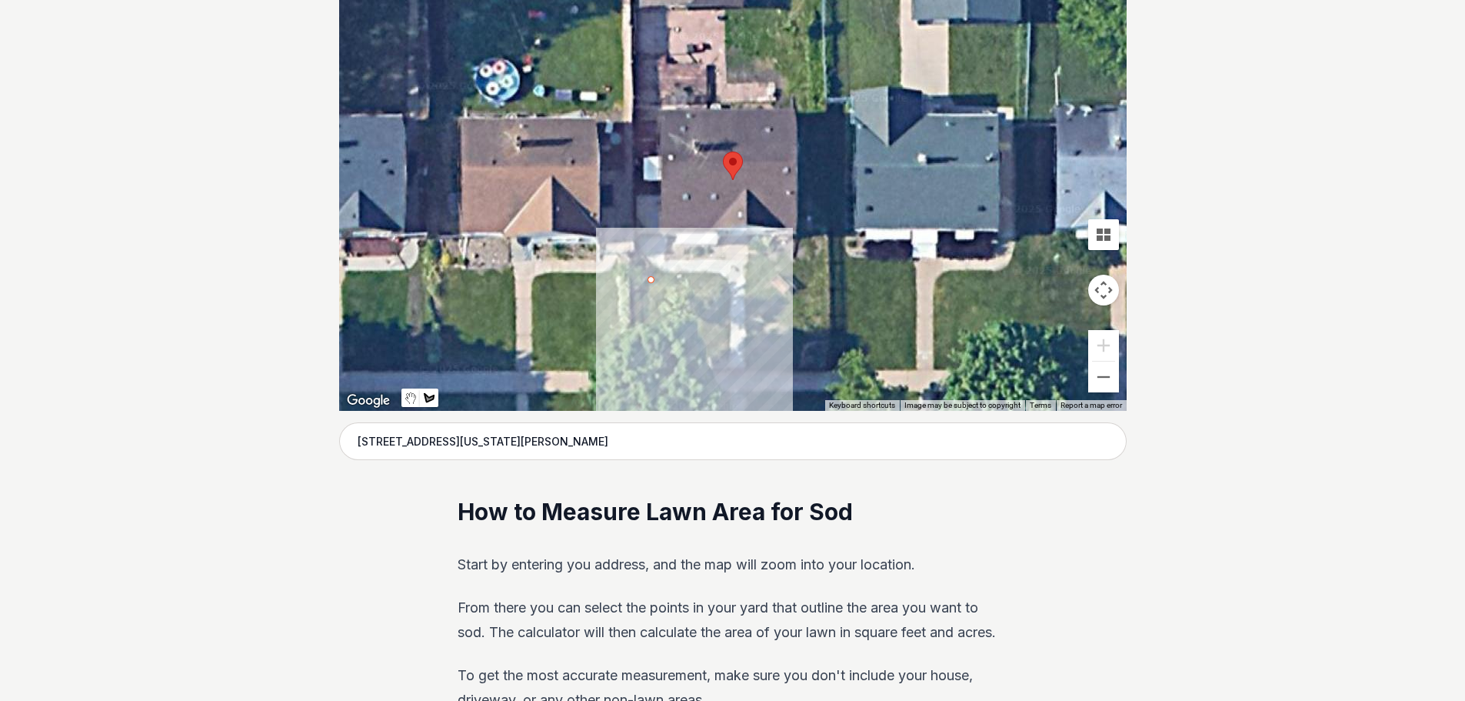
click at [725, 281] on div at bounding box center [732, 179] width 787 height 461
click at [729, 352] on div at bounding box center [732, 179] width 787 height 461
click at [650, 349] on div at bounding box center [732, 179] width 787 height 461
click at [654, 280] on div at bounding box center [732, 179] width 787 height 461
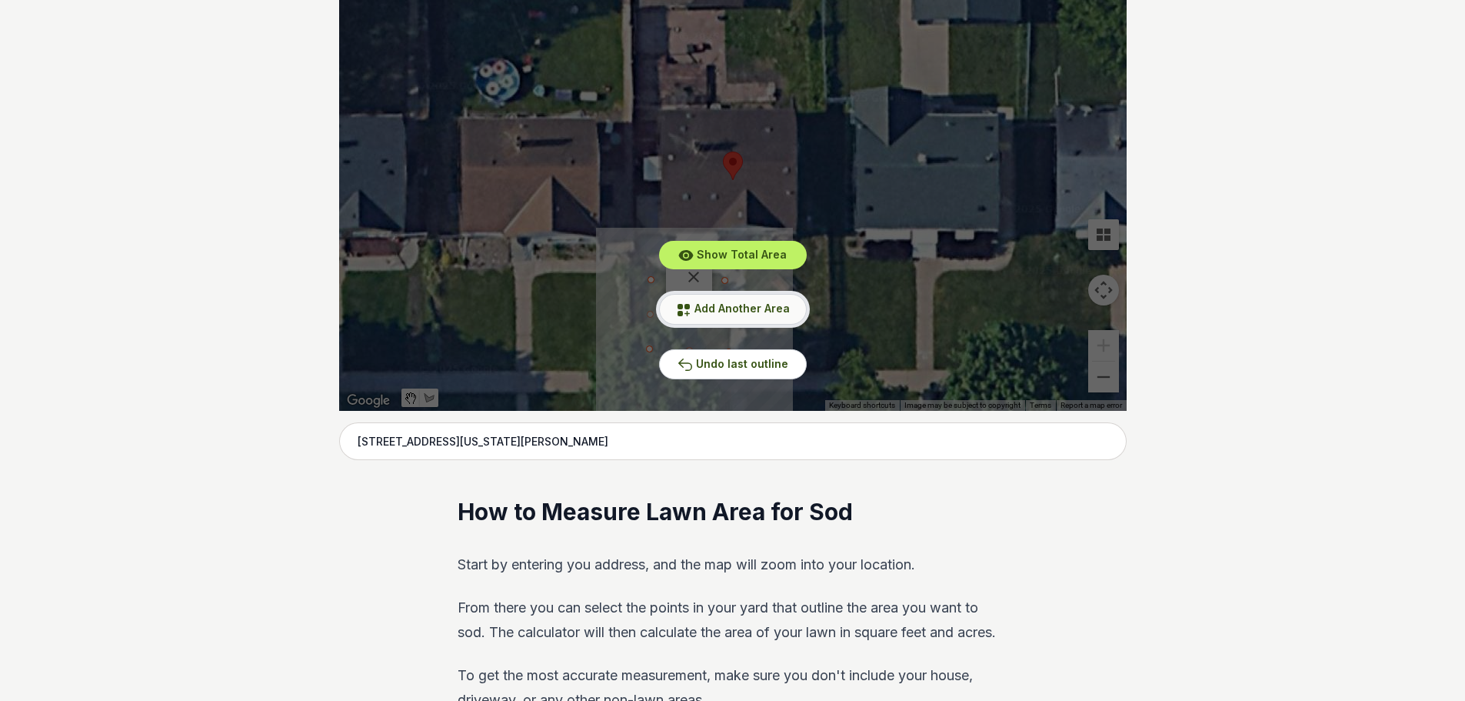
click at [731, 307] on span "Add Another Area" at bounding box center [741, 307] width 95 height 13
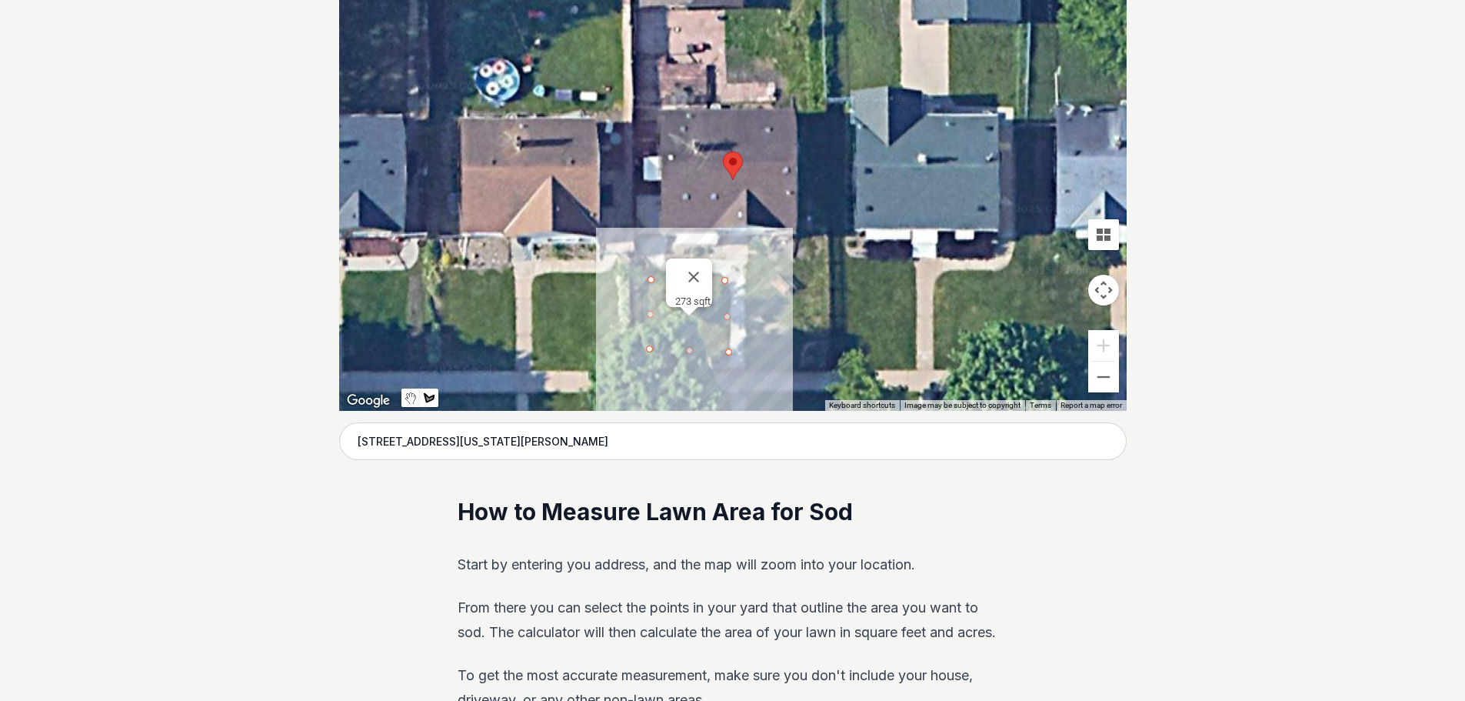
click at [756, 259] on div at bounding box center [732, 179] width 787 height 461
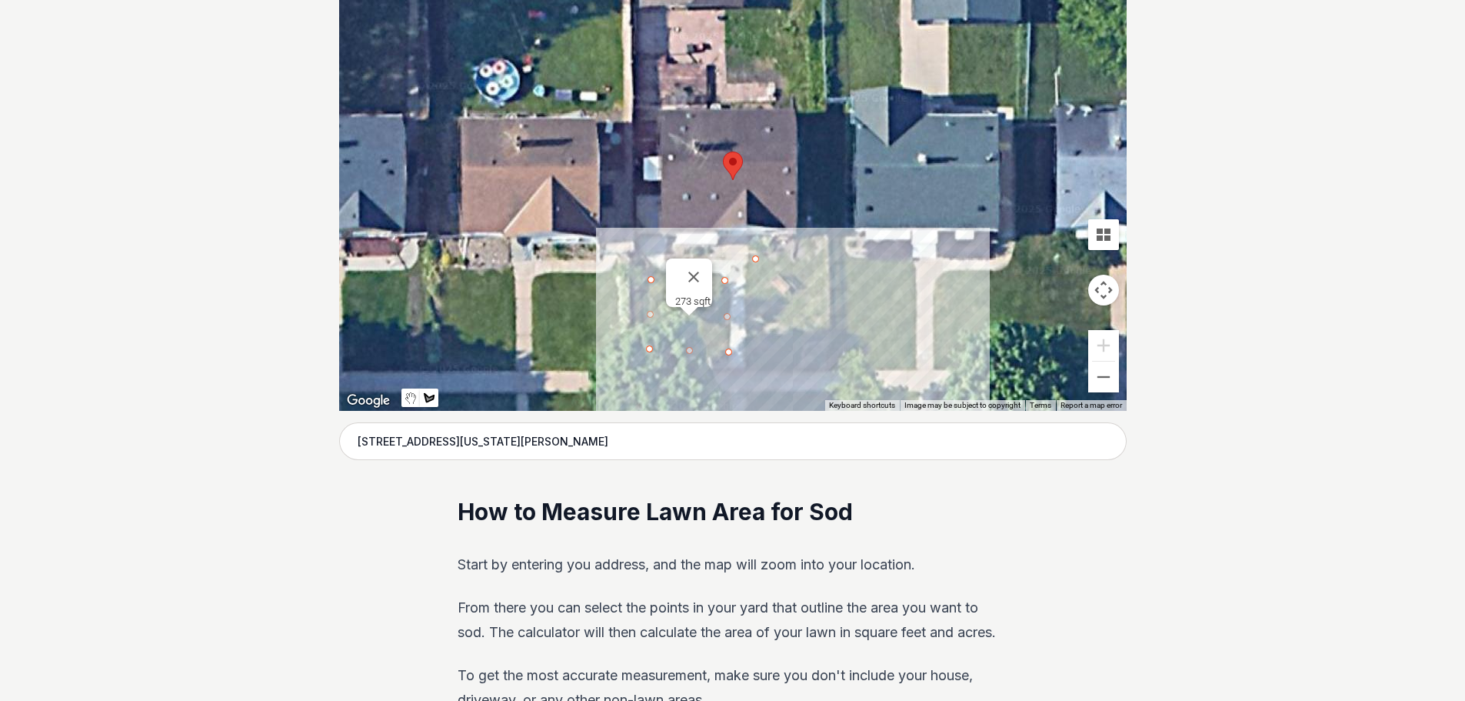
click at [829, 260] on div at bounding box center [732, 179] width 787 height 461
click at [833, 366] on div at bounding box center [732, 179] width 787 height 461
click at [754, 367] on div at bounding box center [732, 179] width 787 height 461
click at [753, 260] on div at bounding box center [732, 179] width 787 height 461
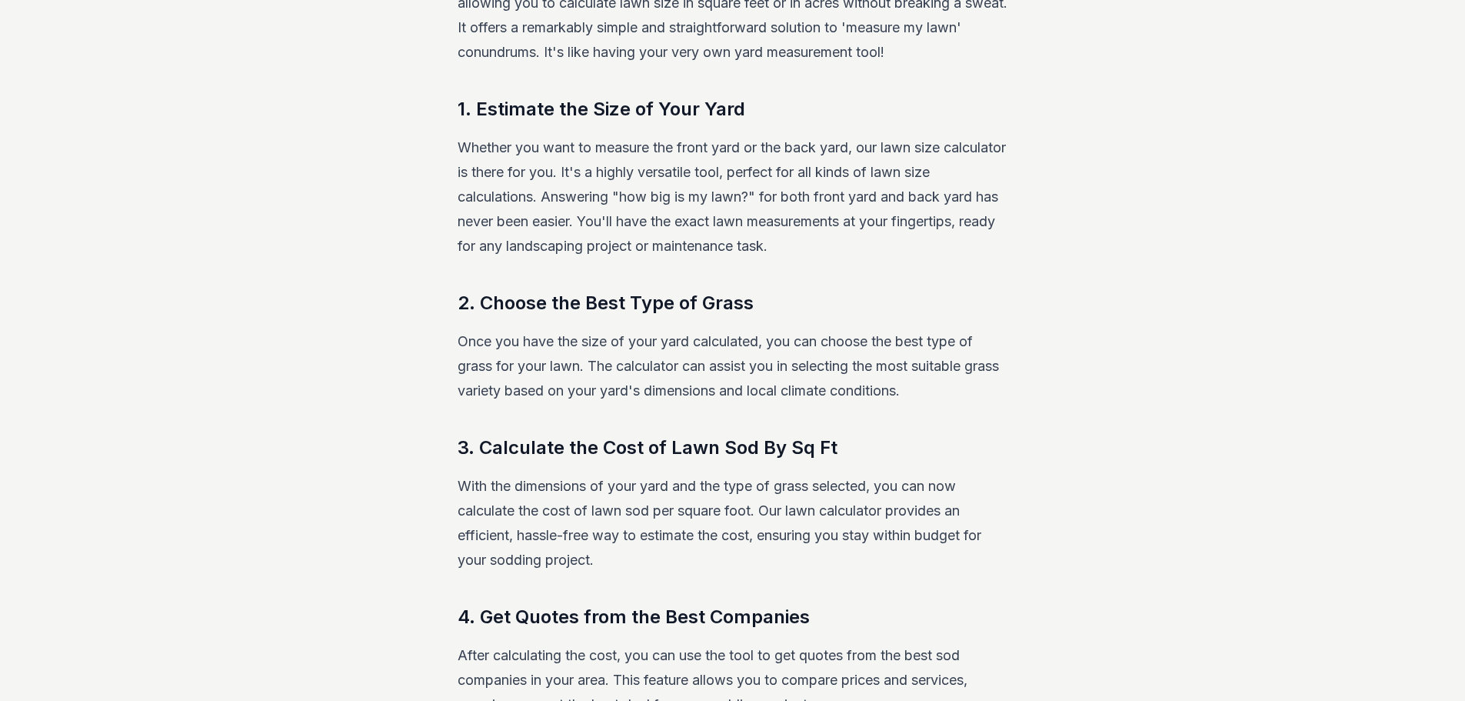
scroll to position [1538, 0]
